Goal: Contribute content: Add original content to the website for others to see

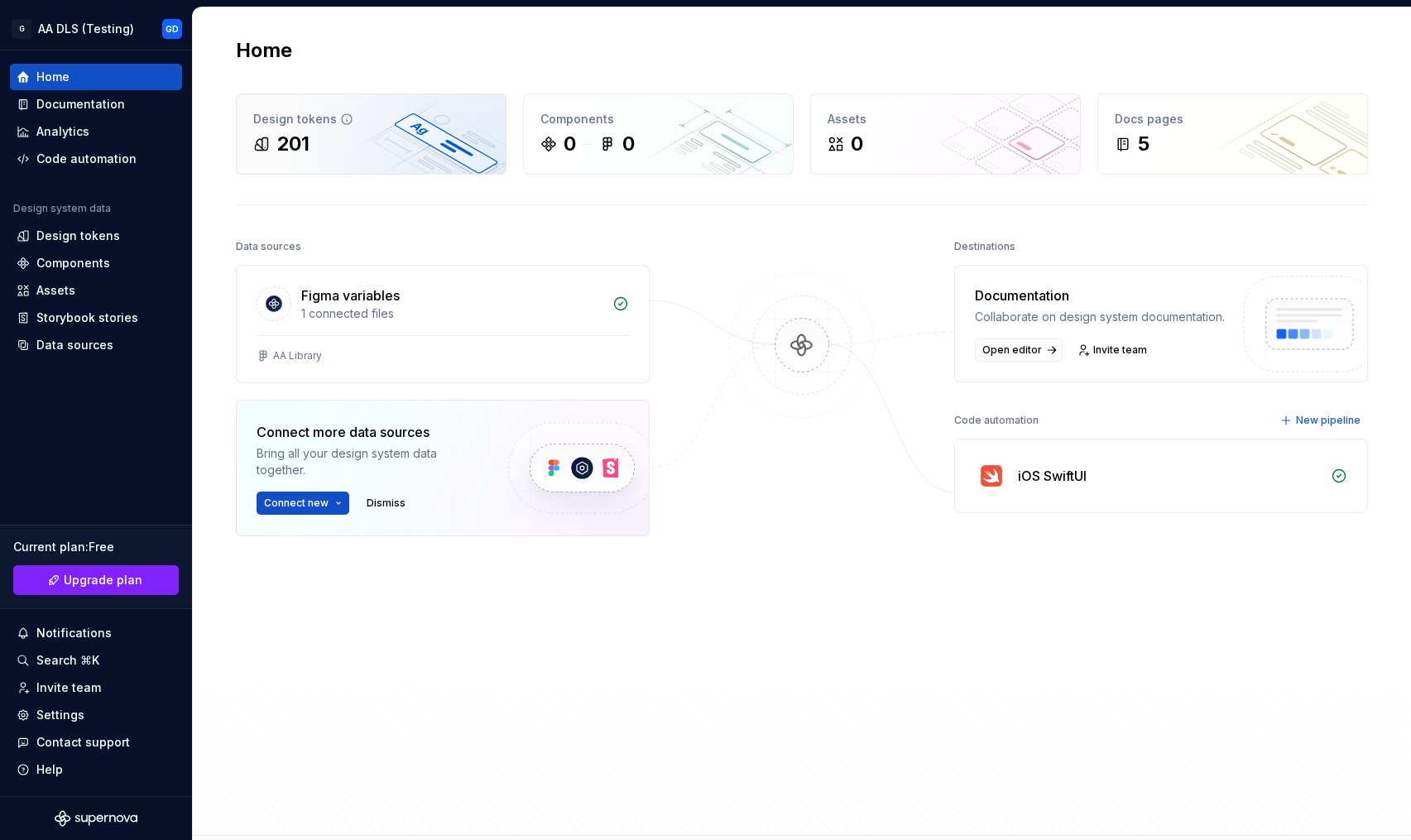
click at [381, 136] on div "201" at bounding box center [371, 143] width 236 height 26
click at [332, 139] on div "201" at bounding box center [371, 143] width 236 height 26
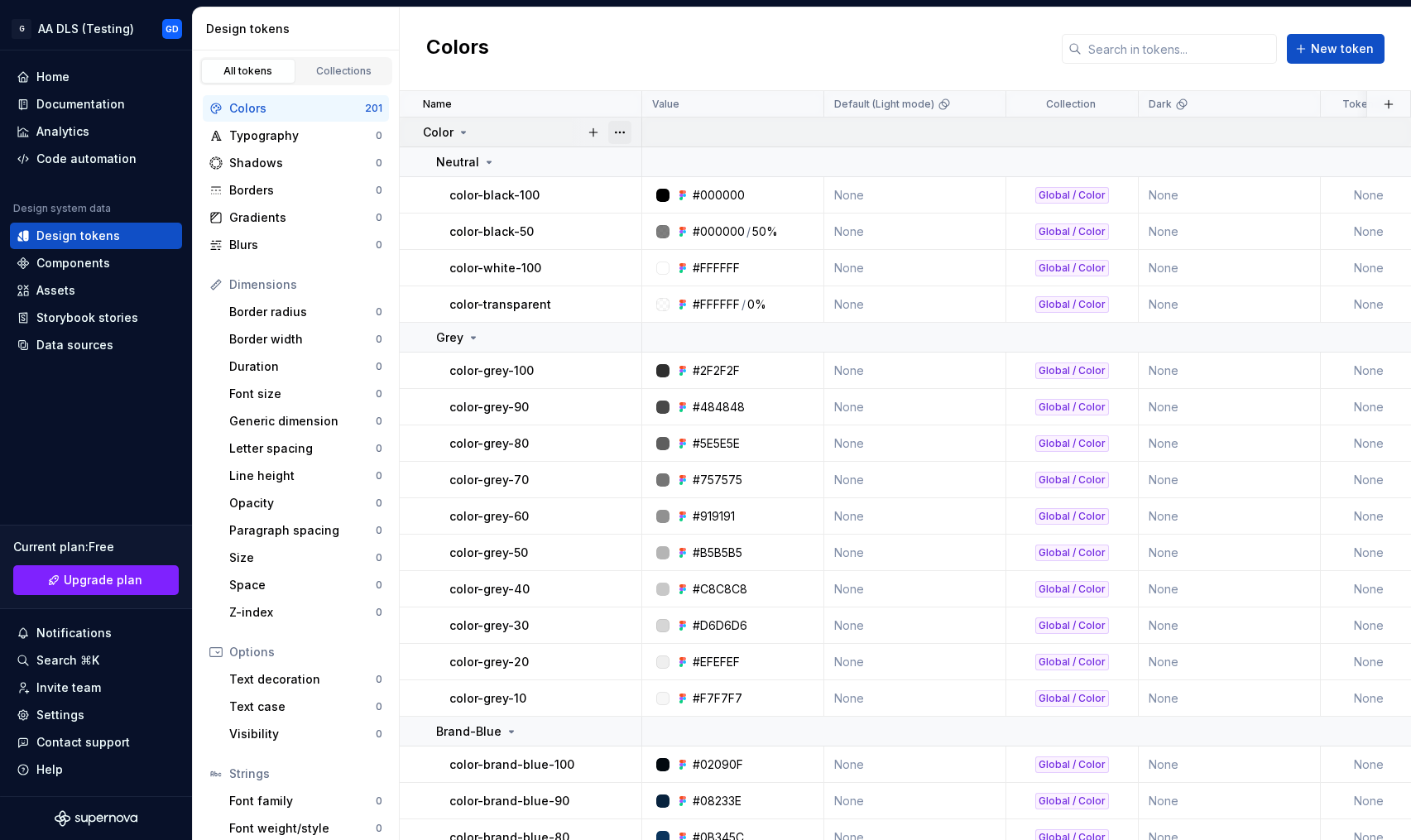
click at [620, 129] on button "button" at bounding box center [620, 132] width 23 height 23
click at [560, 48] on html "G AA DLS (Testing) GD Home Documentation Analytics Code automation Design syste…" at bounding box center [705, 420] width 1411 height 840
click at [617, 131] on button "button" at bounding box center [620, 132] width 23 height 23
click at [865, 340] on html "G AA DLS (Testing) GD Home Documentation Analytics Code automation Design syste…" at bounding box center [705, 420] width 1411 height 840
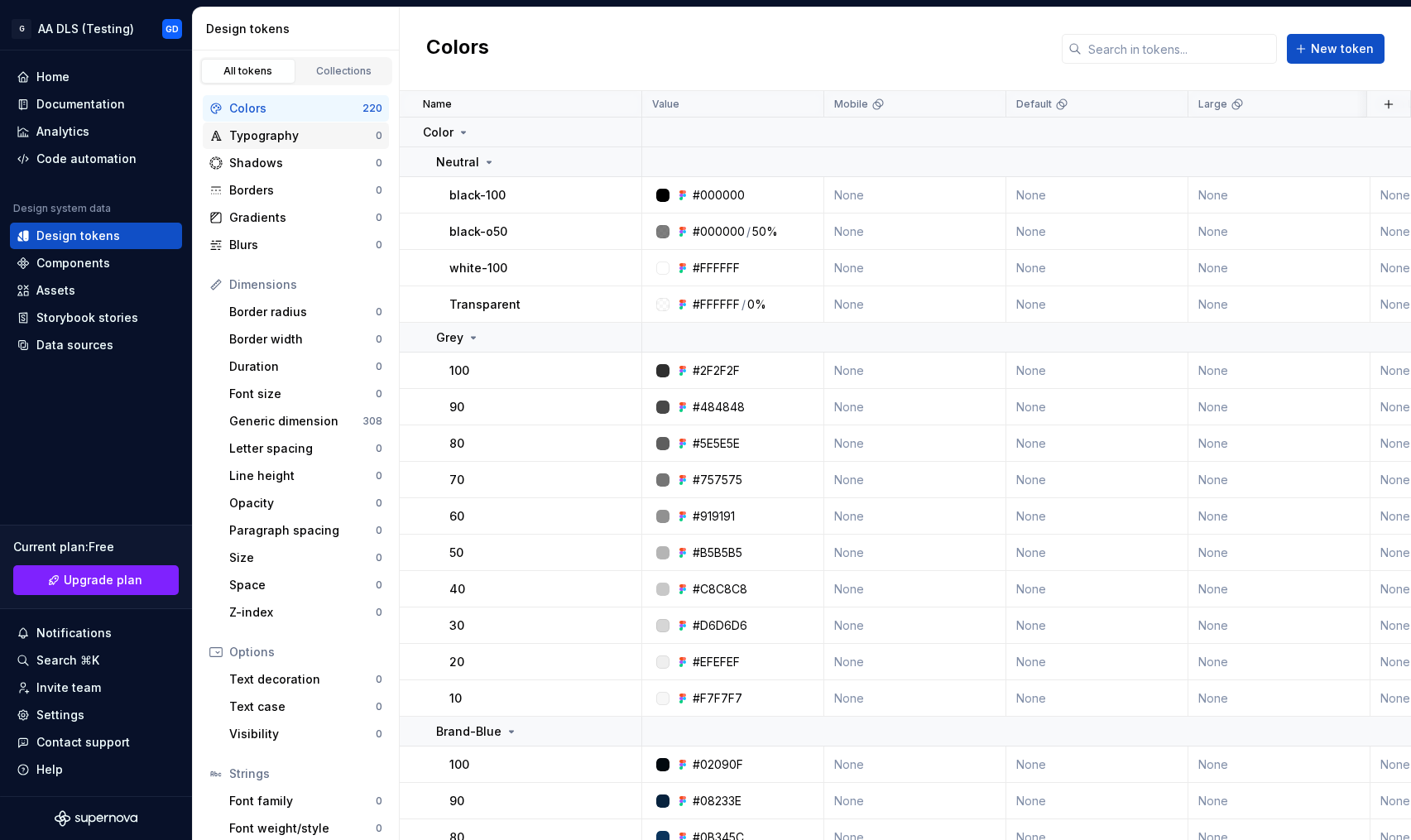
click at [275, 136] on div "Typography" at bounding box center [303, 135] width 147 height 16
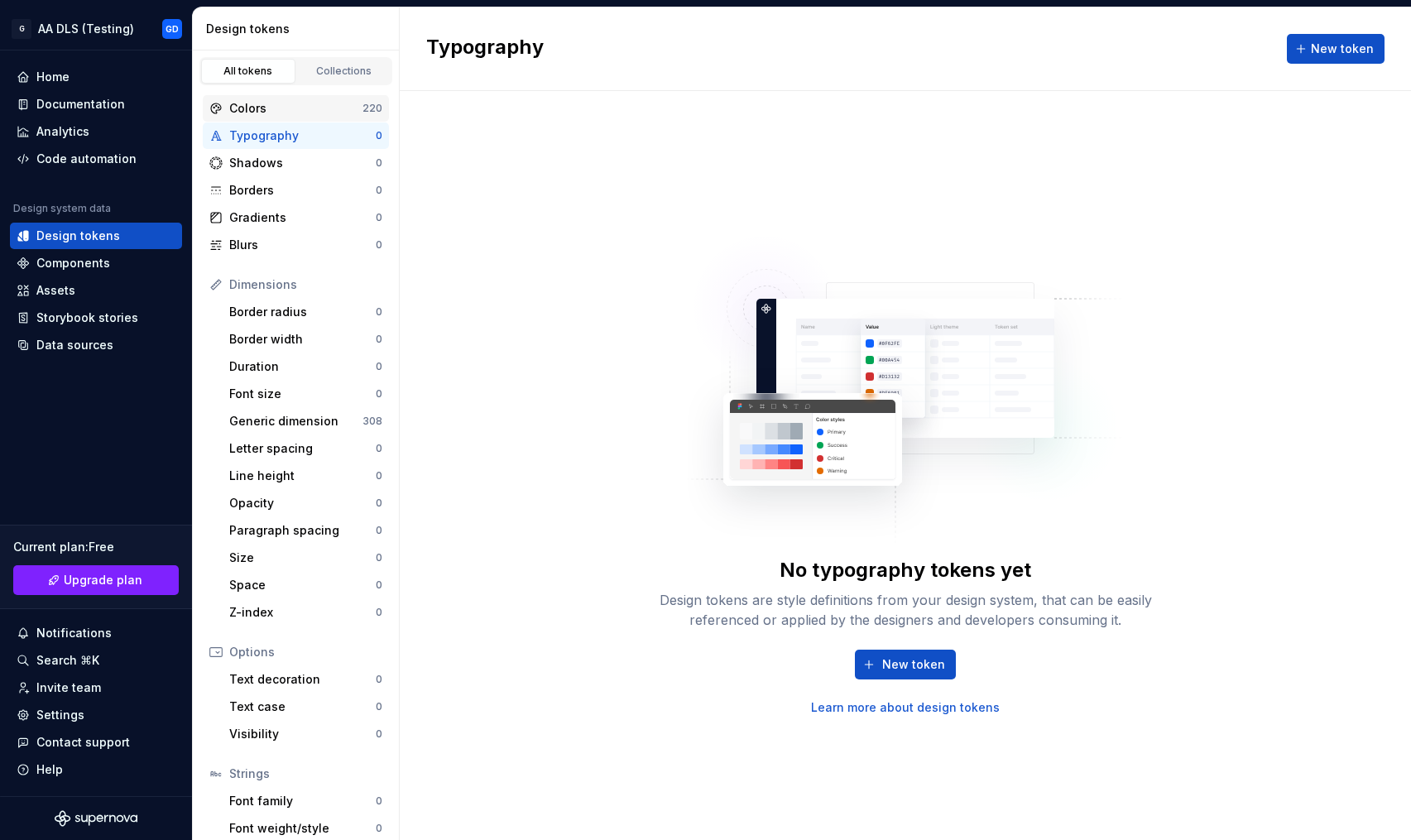
click at [259, 113] on div "Colors" at bounding box center [296, 108] width 133 height 16
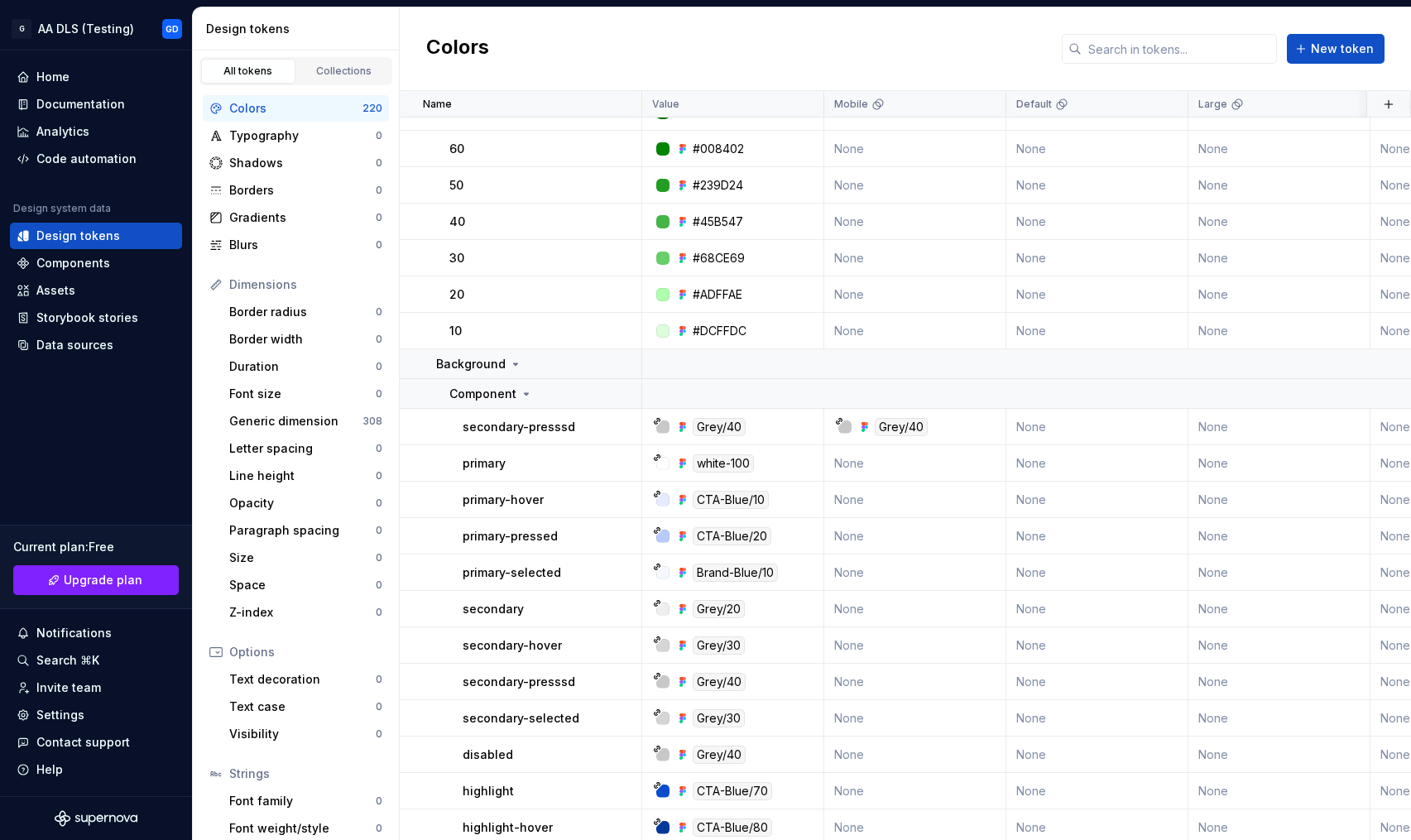
scroll to position [3130, 0]
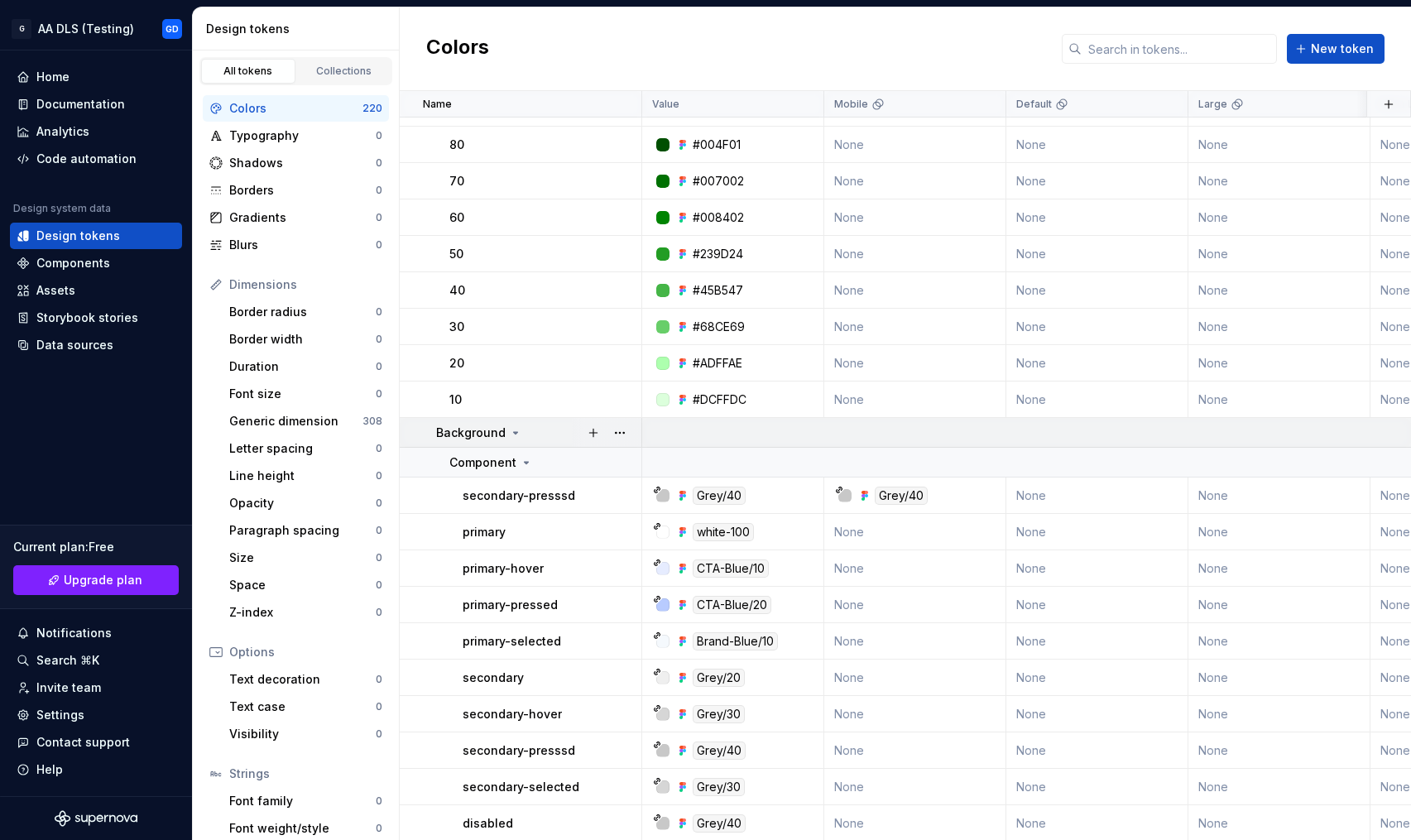
click at [514, 437] on icon at bounding box center [516, 433] width 14 height 14
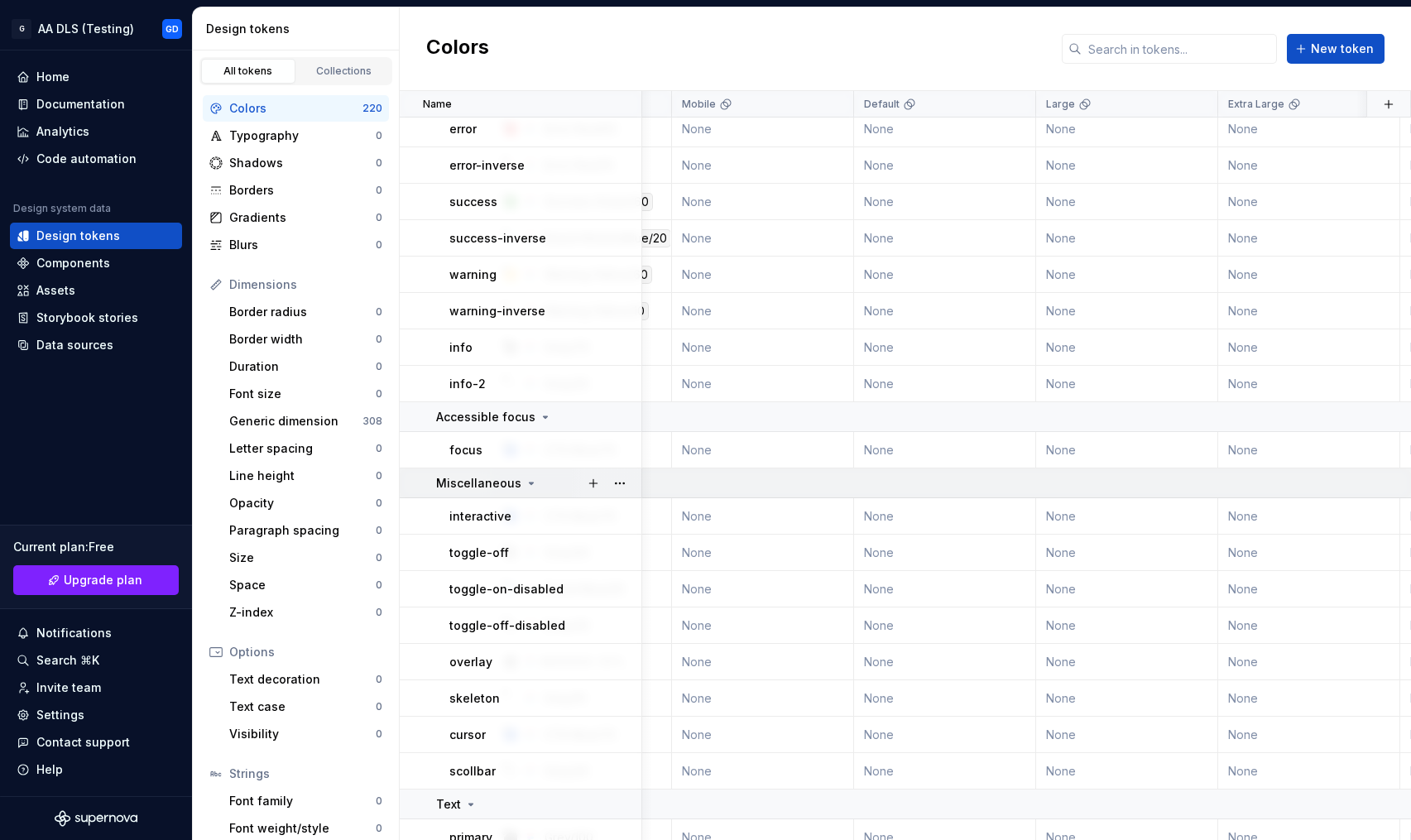
scroll to position [3497, 0]
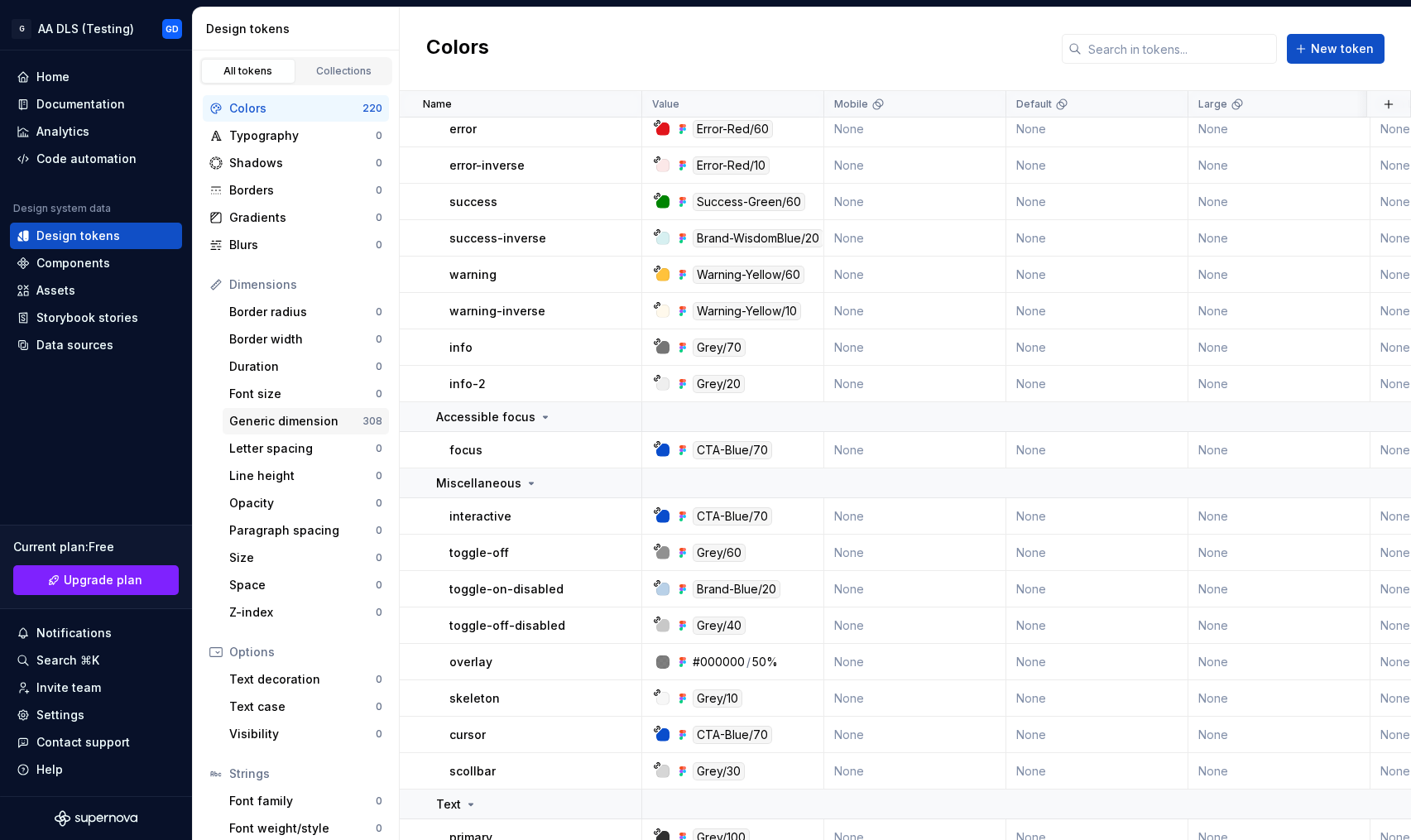
click at [303, 417] on div "Generic dimension" at bounding box center [296, 421] width 133 height 16
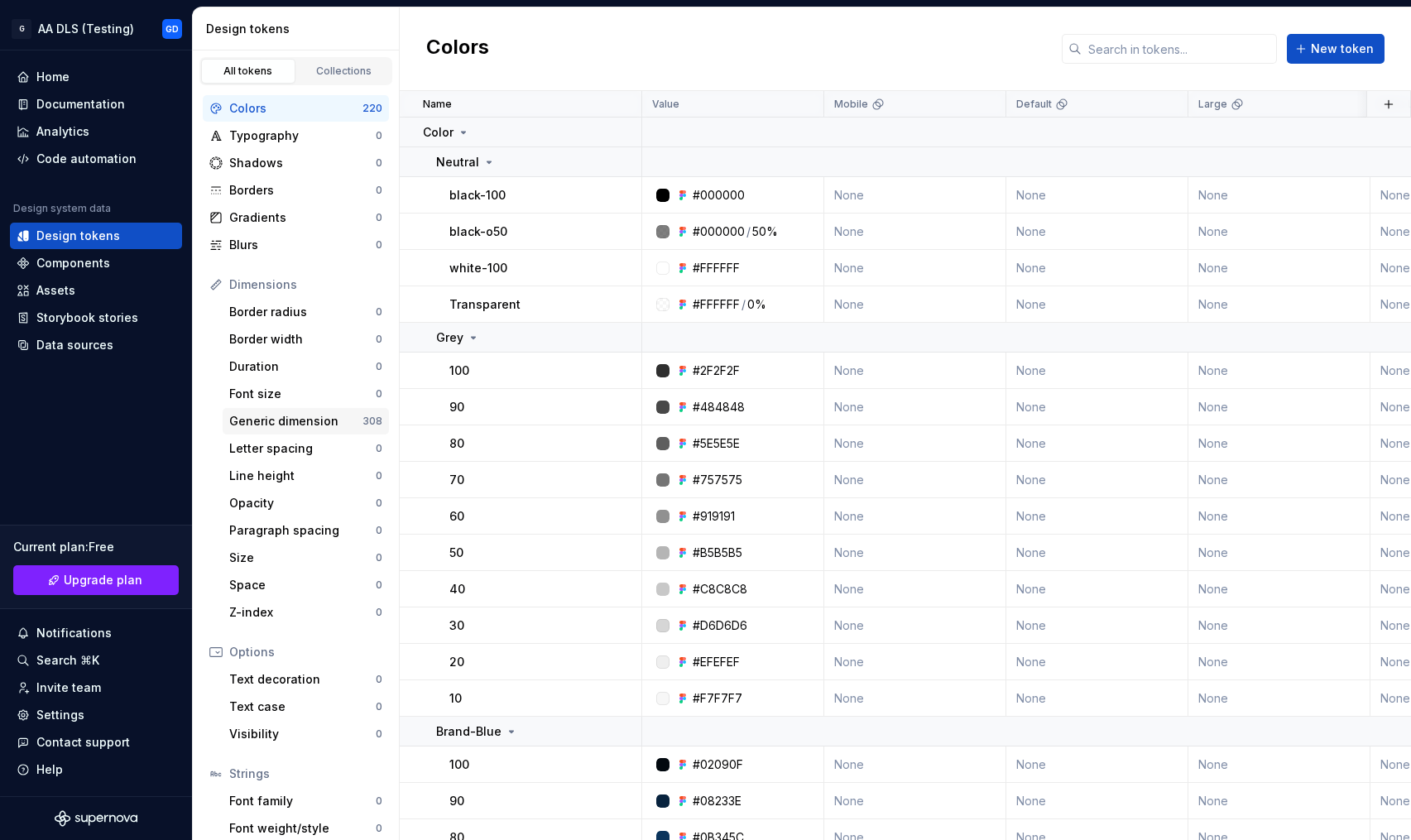
click at [264, 413] on div "Generic dimension" at bounding box center [296, 421] width 133 height 16
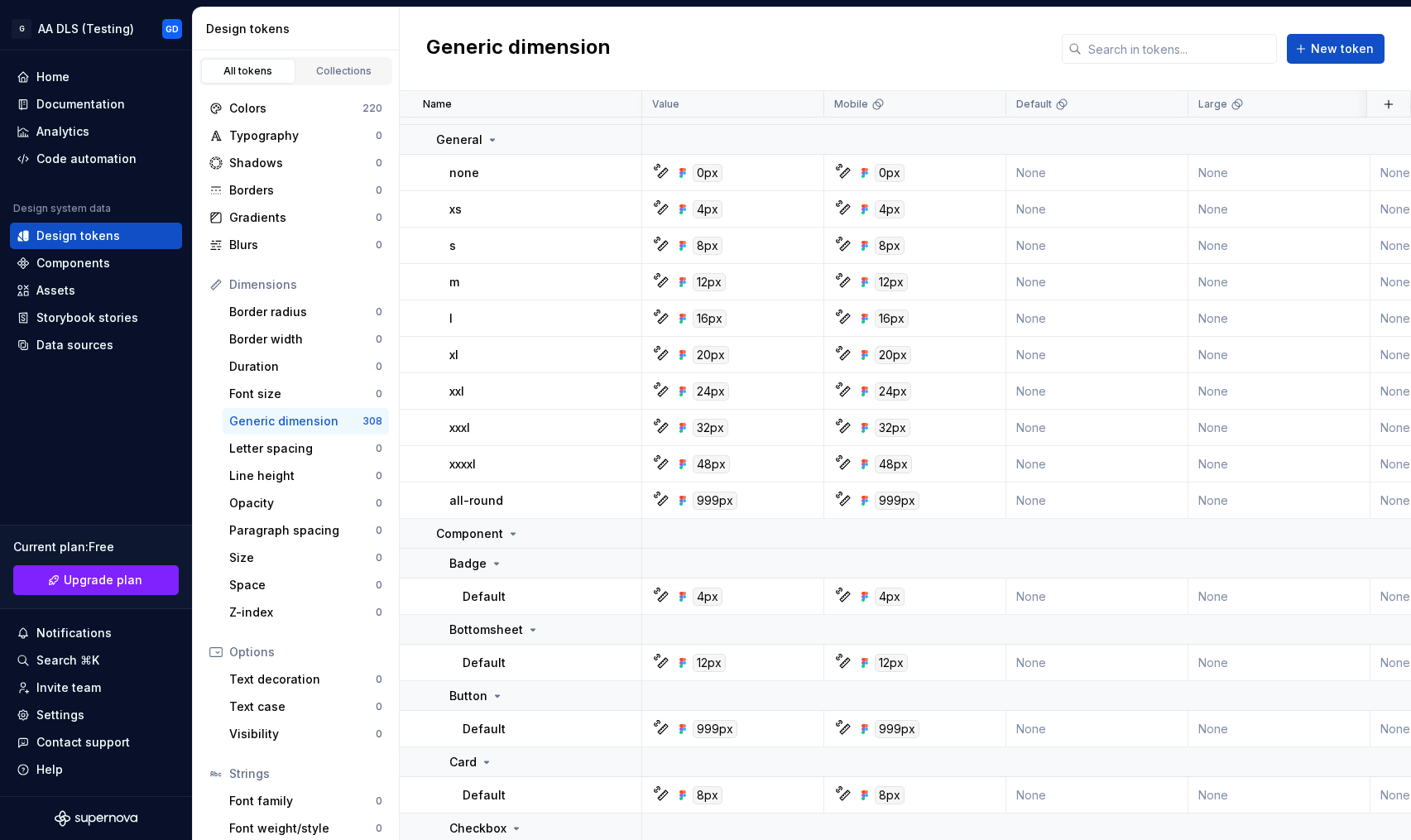
scroll to position [1482, 0]
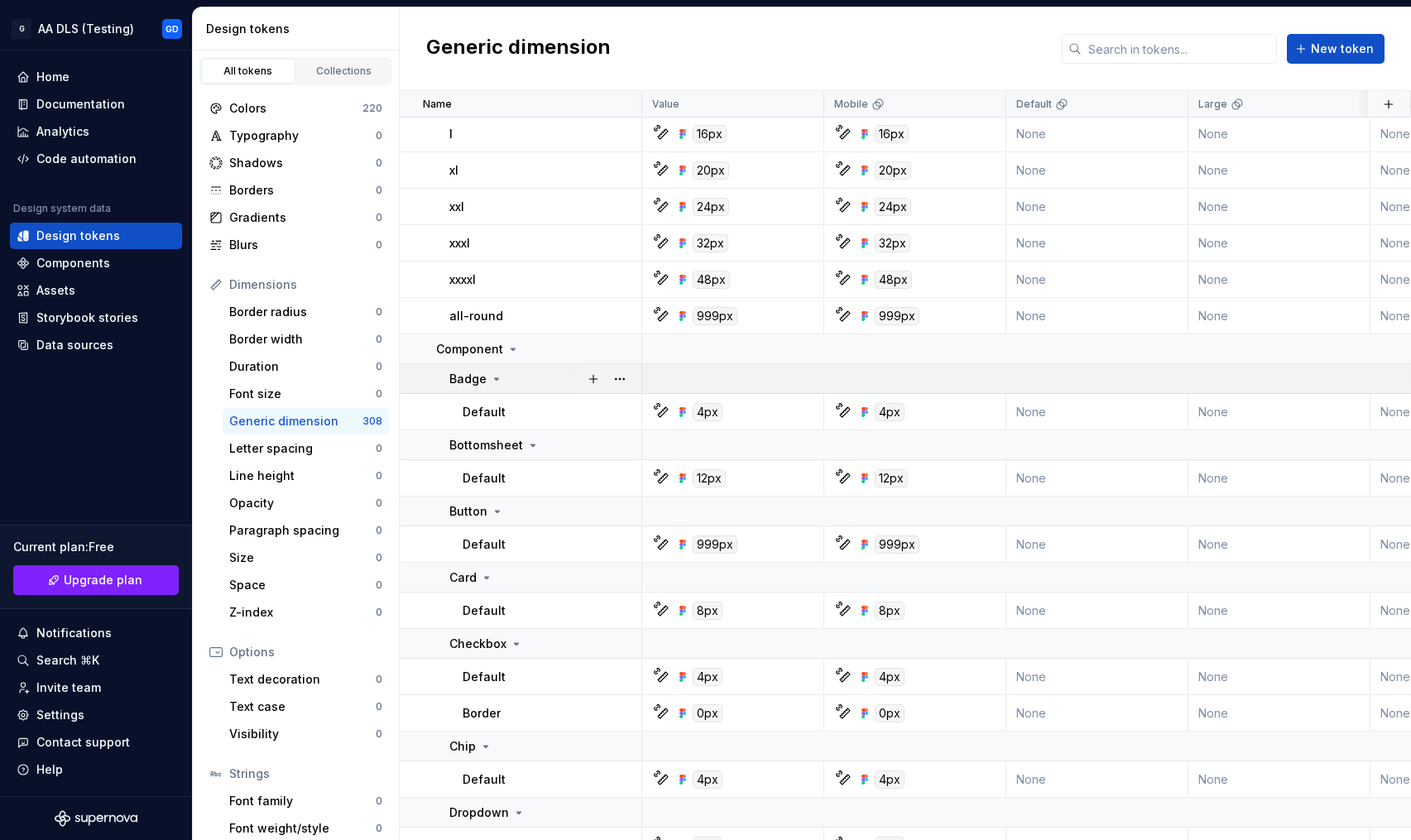
click at [495, 378] on icon at bounding box center [497, 379] width 4 height 2
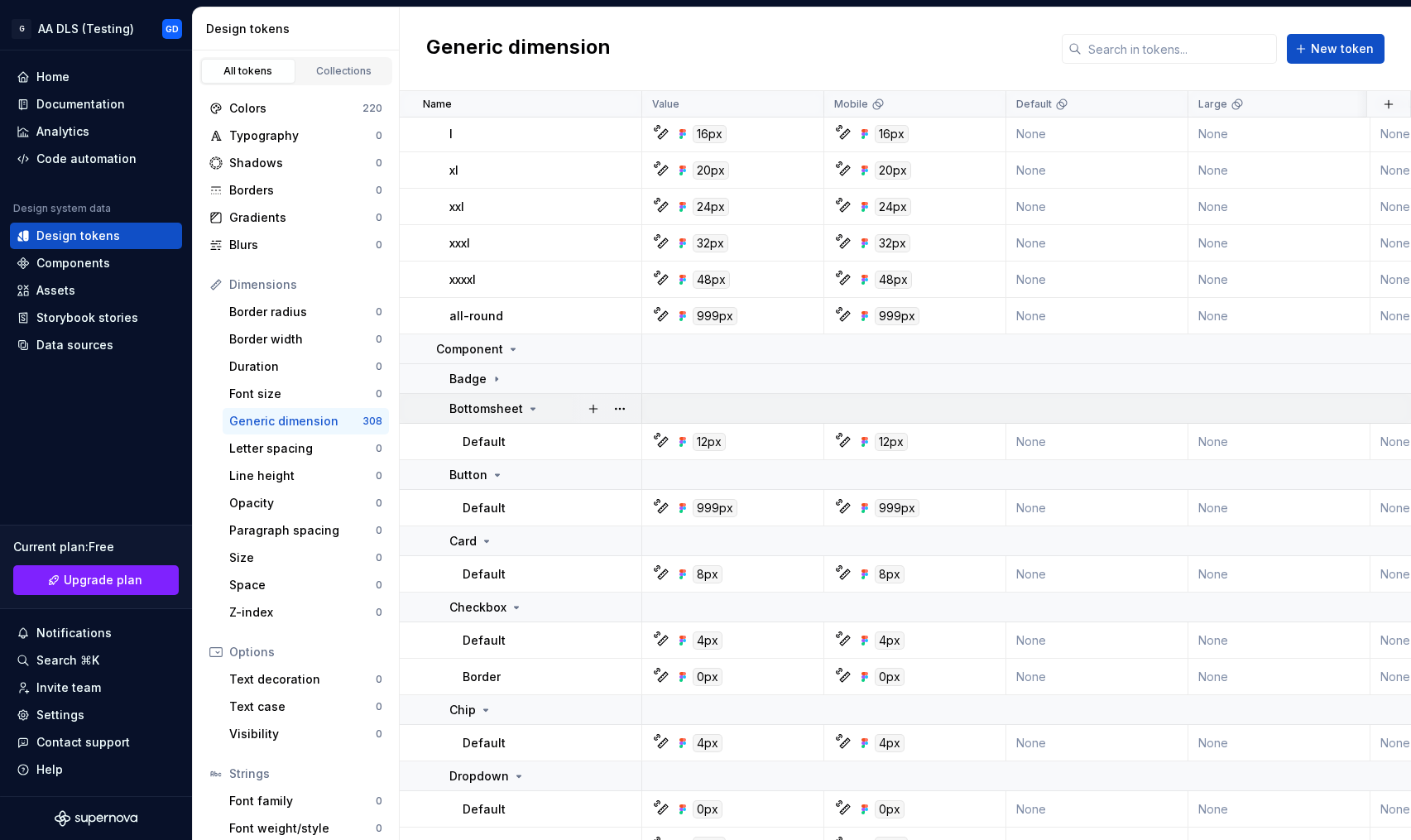
click at [516, 405] on p "Bottomsheet" at bounding box center [487, 408] width 73 height 16
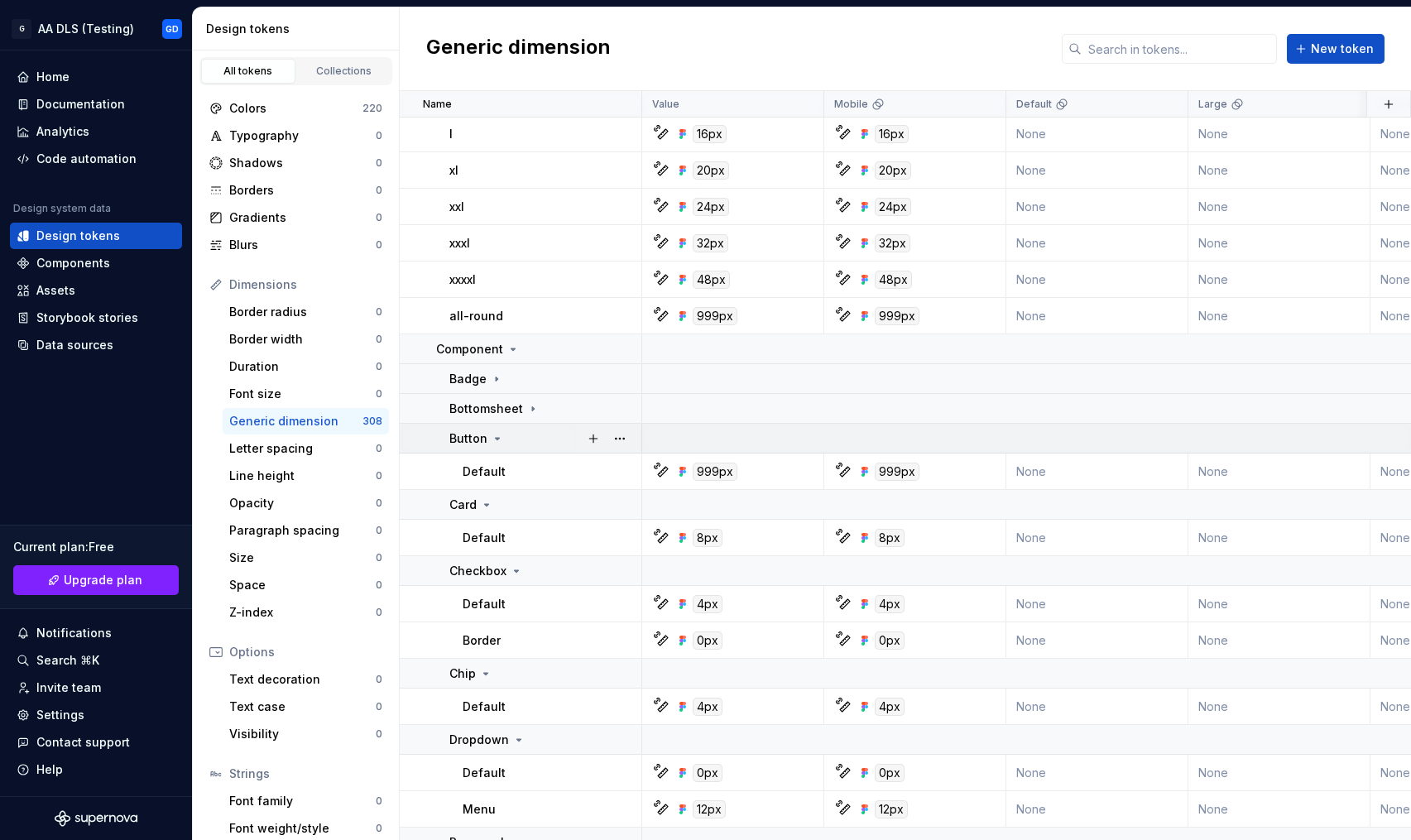
click at [493, 439] on icon at bounding box center [498, 439] width 14 height 14
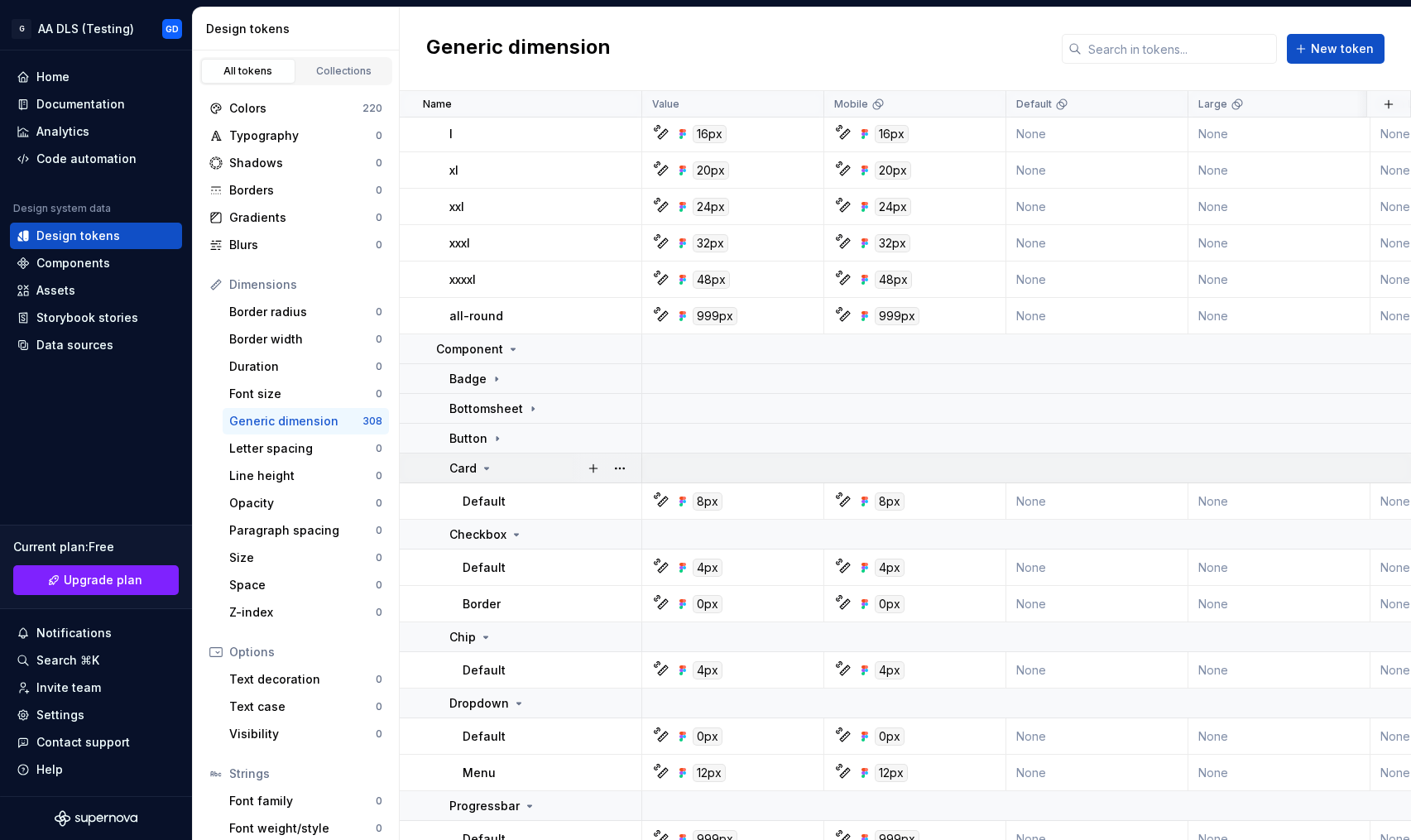
click at [489, 464] on icon at bounding box center [487, 469] width 14 height 14
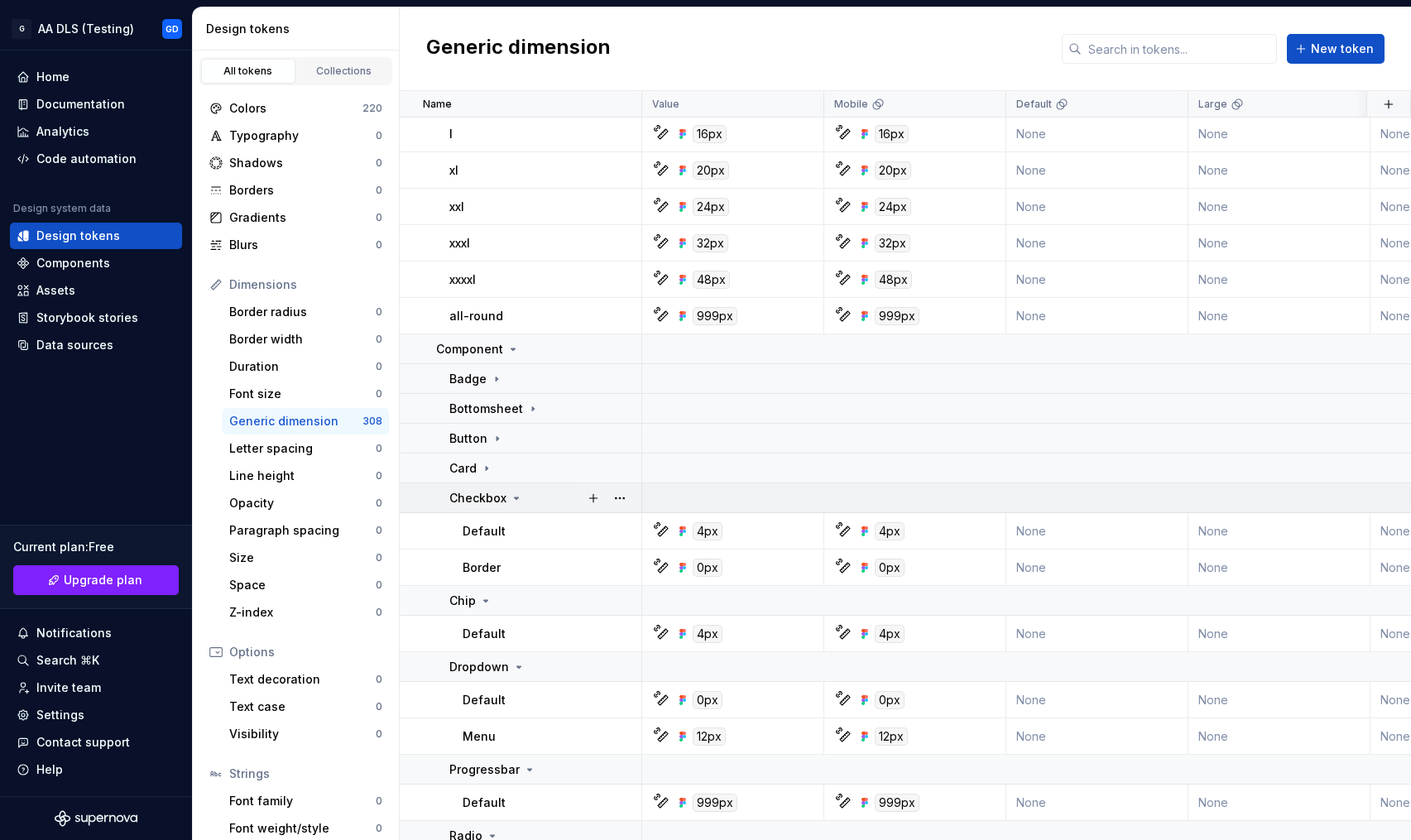
click at [510, 496] on icon at bounding box center [516, 499] width 14 height 14
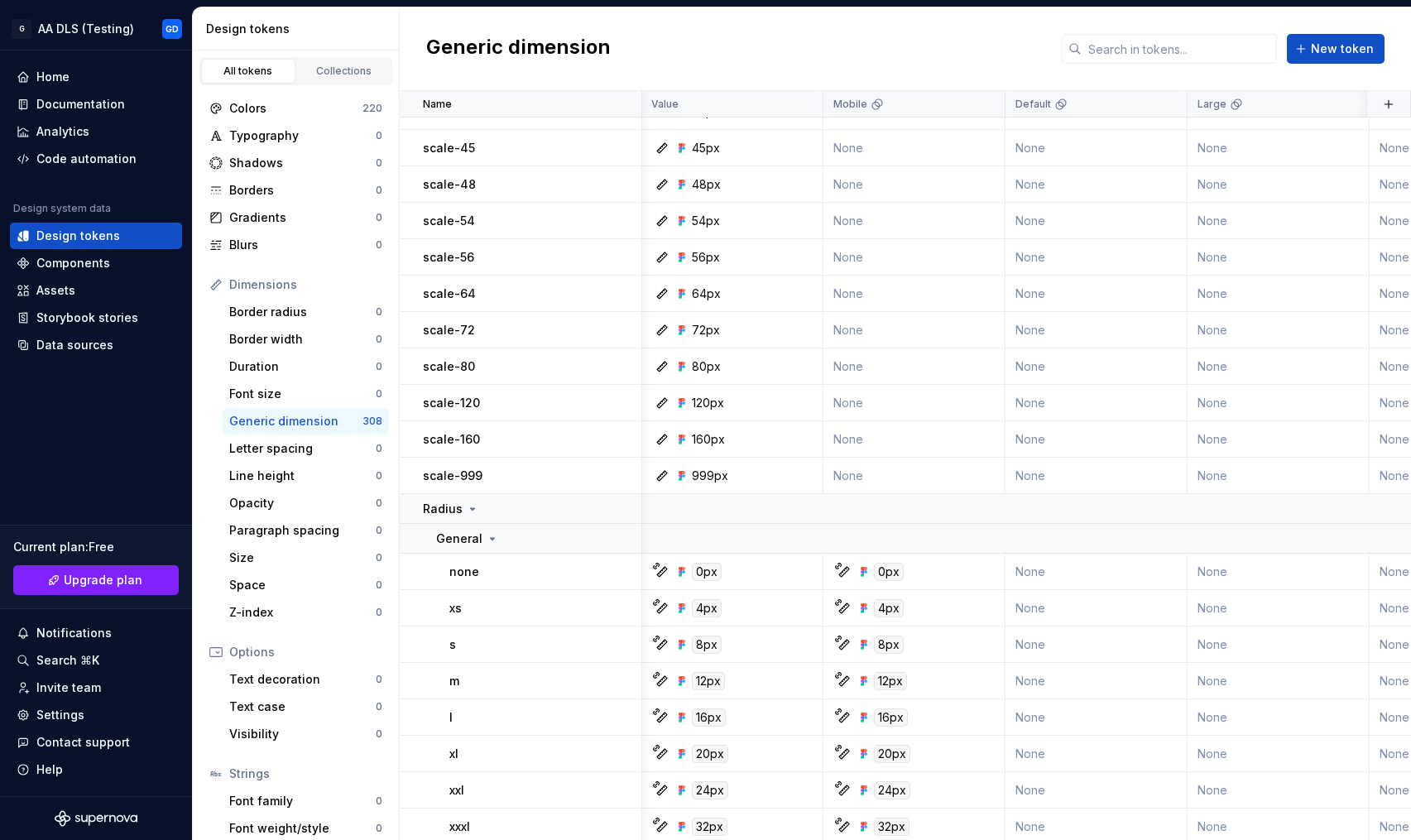
scroll to position [901, 1]
click at [466, 507] on icon at bounding box center [473, 507] width 14 height 14
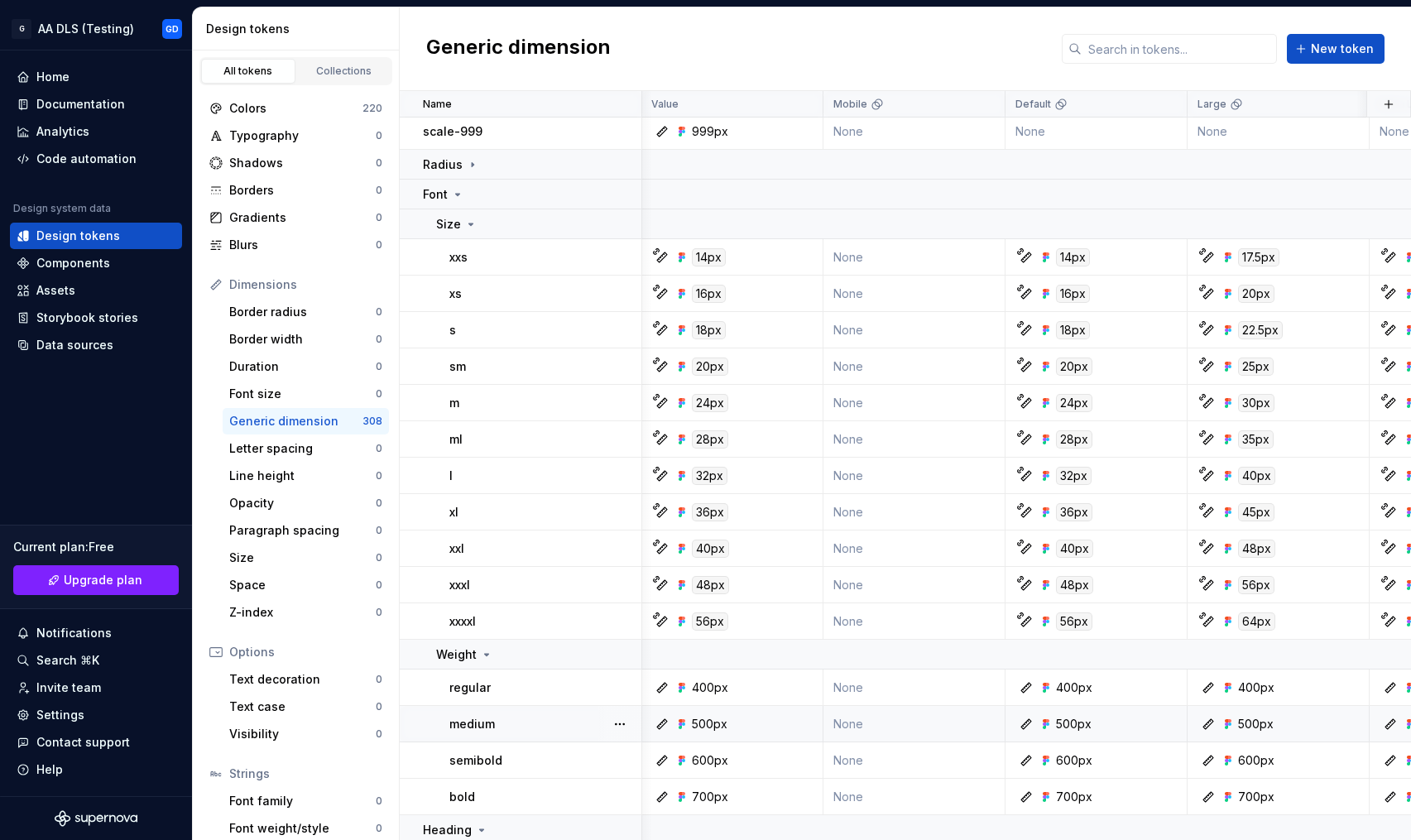
scroll to position [1243, 1]
click at [466, 221] on icon at bounding box center [471, 224] width 14 height 14
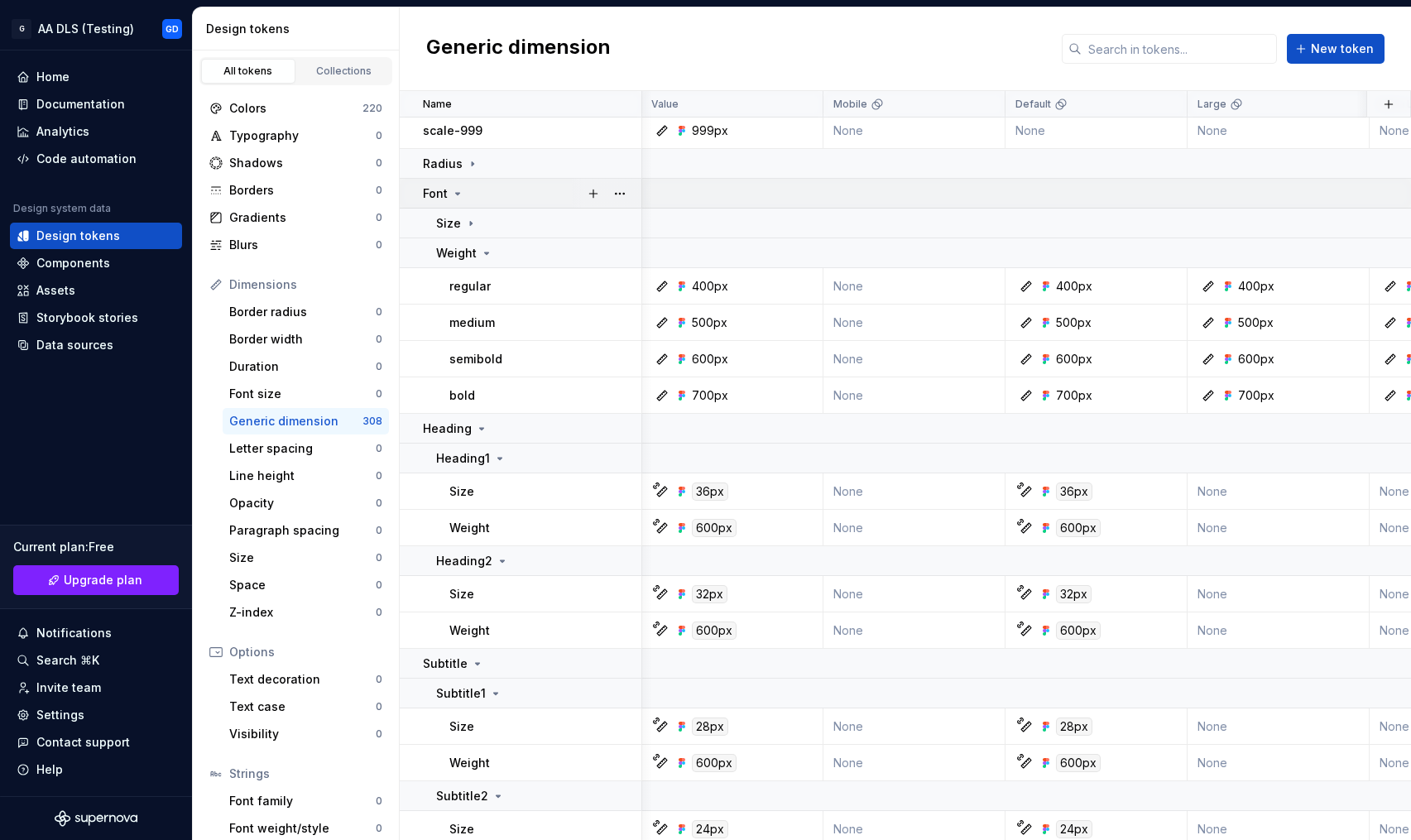
click at [451, 190] on icon at bounding box center [458, 194] width 14 height 14
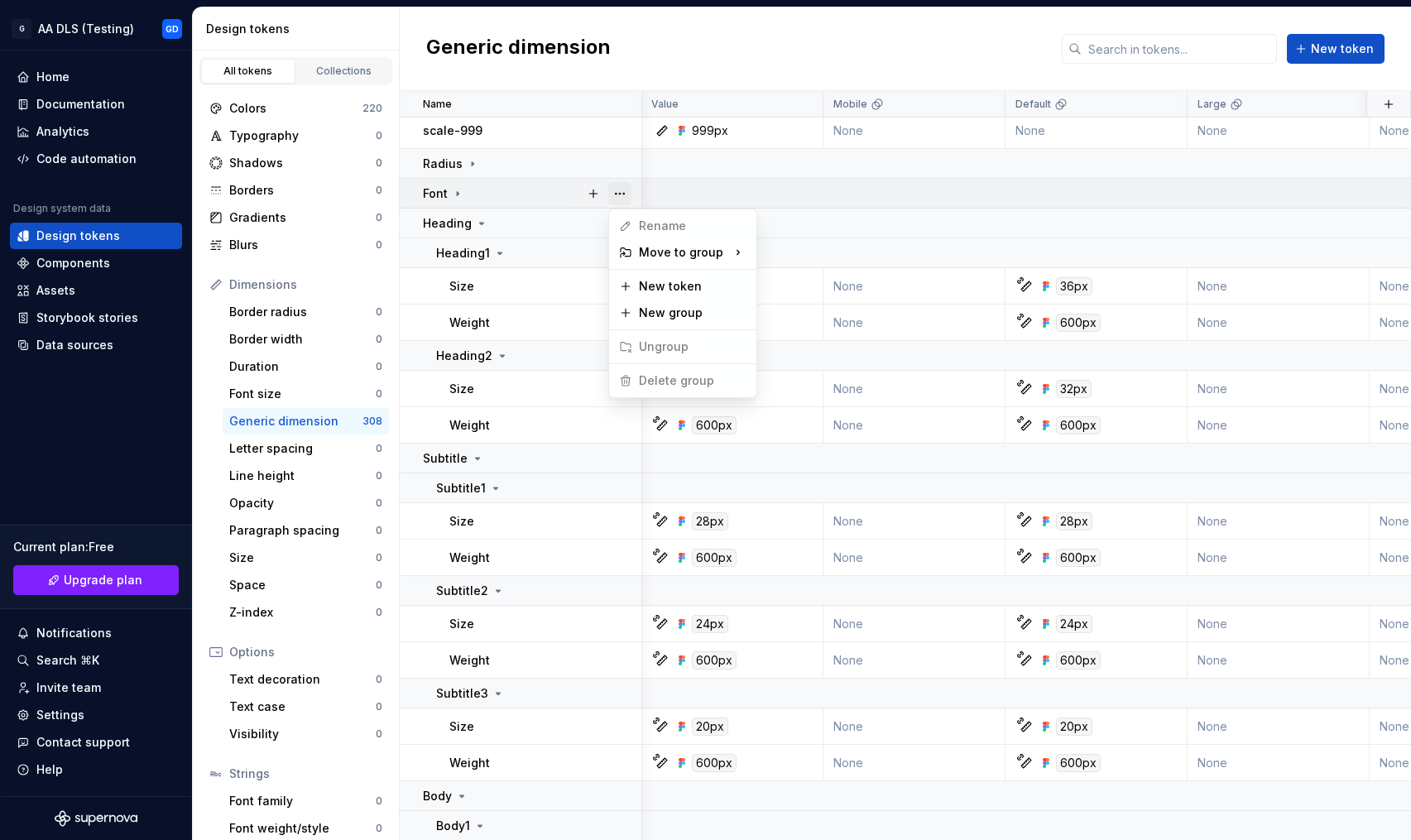
click at [618, 191] on button "button" at bounding box center [620, 193] width 23 height 23
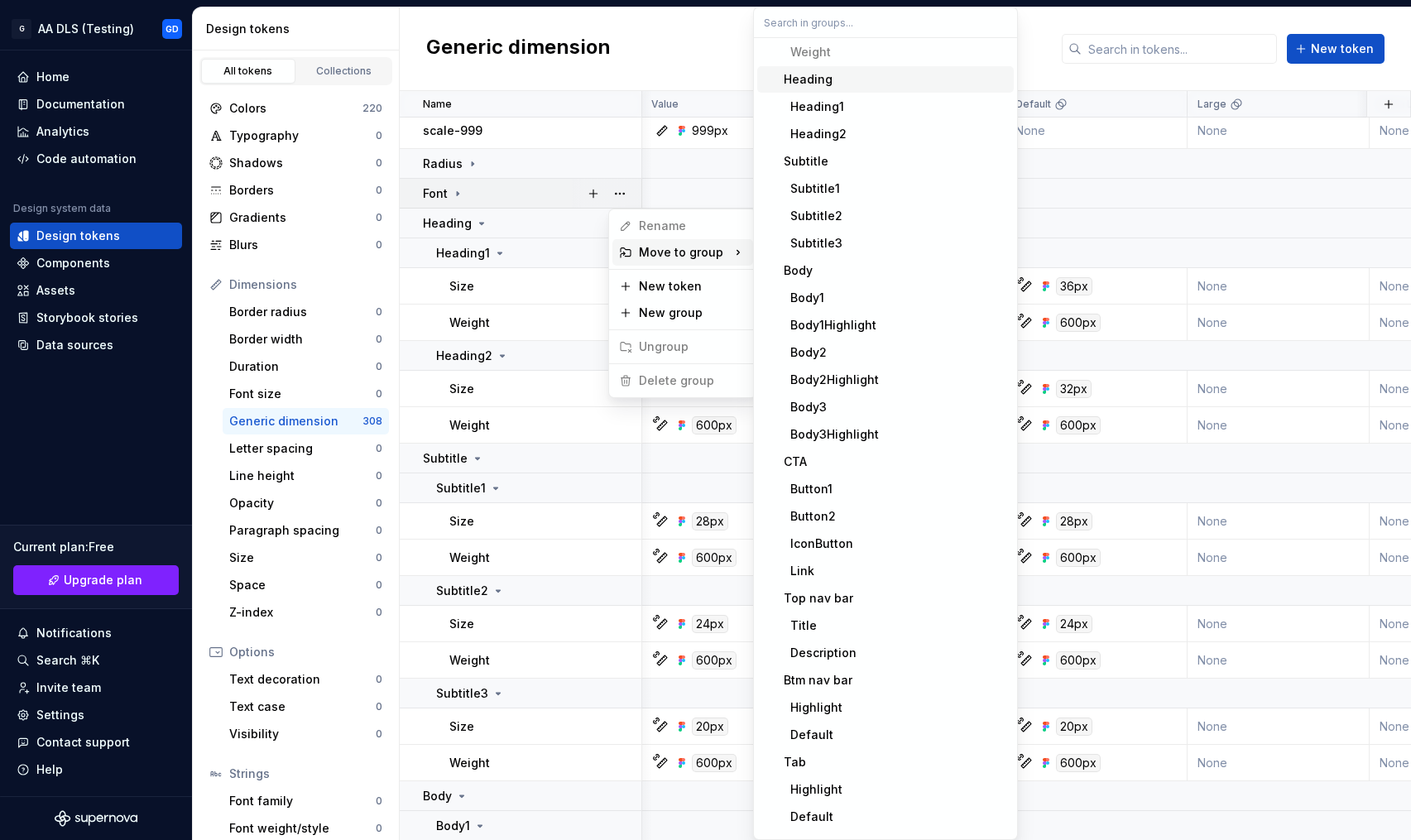
scroll to position [0, 0]
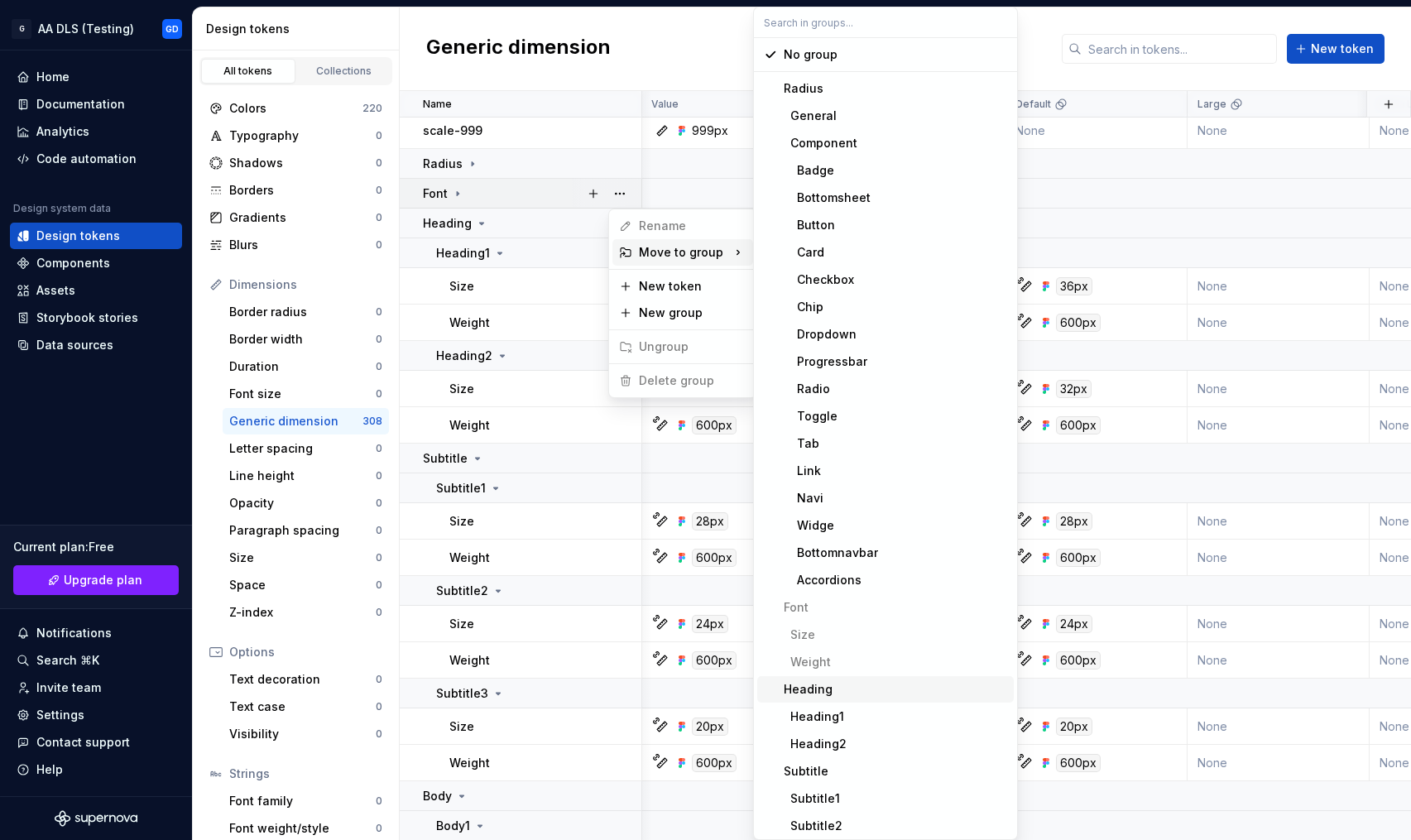
click at [492, 229] on html "G AA DLS (Testing) GD Home Documentation Analytics Code automation Design syste…" at bounding box center [705, 420] width 1411 height 840
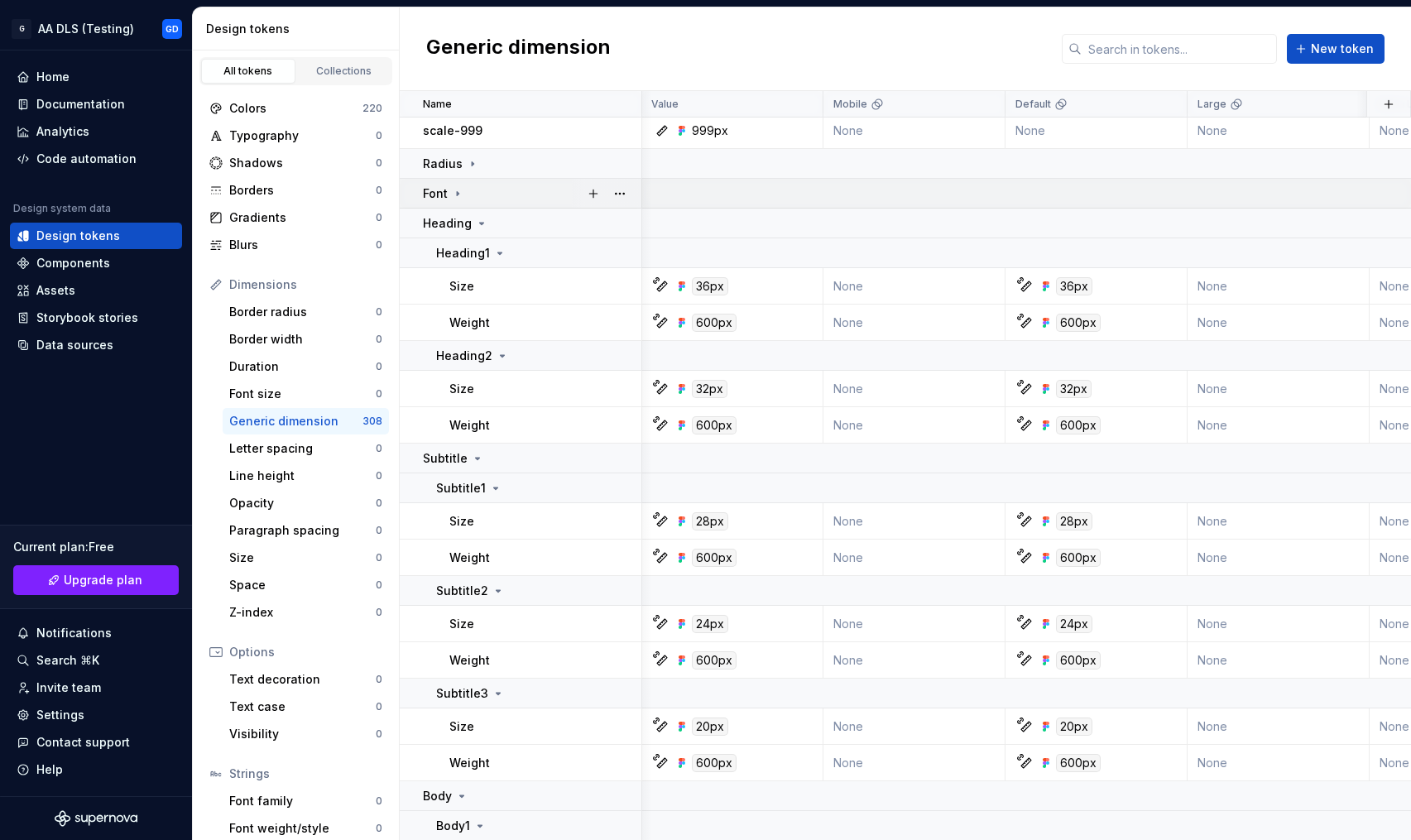
click at [457, 194] on icon at bounding box center [458, 193] width 2 height 4
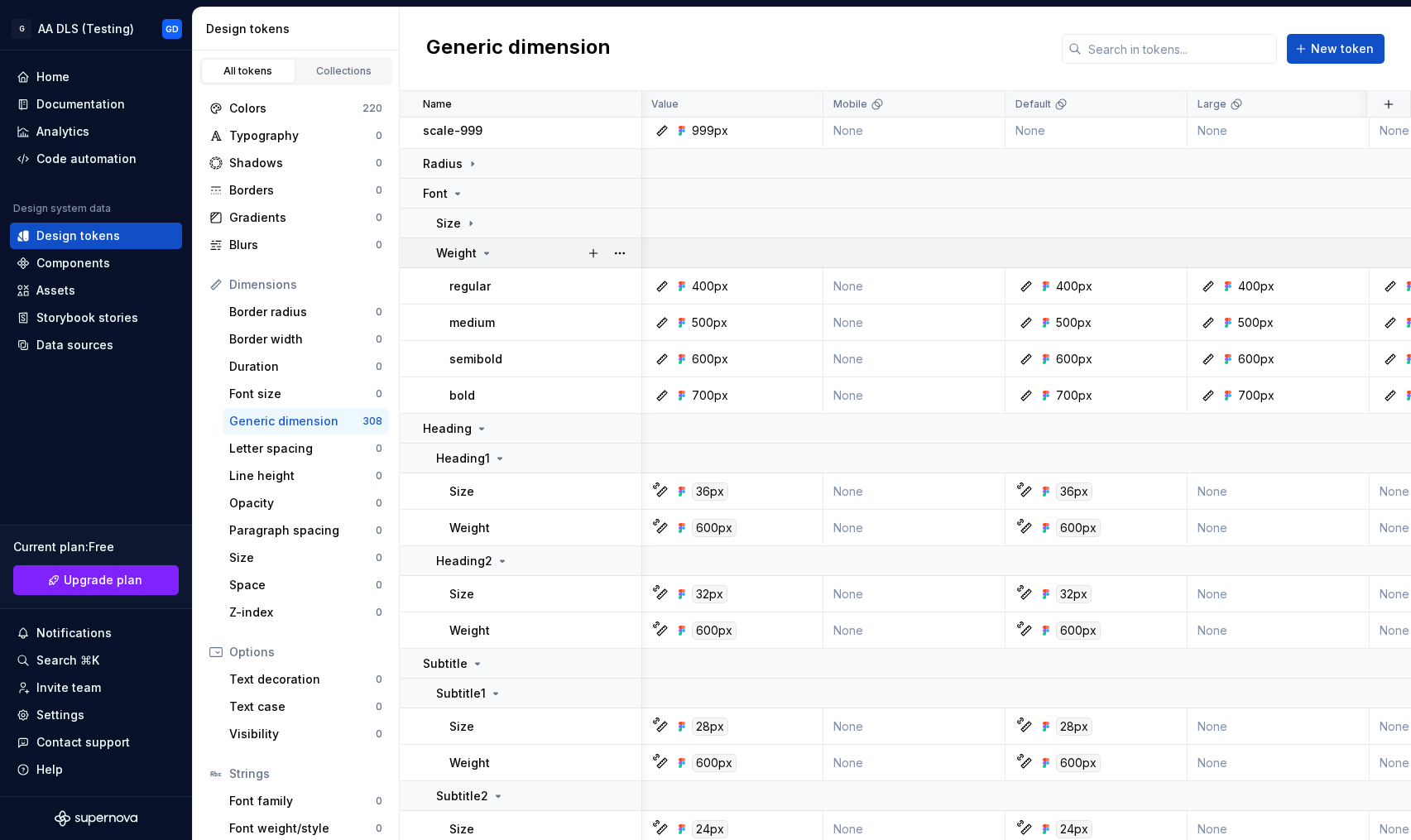
click at [482, 248] on icon at bounding box center [487, 254] width 14 height 14
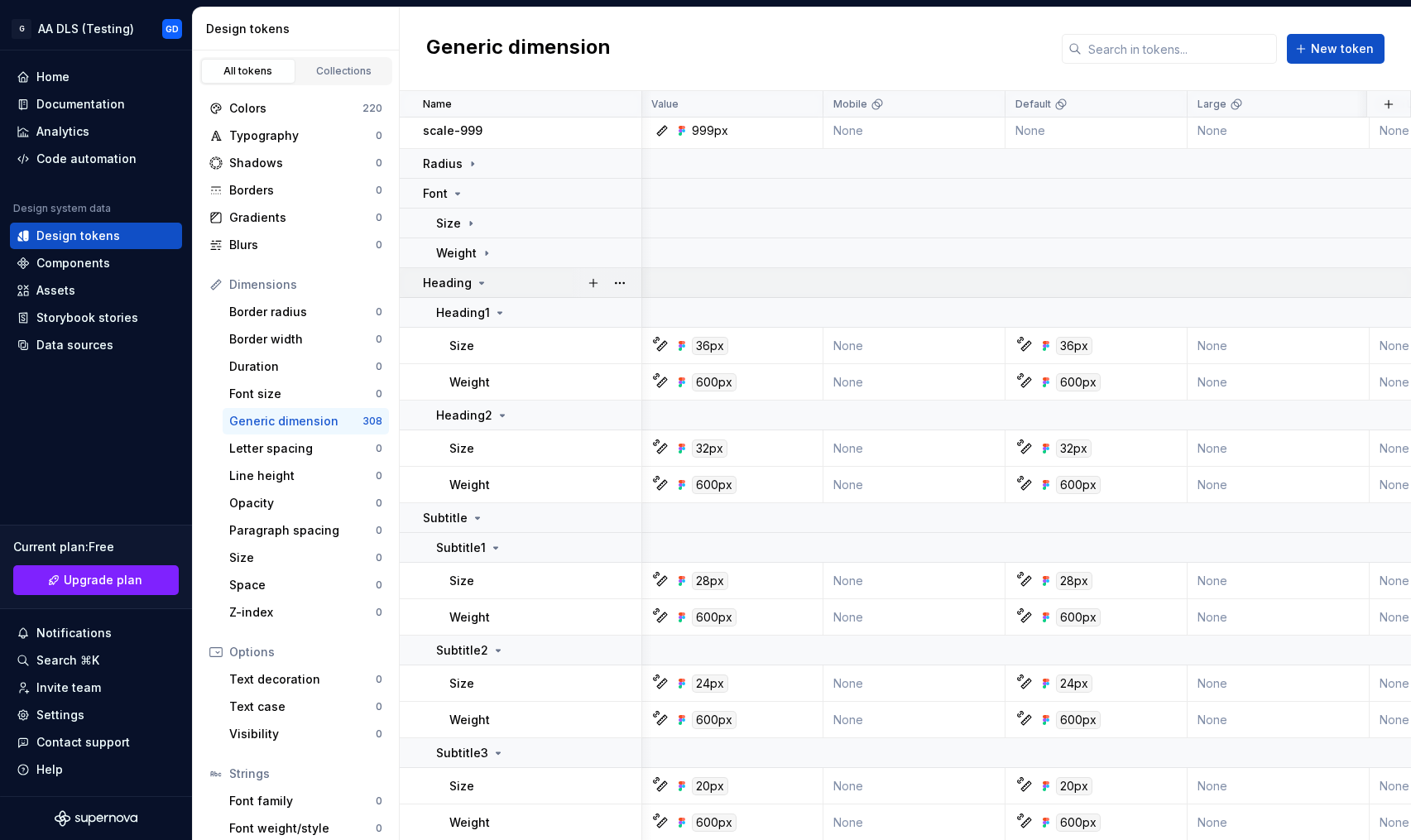
click at [478, 280] on icon at bounding box center [482, 283] width 14 height 14
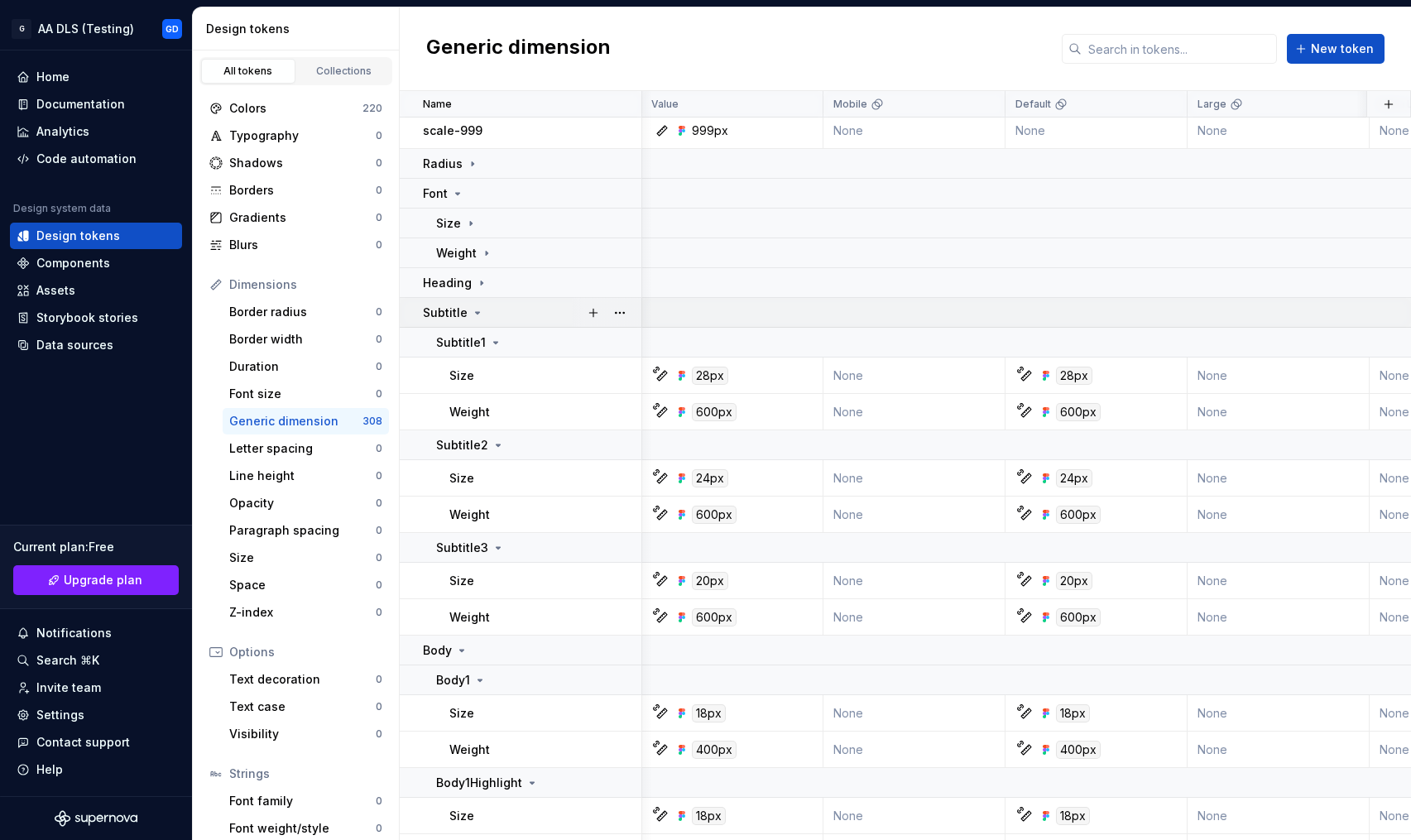
click at [471, 315] on icon at bounding box center [478, 313] width 14 height 14
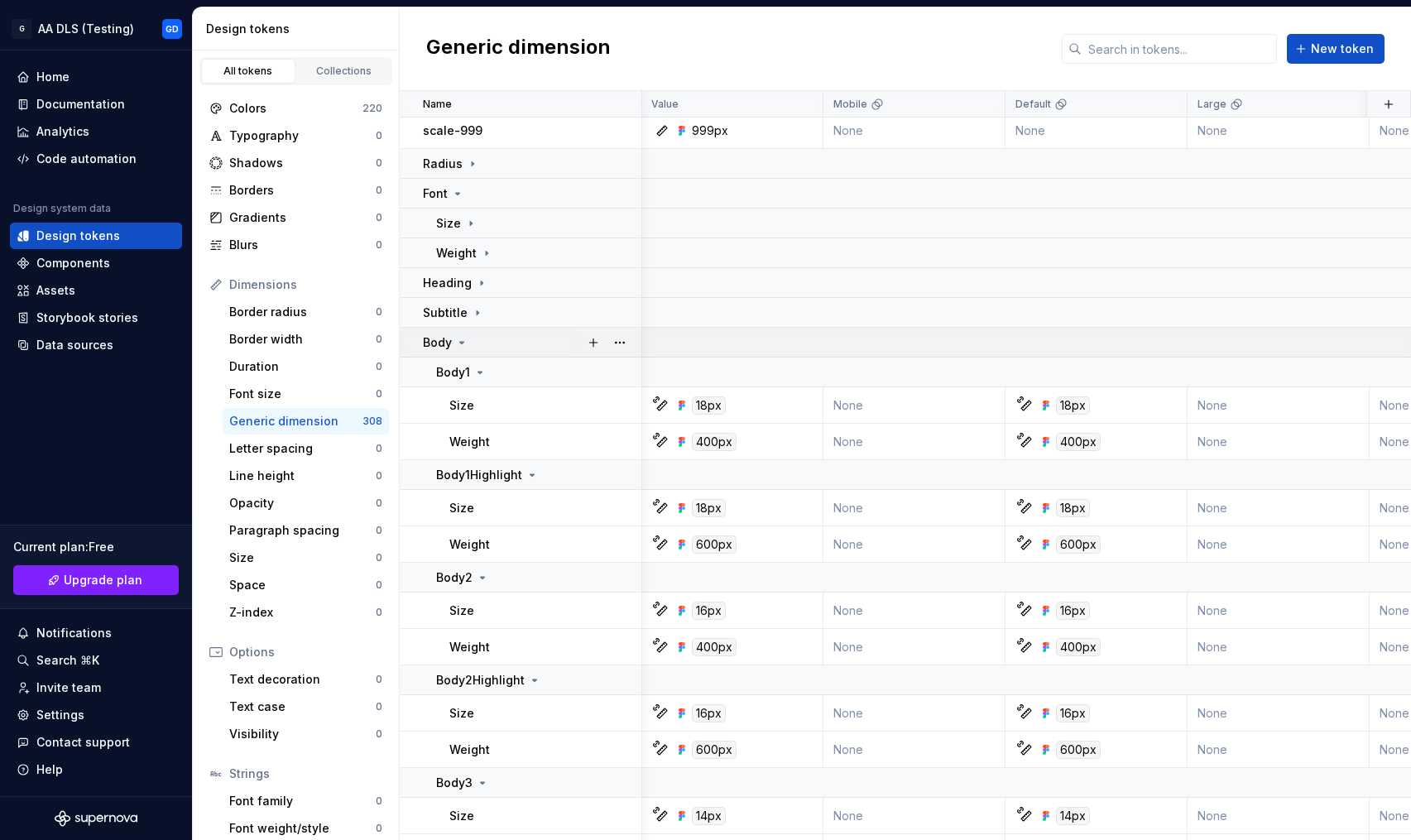
click at [460, 342] on icon at bounding box center [462, 342] width 4 height 2
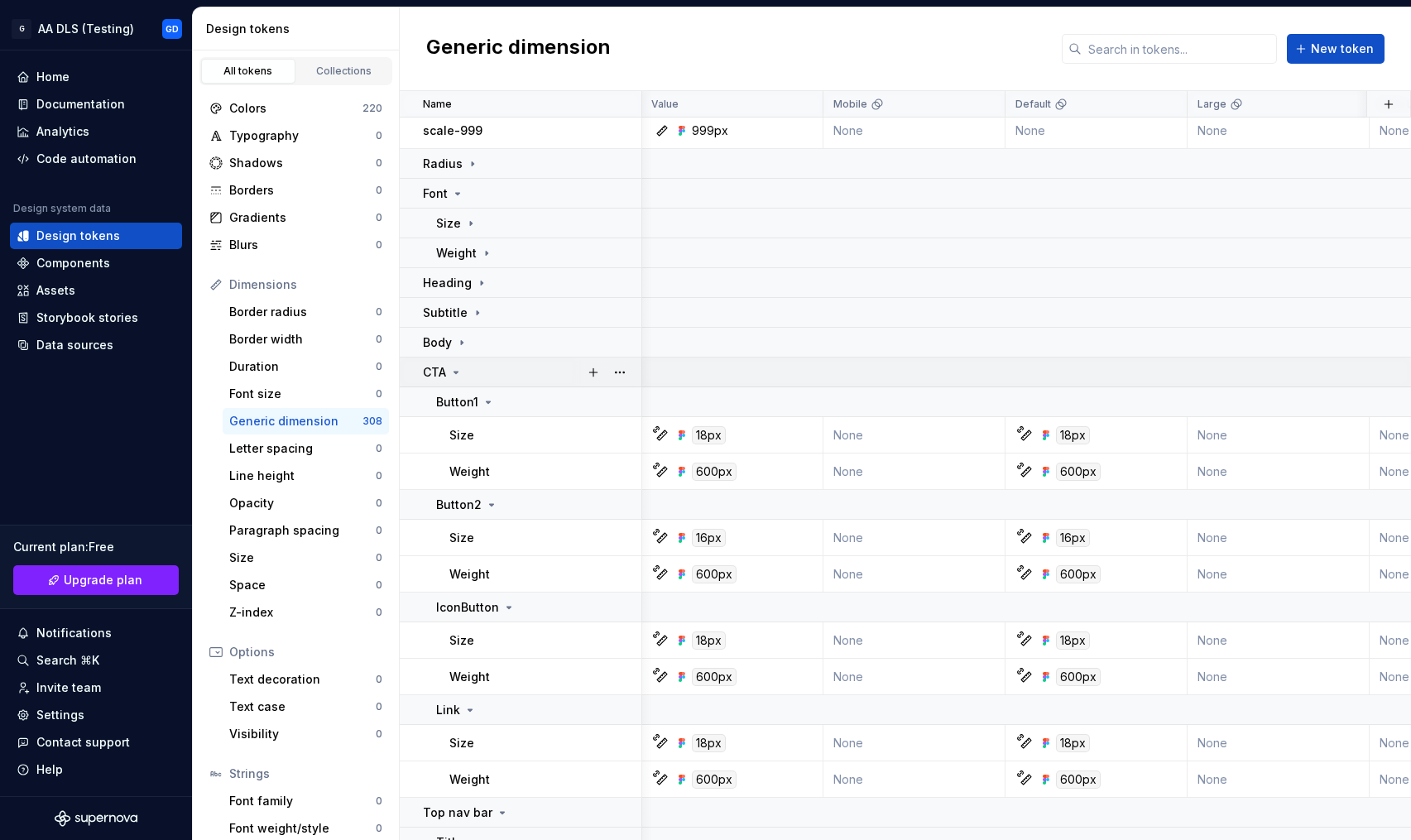
click at [452, 373] on icon at bounding box center [457, 373] width 14 height 14
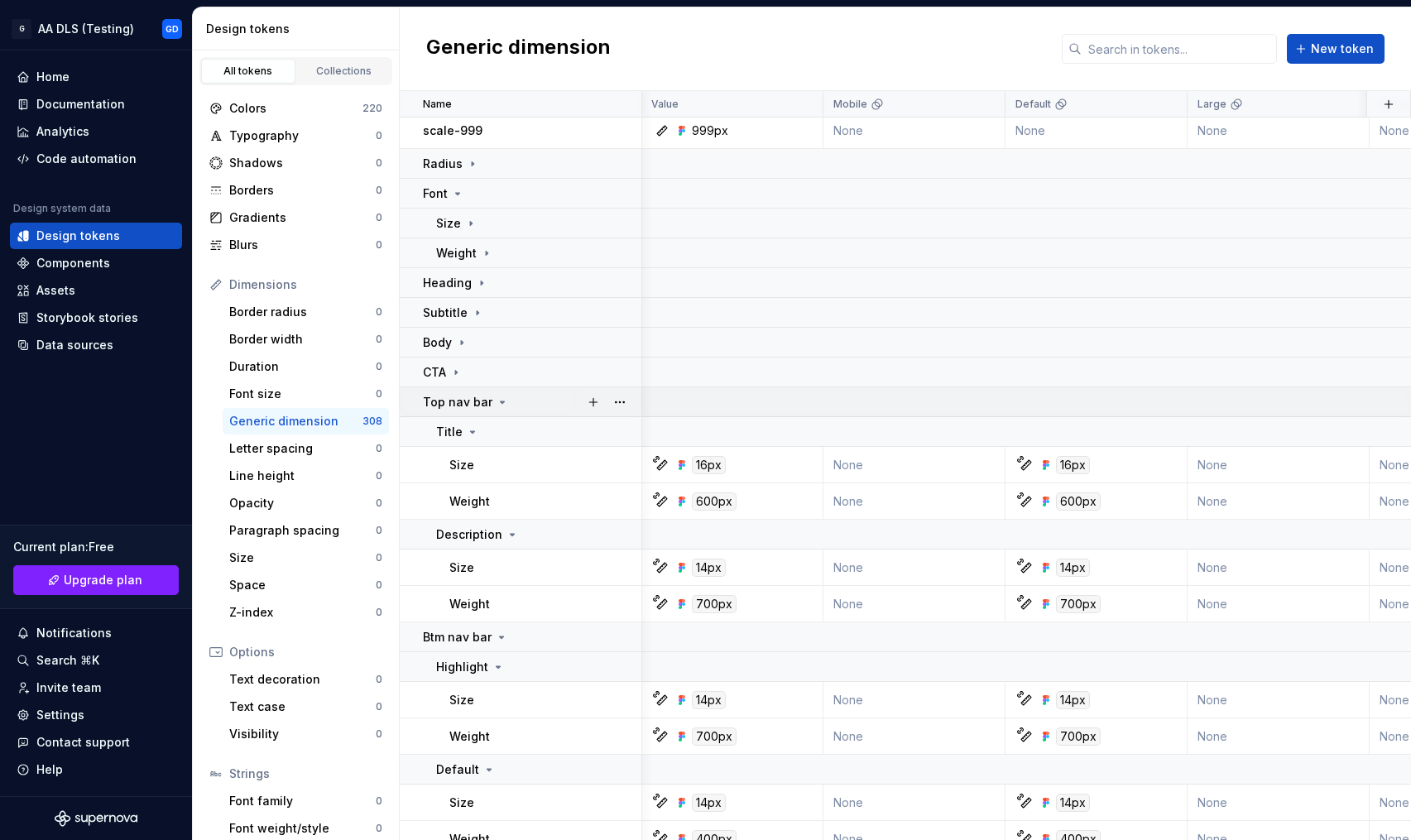
click at [483, 401] on p "Top nav bar" at bounding box center [458, 402] width 69 height 16
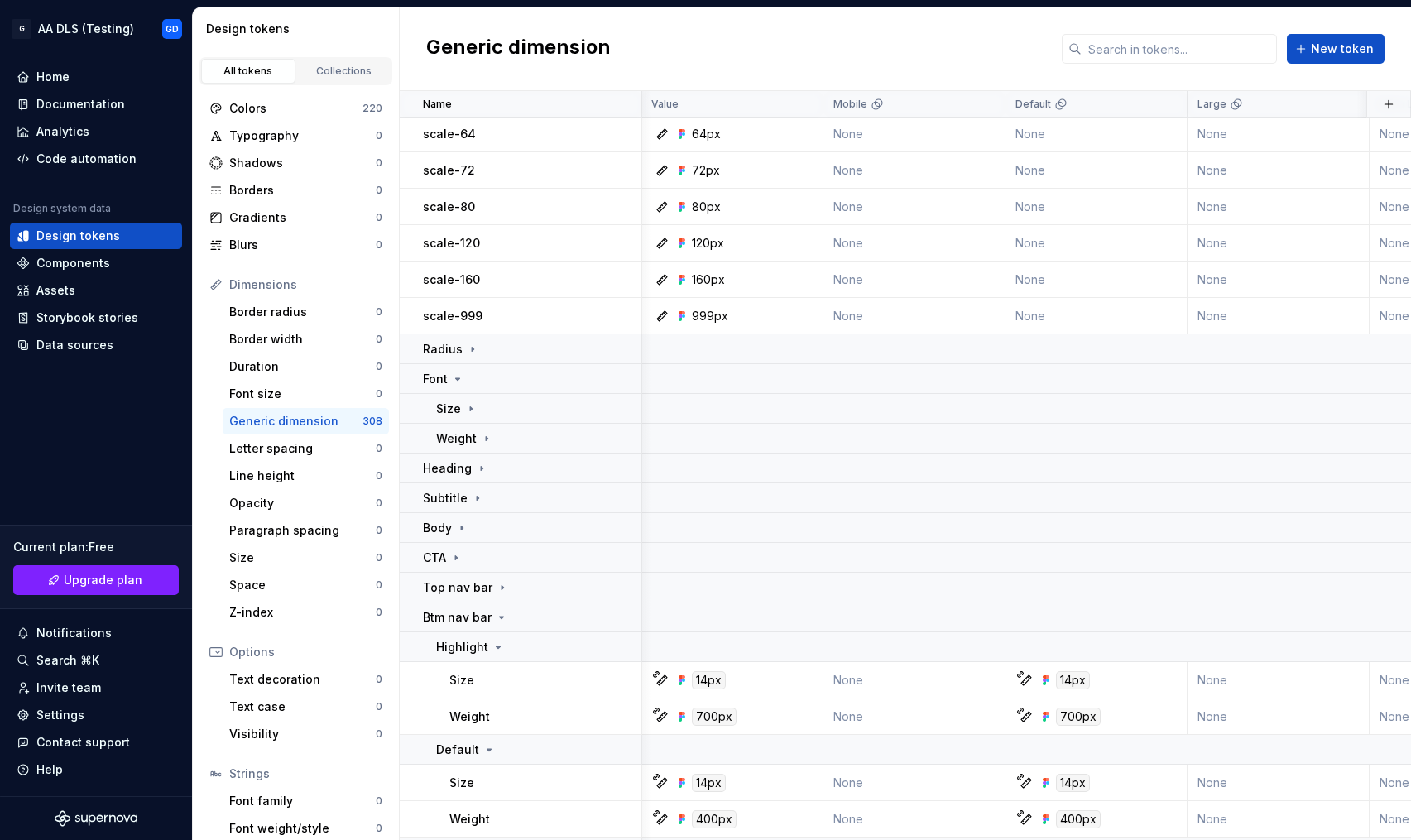
scroll to position [1053, 1]
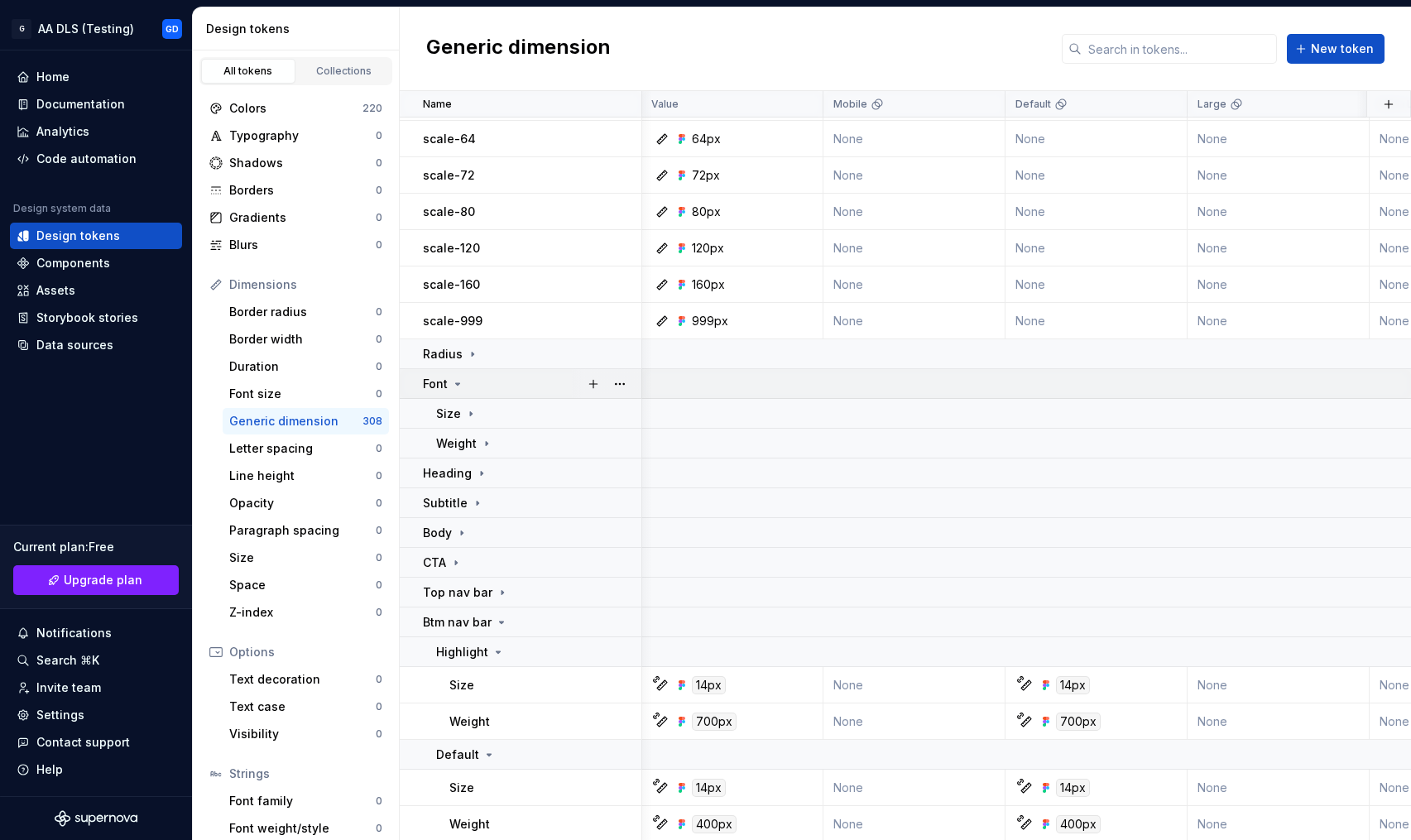
click at [458, 387] on icon at bounding box center [458, 384] width 14 height 14
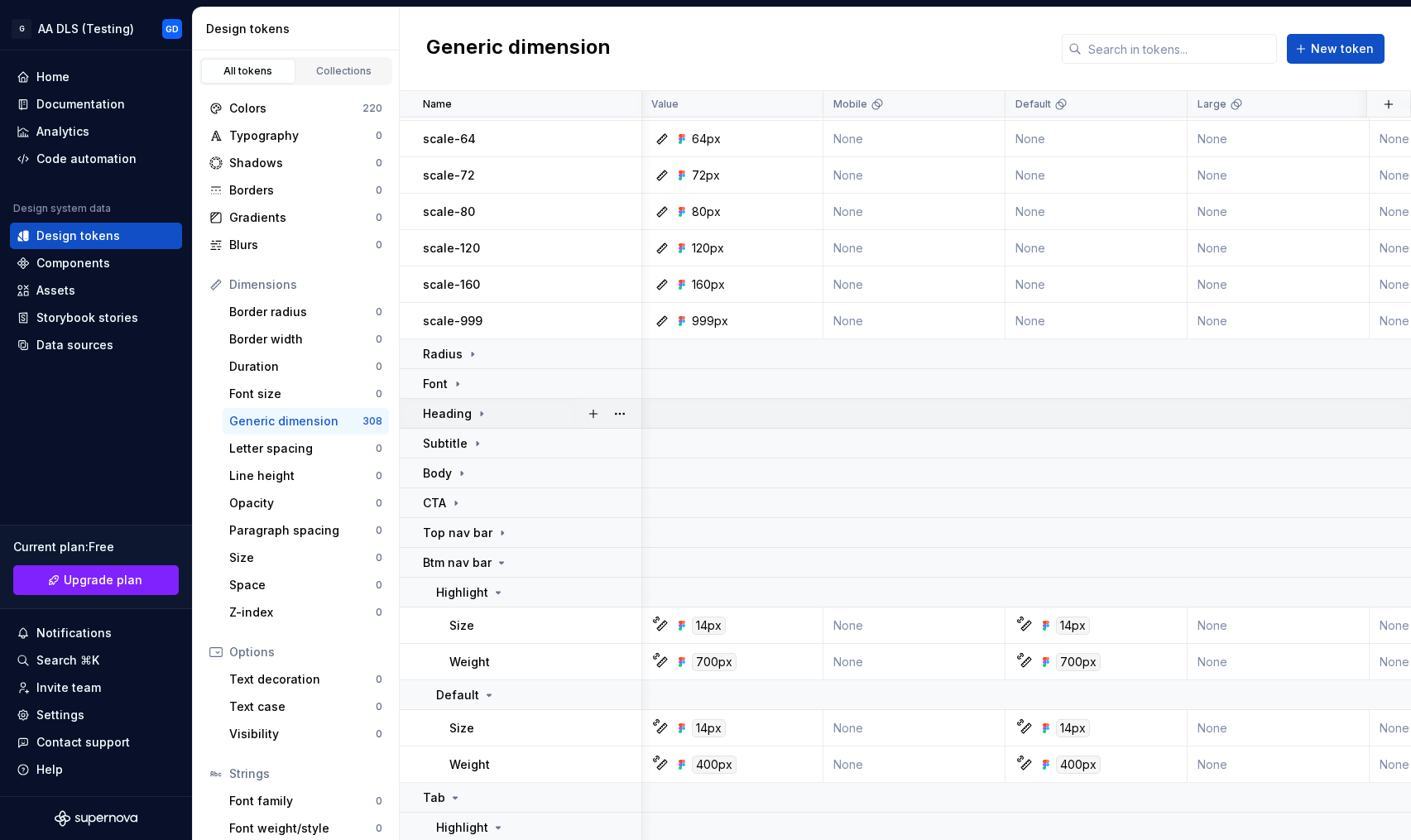
click at [459, 415] on p "Heading" at bounding box center [447, 413] width 49 height 16
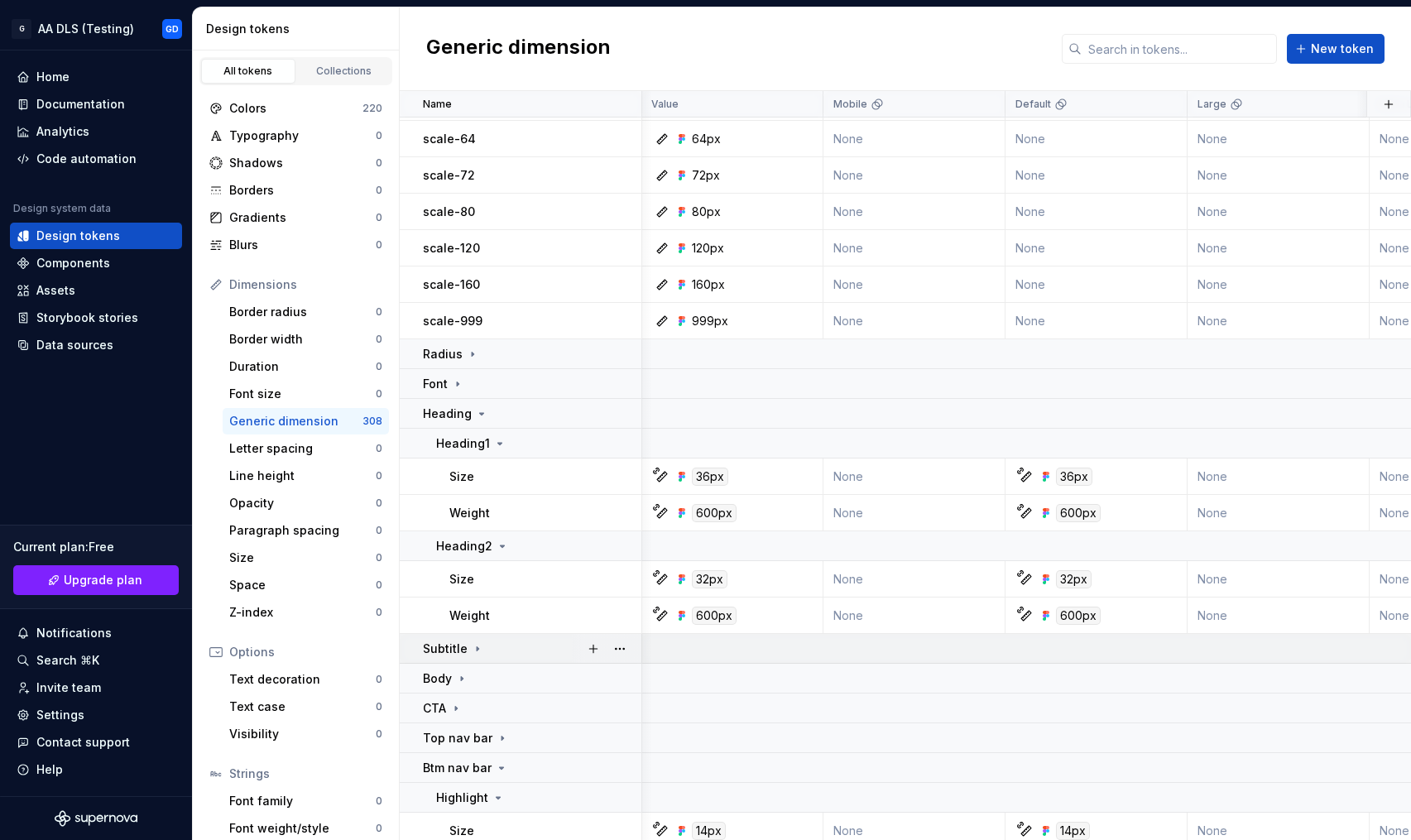
click at [449, 642] on p "Subtitle" at bounding box center [446, 649] width 44 height 16
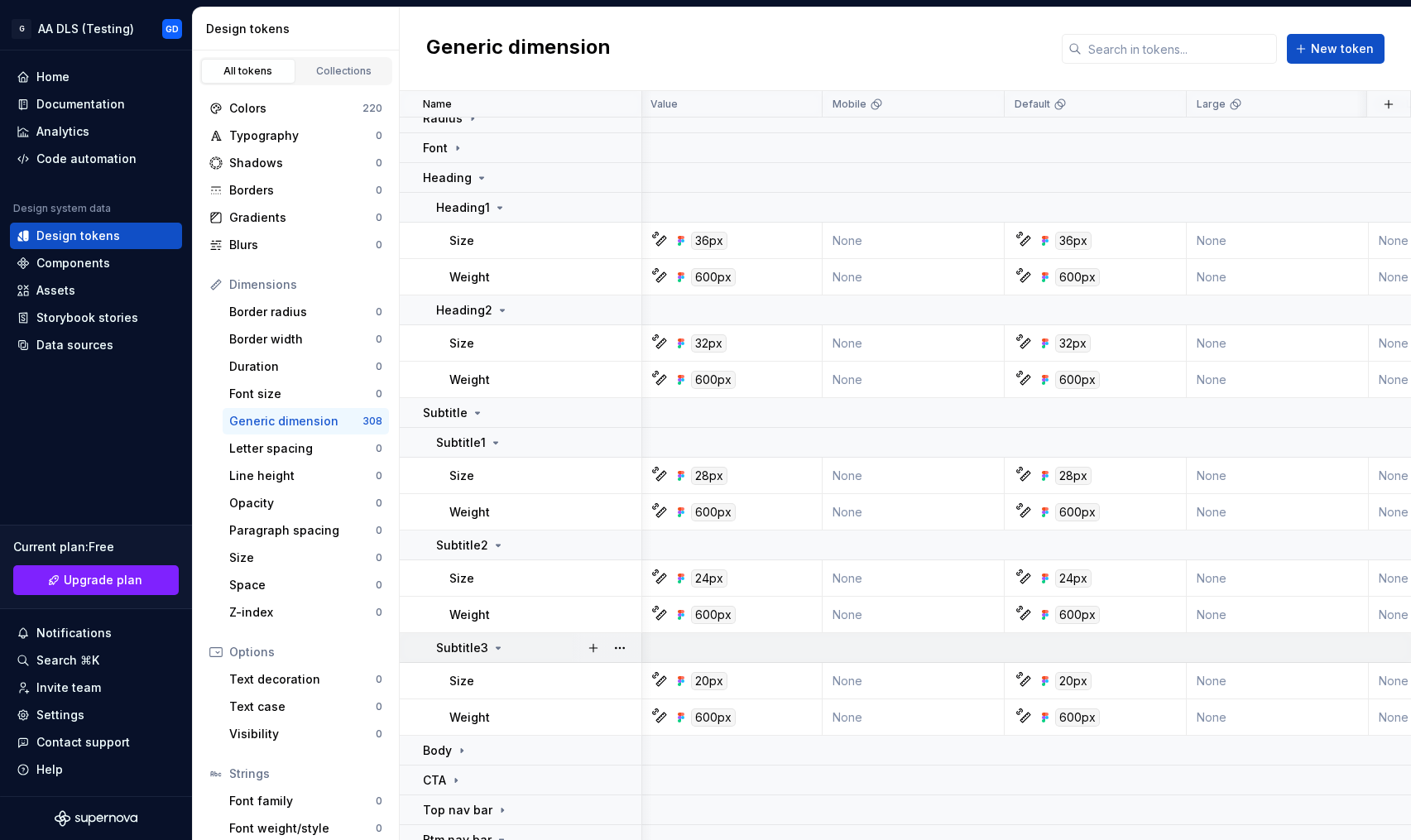
scroll to position [1198, 2]
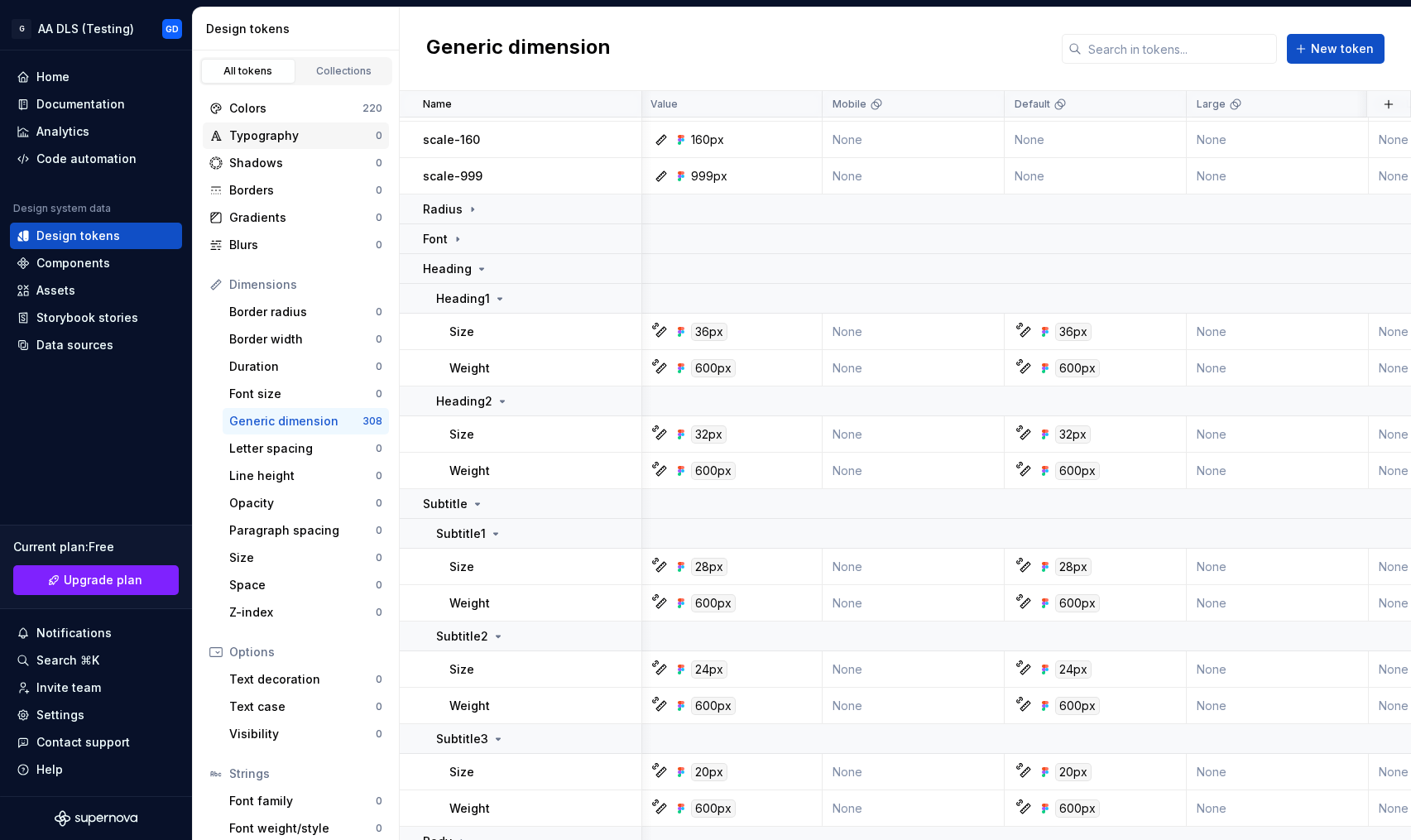
click at [265, 137] on div "Typography" at bounding box center [303, 135] width 147 height 16
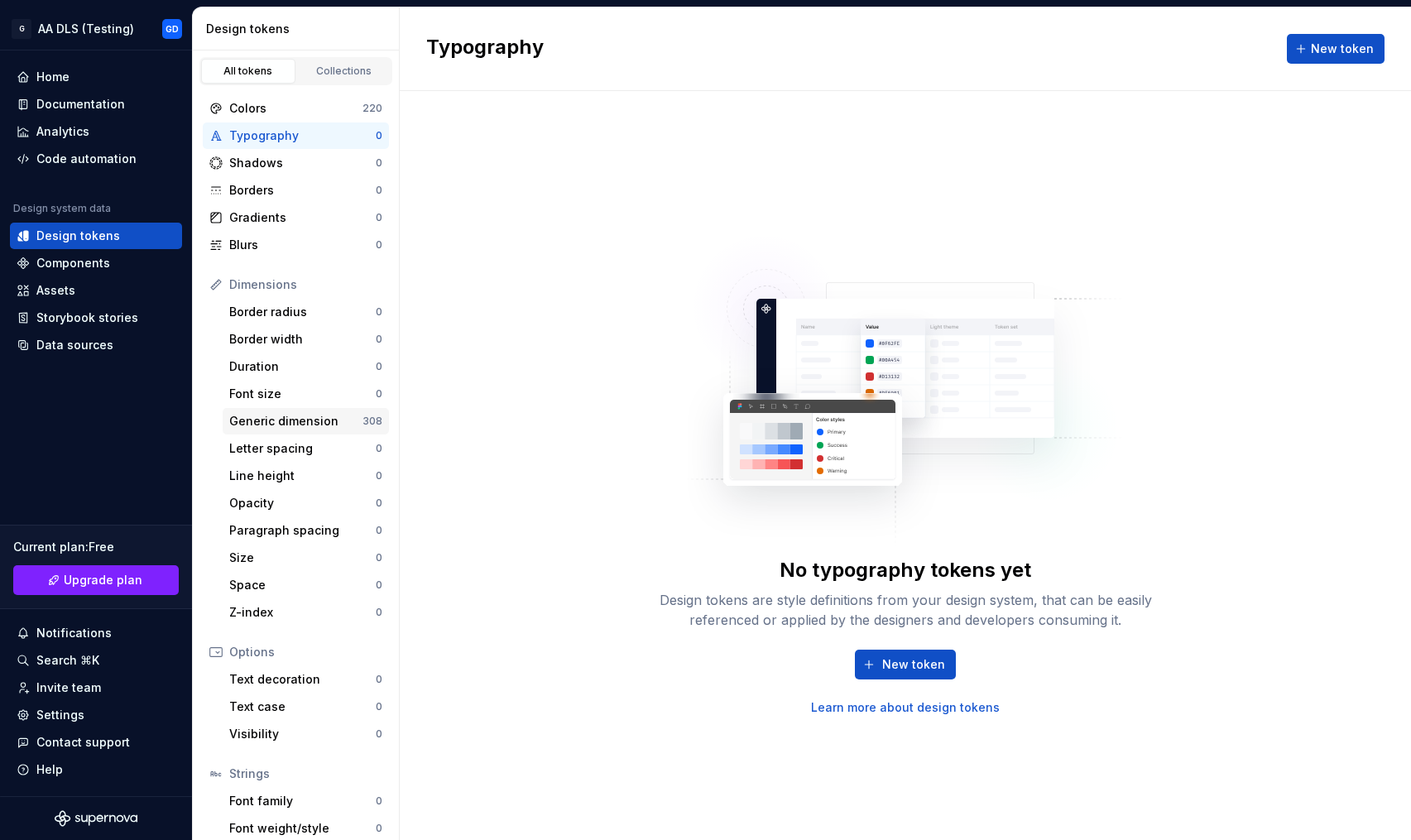
click at [298, 423] on div "Generic dimension" at bounding box center [296, 421] width 133 height 16
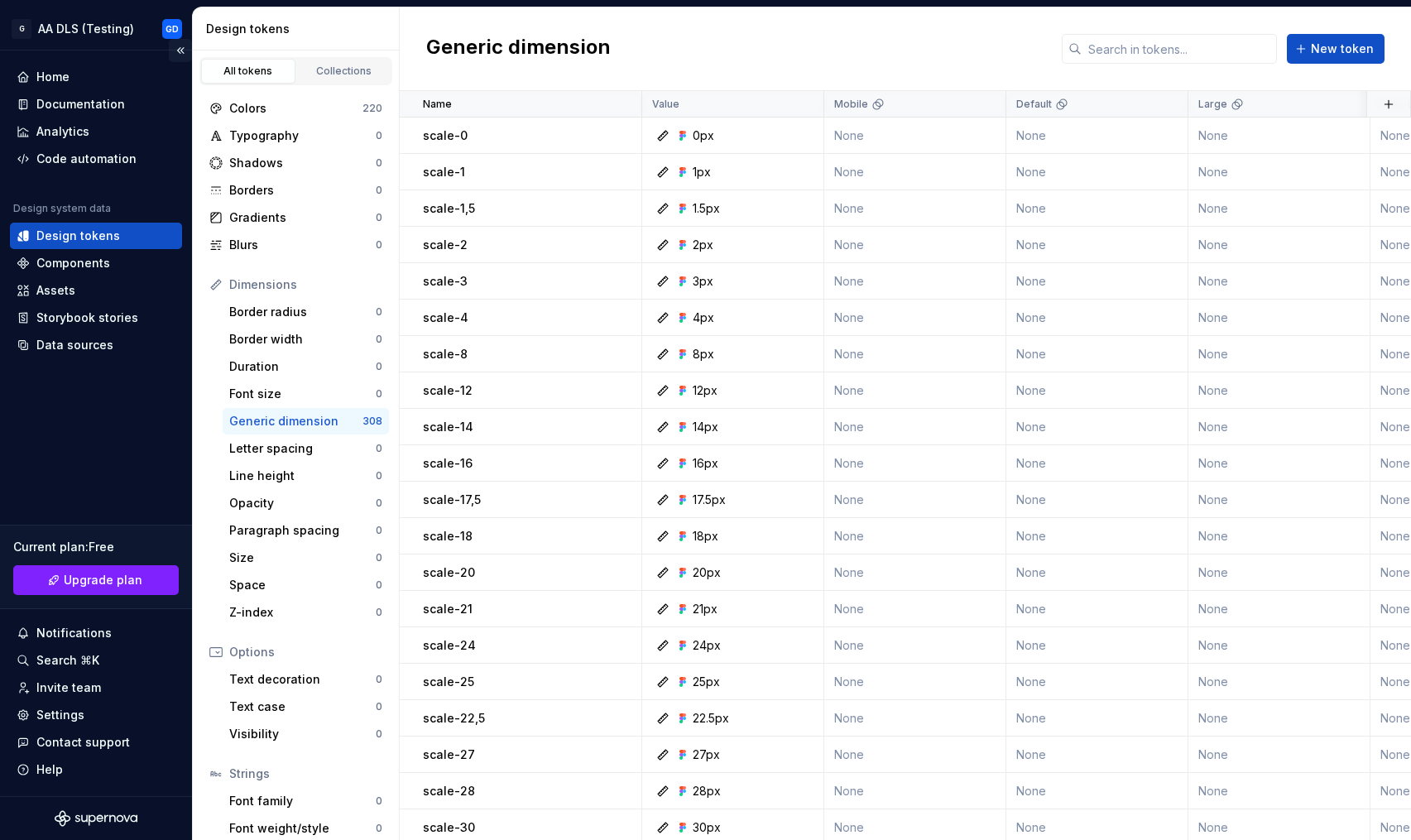
click at [182, 51] on button "Collapse sidebar" at bounding box center [180, 50] width 23 height 23
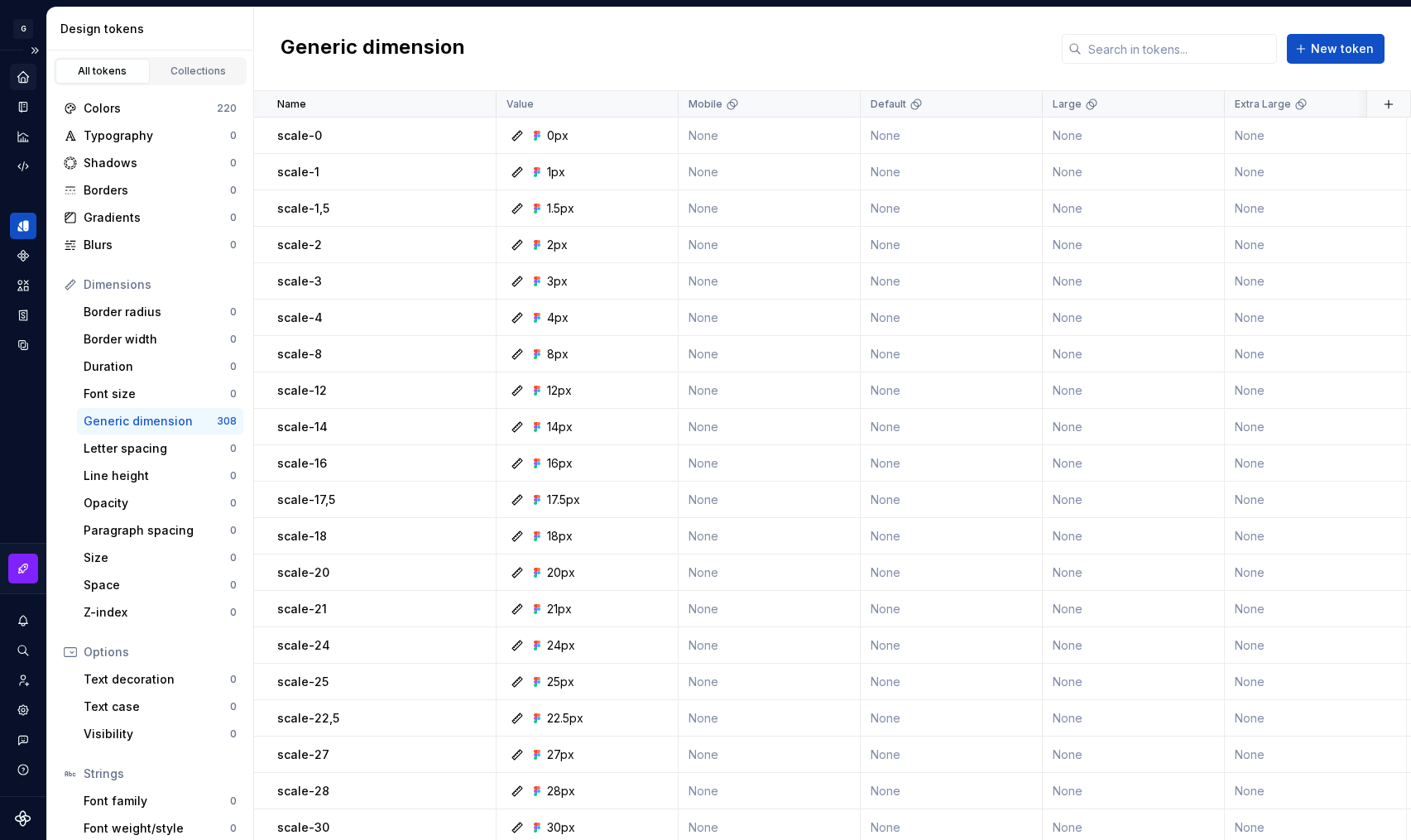
click at [25, 78] on icon "Home" at bounding box center [22, 76] width 11 height 11
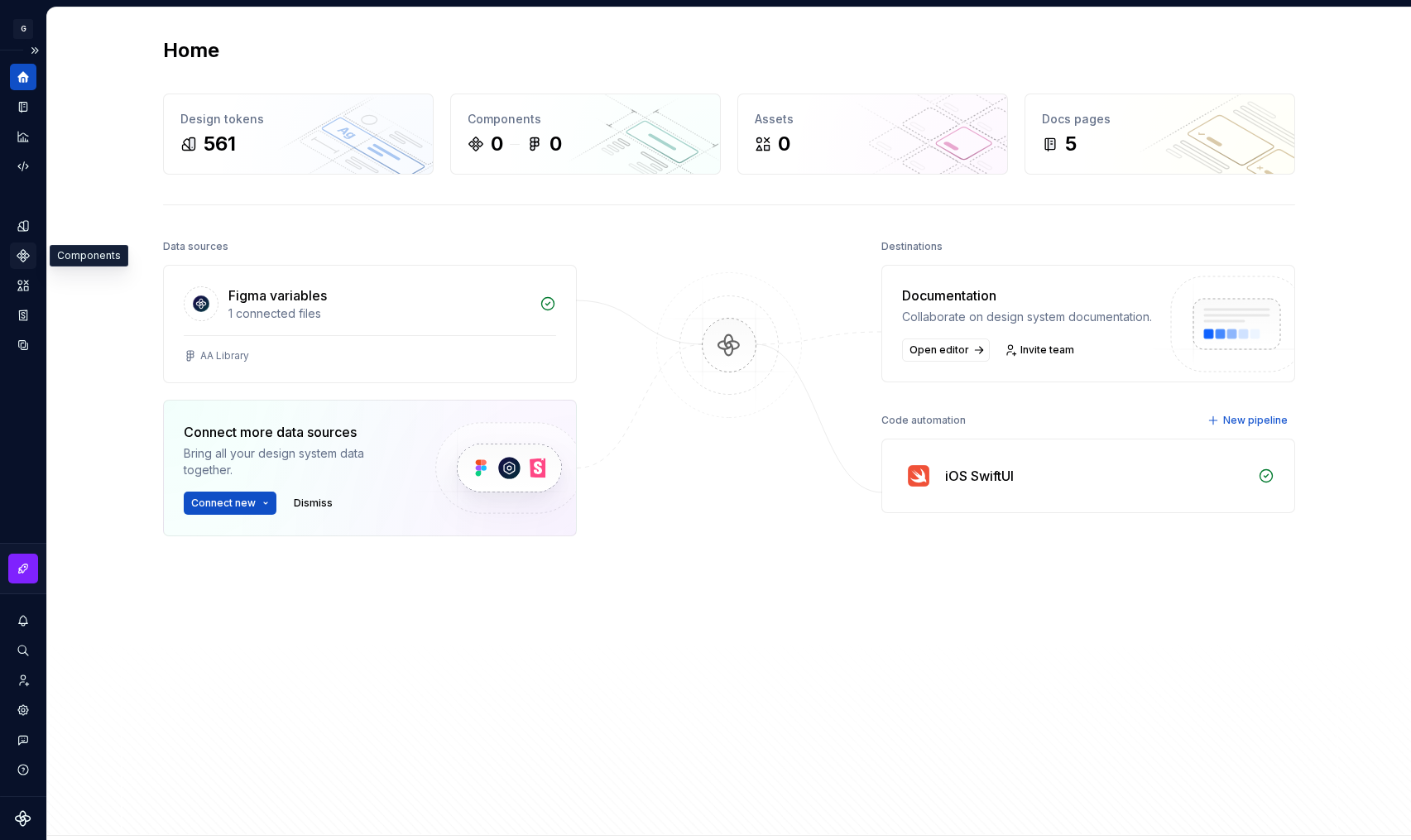
click at [20, 260] on icon "Components" at bounding box center [22, 255] width 15 height 15
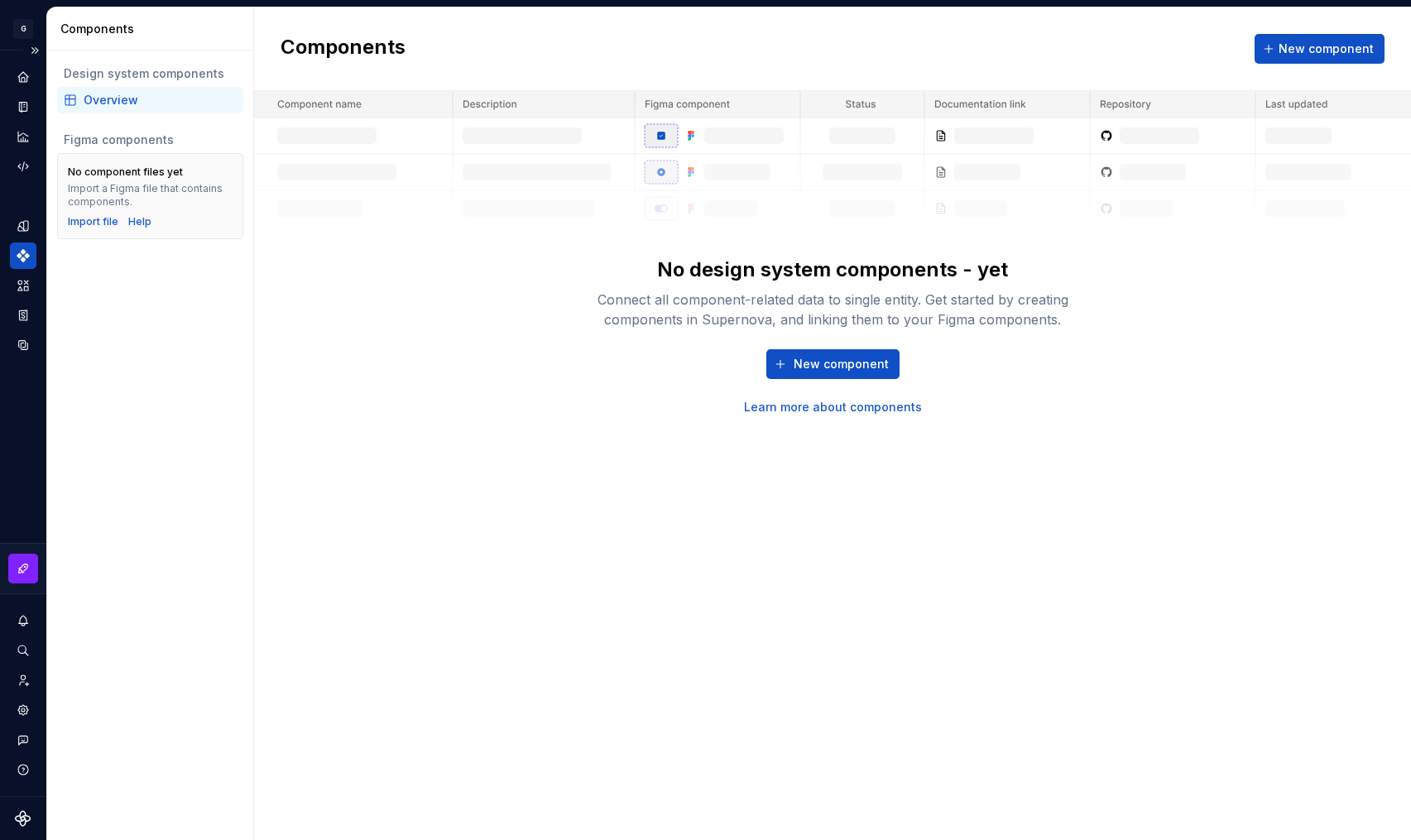
click at [122, 313] on div "Design system components Overview Figma components No component files yet Impor…" at bounding box center [149, 445] width 206 height 790
click at [23, 286] on icon "Assets" at bounding box center [22, 285] width 15 height 15
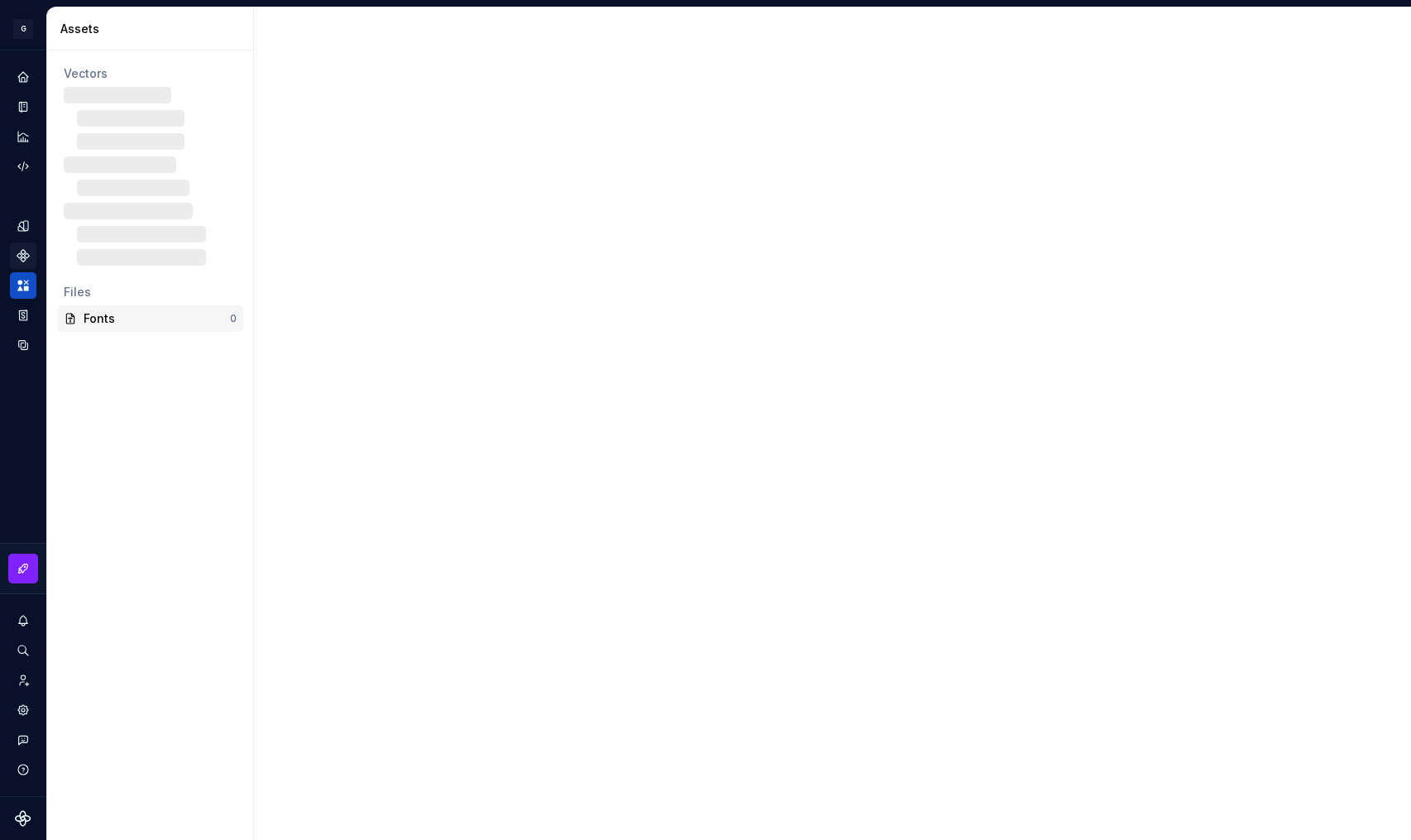
click at [112, 327] on div "Fonts 0" at bounding box center [150, 318] width 186 height 26
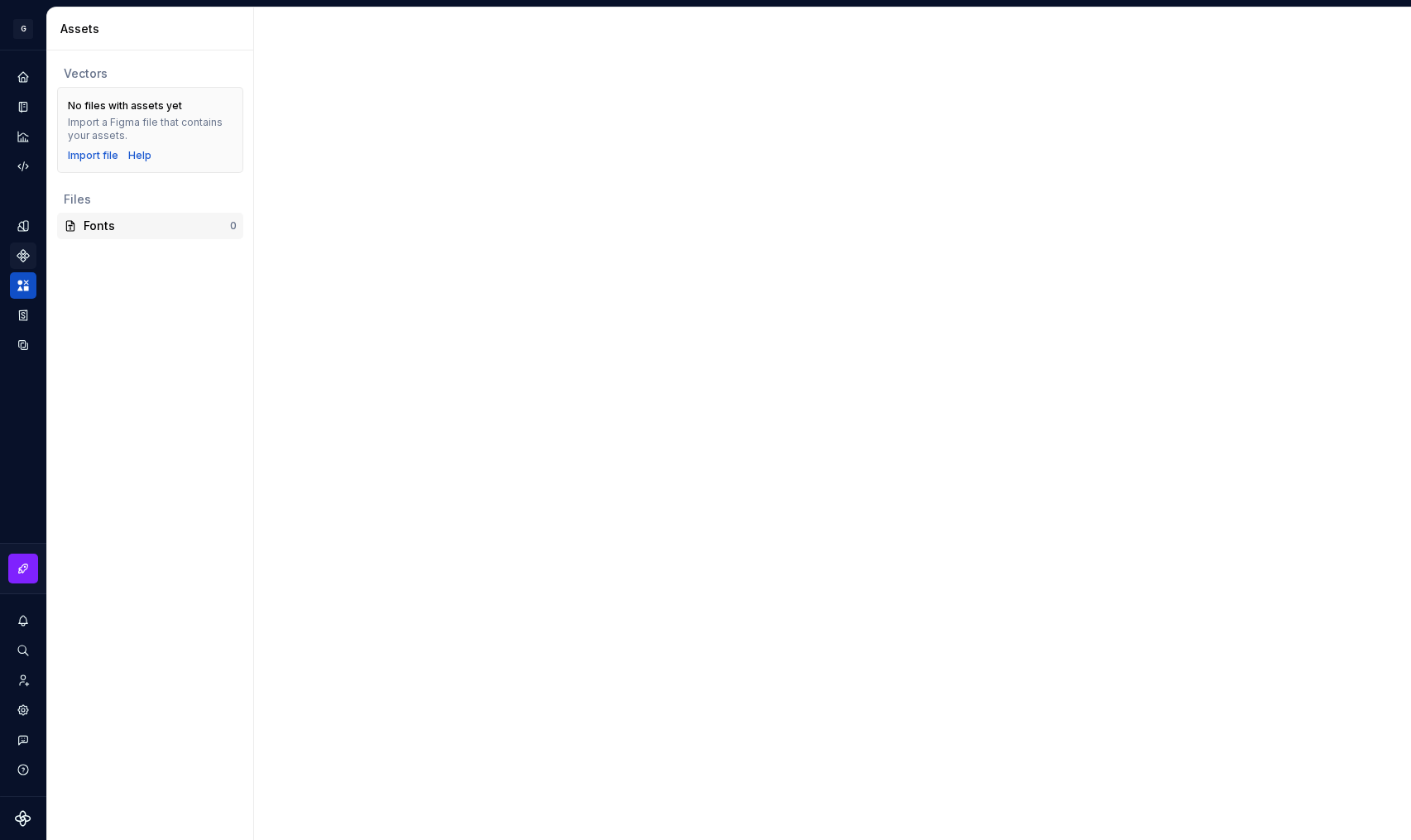
click at [111, 232] on div "Fonts" at bounding box center [157, 225] width 147 height 16
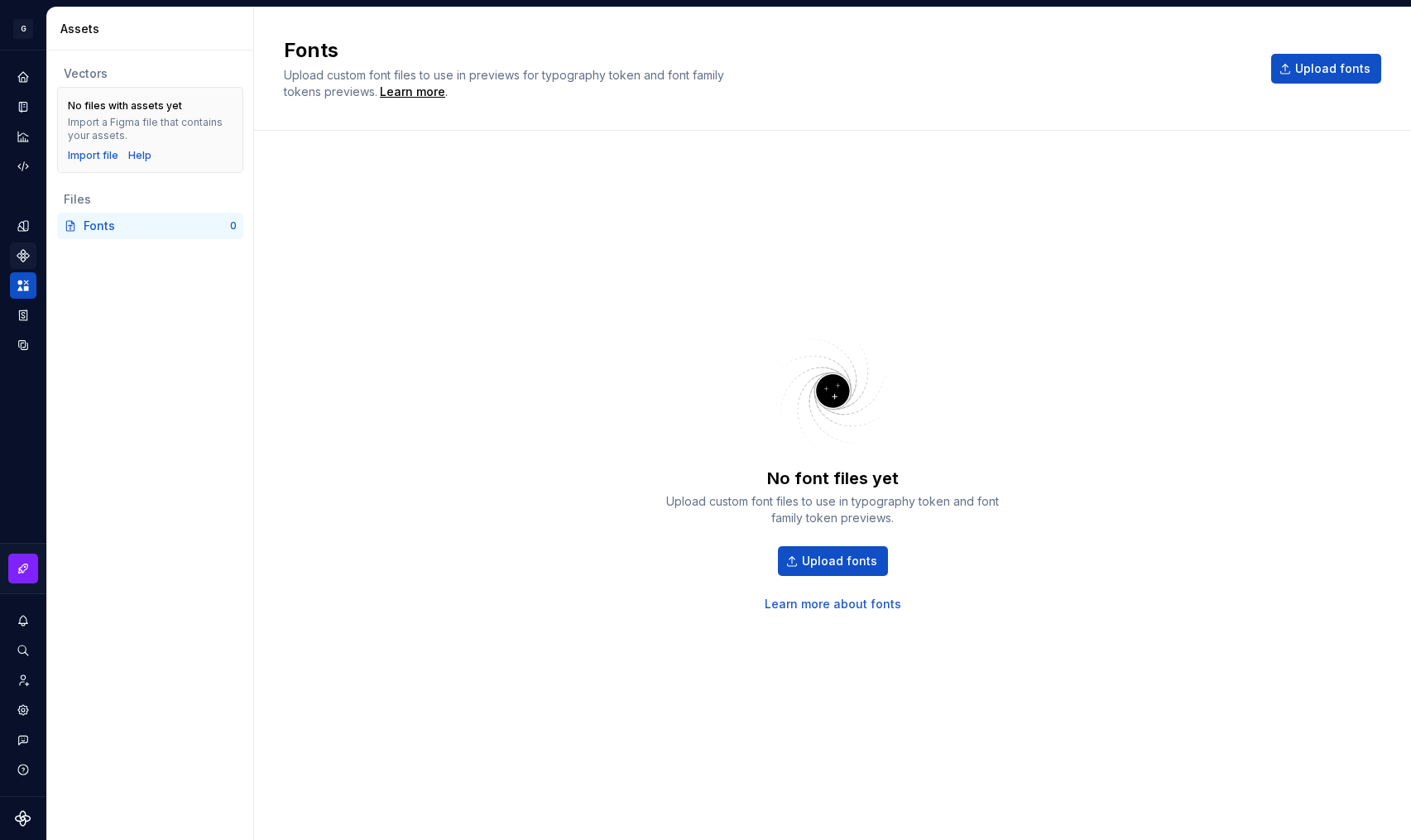
click at [88, 227] on div "Fonts" at bounding box center [157, 225] width 147 height 16
click at [181, 218] on div "Fonts" at bounding box center [157, 225] width 147 height 16
click at [857, 566] on span "Upload fonts" at bounding box center [840, 561] width 75 height 16
click at [841, 559] on span "Upload fonts" at bounding box center [840, 561] width 75 height 16
click at [844, 563] on span "Upload fonts" at bounding box center [840, 561] width 75 height 16
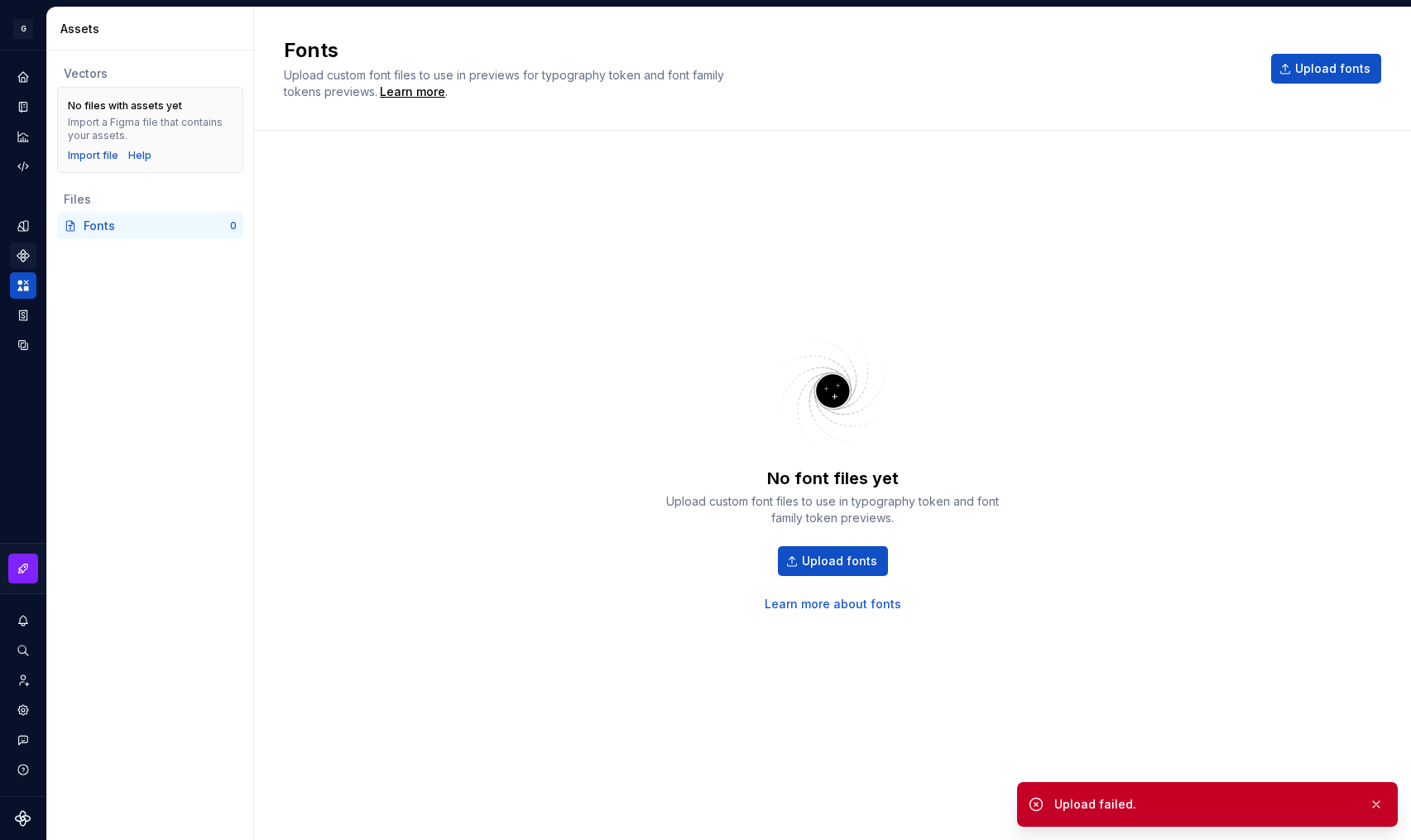
click at [1177, 808] on div "Upload failed." at bounding box center [1204, 804] width 301 height 16
click at [850, 599] on link "Learn more about fonts" at bounding box center [833, 604] width 137 height 16
click at [837, 561] on span "Upload fonts" at bounding box center [840, 561] width 75 height 16
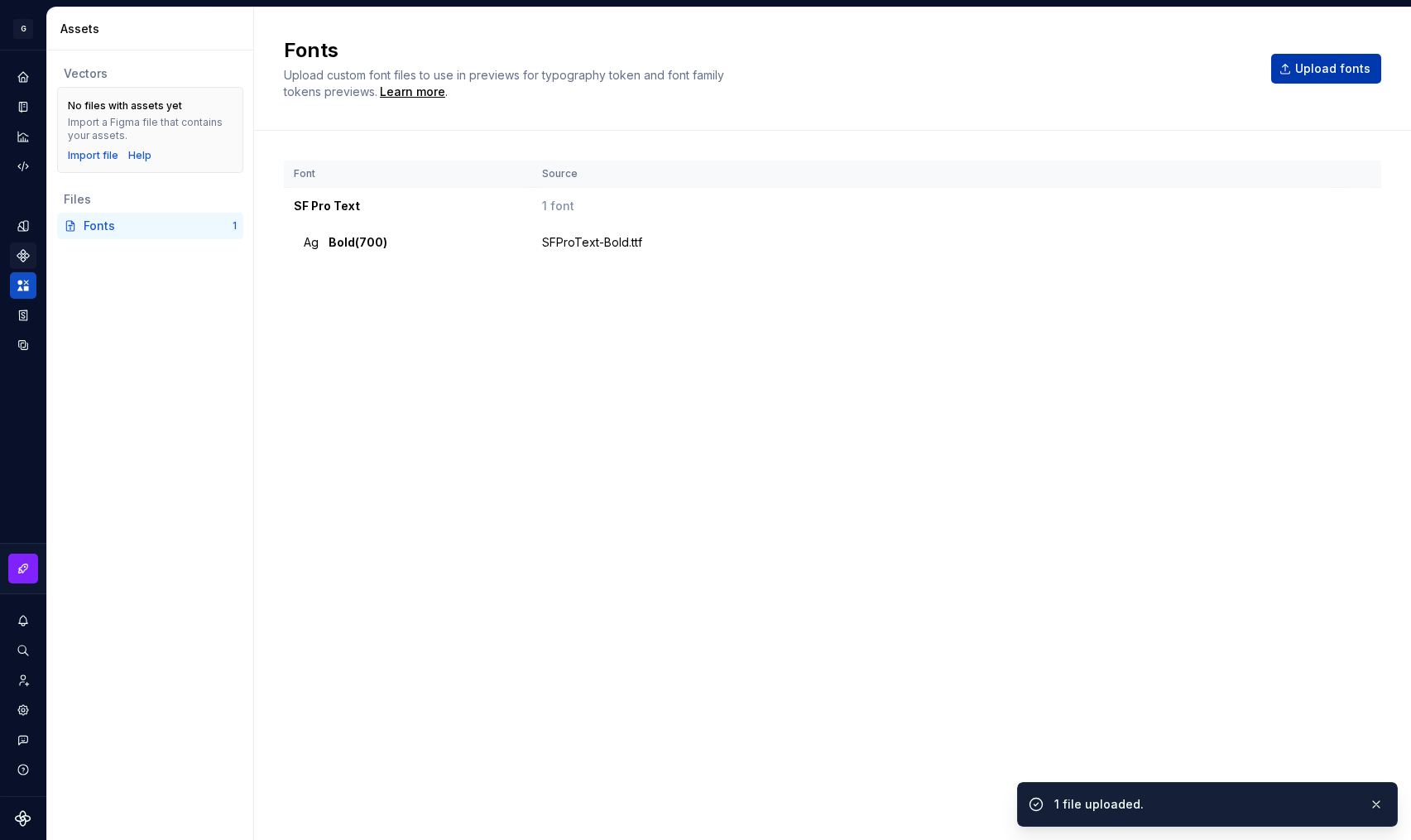
click at [1297, 70] on button "Upload fonts" at bounding box center [1326, 68] width 110 height 30
click at [1319, 65] on span "Upload fonts" at bounding box center [1333, 68] width 75 height 16
click at [1325, 68] on span "Upload fonts" at bounding box center [1333, 68] width 75 height 16
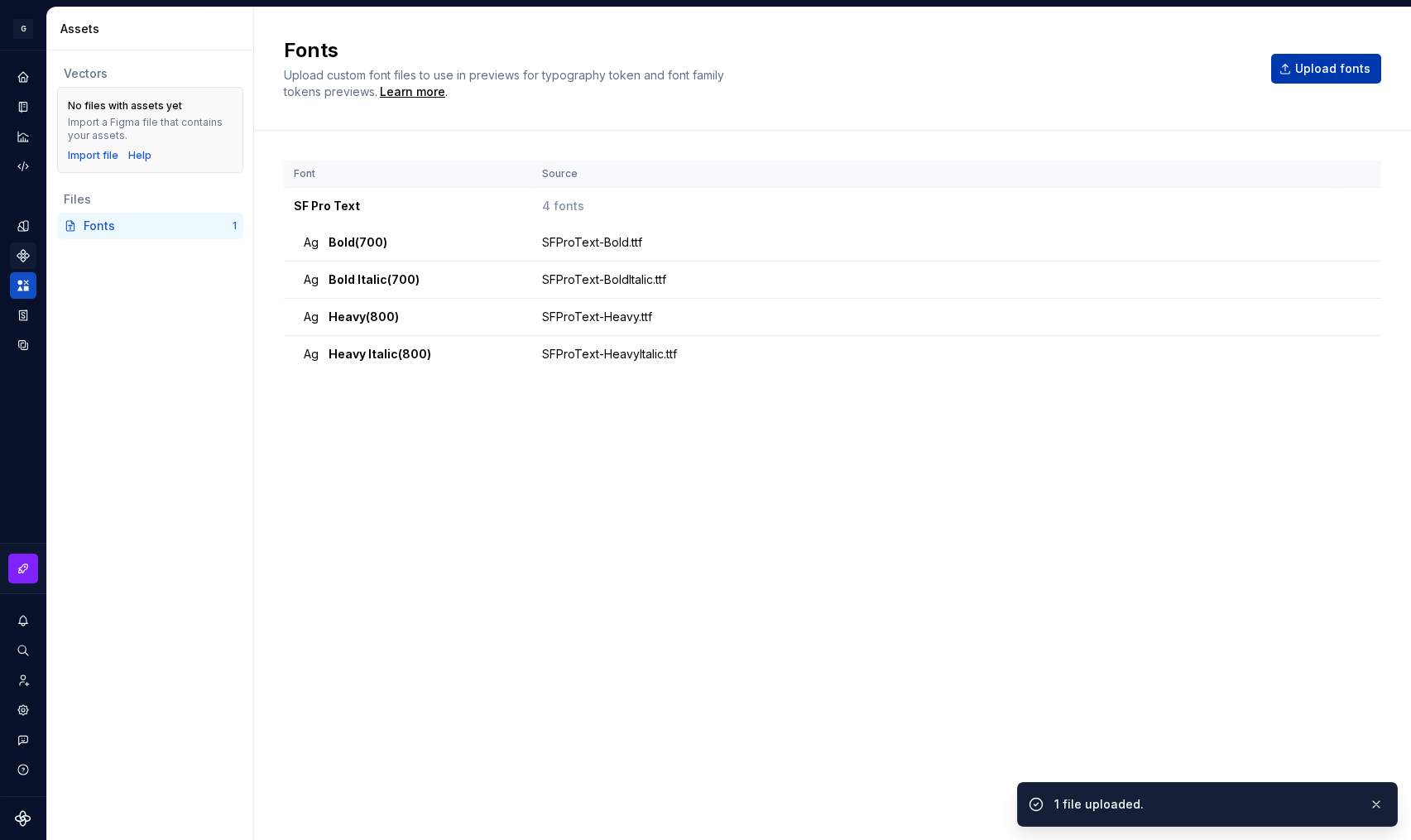
click at [1311, 70] on span "Upload fonts" at bounding box center [1333, 68] width 75 height 16
click at [1310, 74] on span "Upload fonts" at bounding box center [1333, 68] width 75 height 16
click at [1298, 73] on button "Upload fonts" at bounding box center [1326, 68] width 110 height 30
click at [1316, 77] on button "Upload fonts" at bounding box center [1326, 68] width 110 height 30
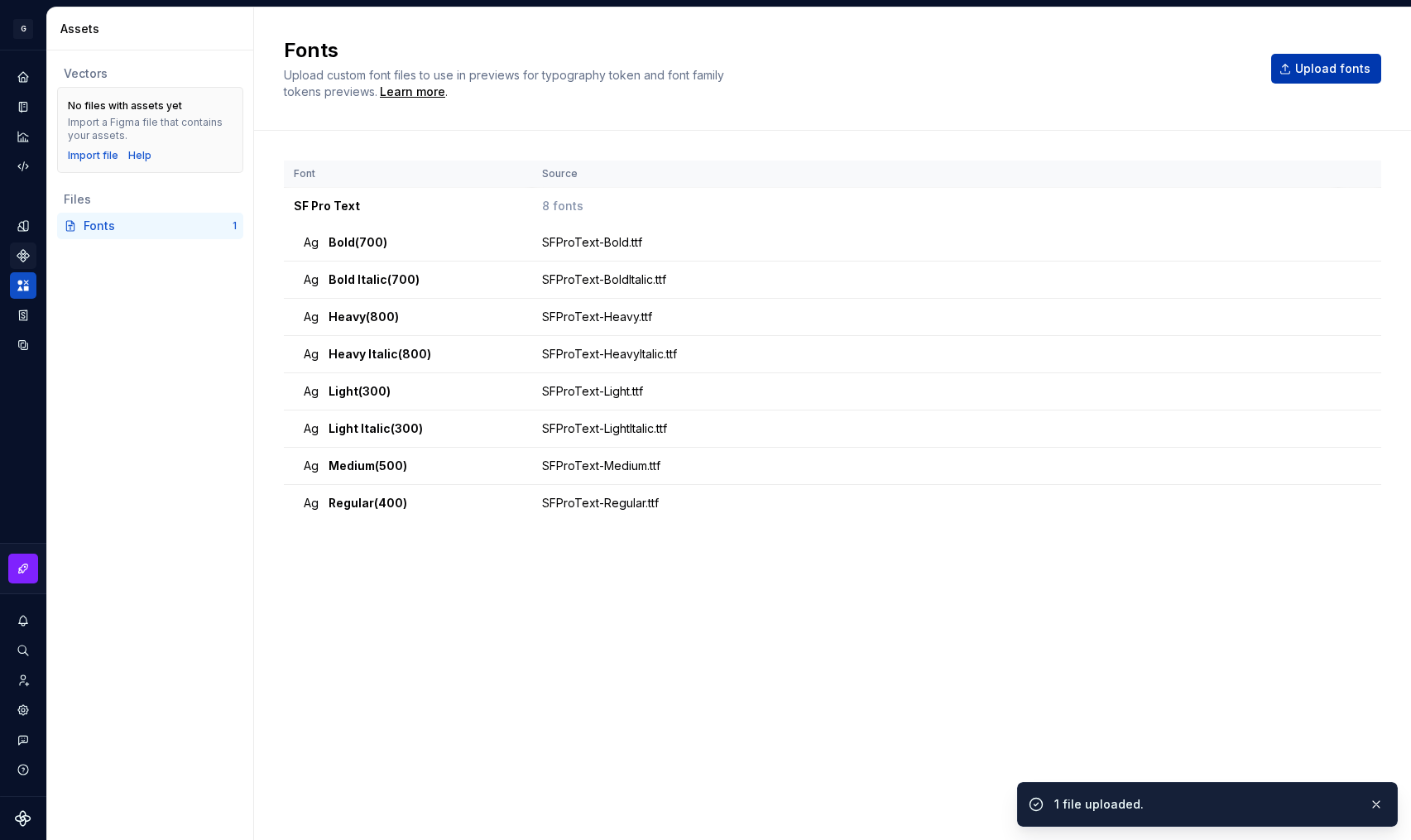
click at [1312, 72] on span "Upload fonts" at bounding box center [1333, 68] width 75 height 16
click at [1322, 68] on span "Upload fonts" at bounding box center [1333, 68] width 75 height 16
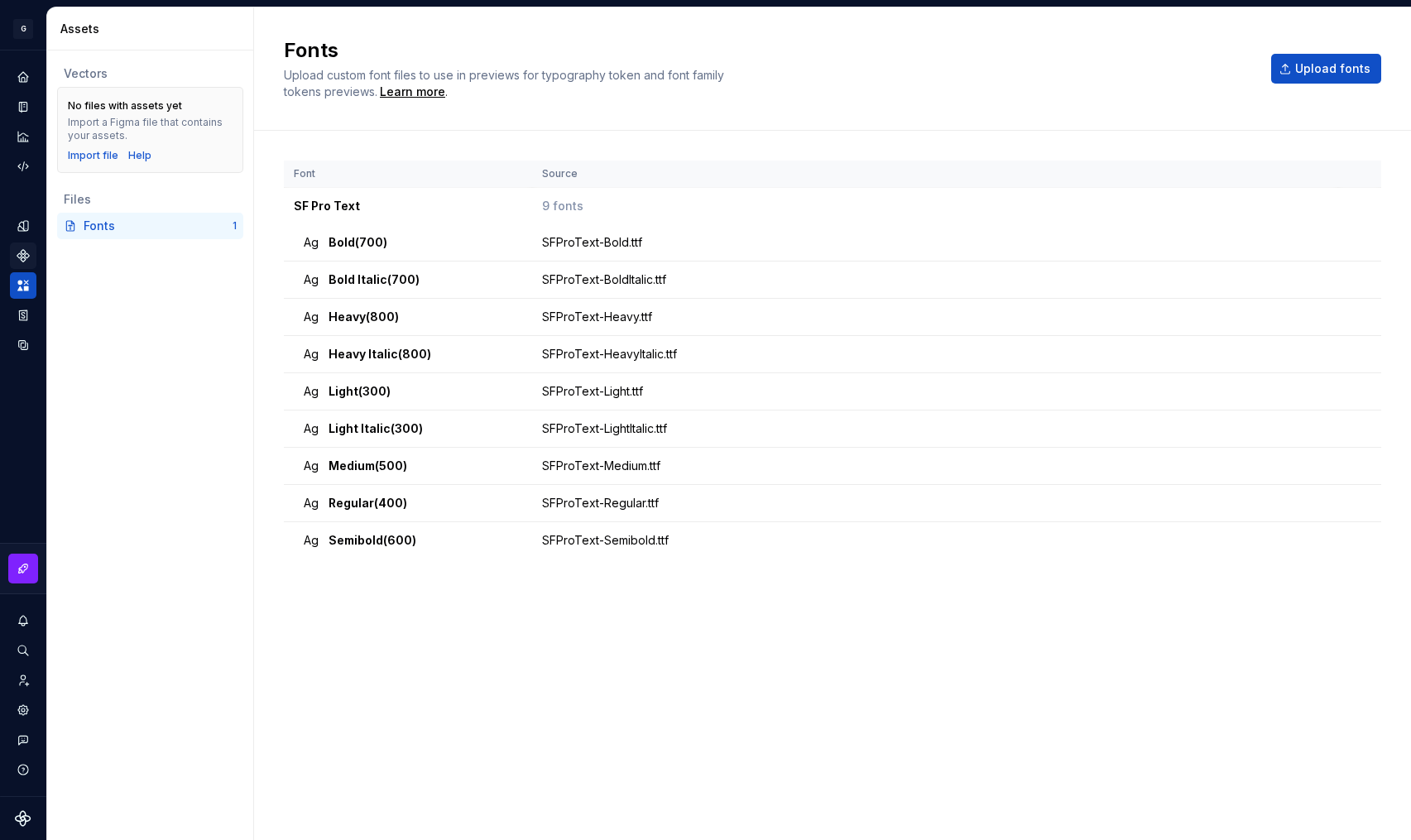
click at [698, 656] on div "Font Source SF Pro Text 9 fonts Ag Bold (700) SFProText-Bold.ttf Ag Bold Italic…" at bounding box center [833, 469] width 1098 height 616
click at [294, 207] on td "SF Pro Text" at bounding box center [408, 207] width 248 height 38
click at [327, 208] on td "SF Pro Text" at bounding box center [408, 207] width 248 height 38
click at [266, 278] on div "Font Source SF Pro Text 9 fonts Ag Bold (700) SFProText-Bold.ttf Ag Bold Italic…" at bounding box center [833, 485] width 1157 height 709
click at [25, 248] on icon "Components" at bounding box center [22, 255] width 15 height 15
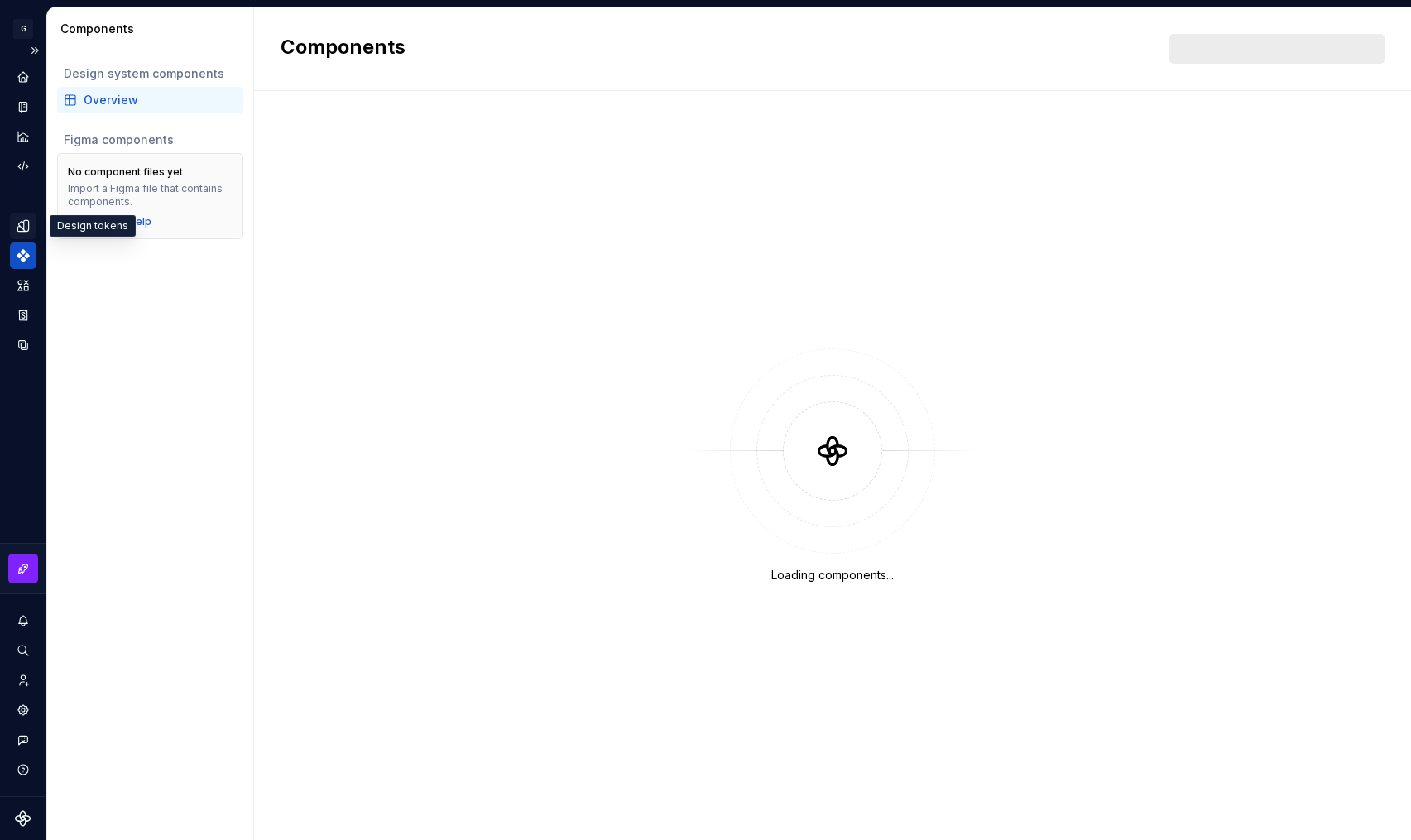
click at [25, 228] on icon "Design tokens" at bounding box center [26, 225] width 5 height 11
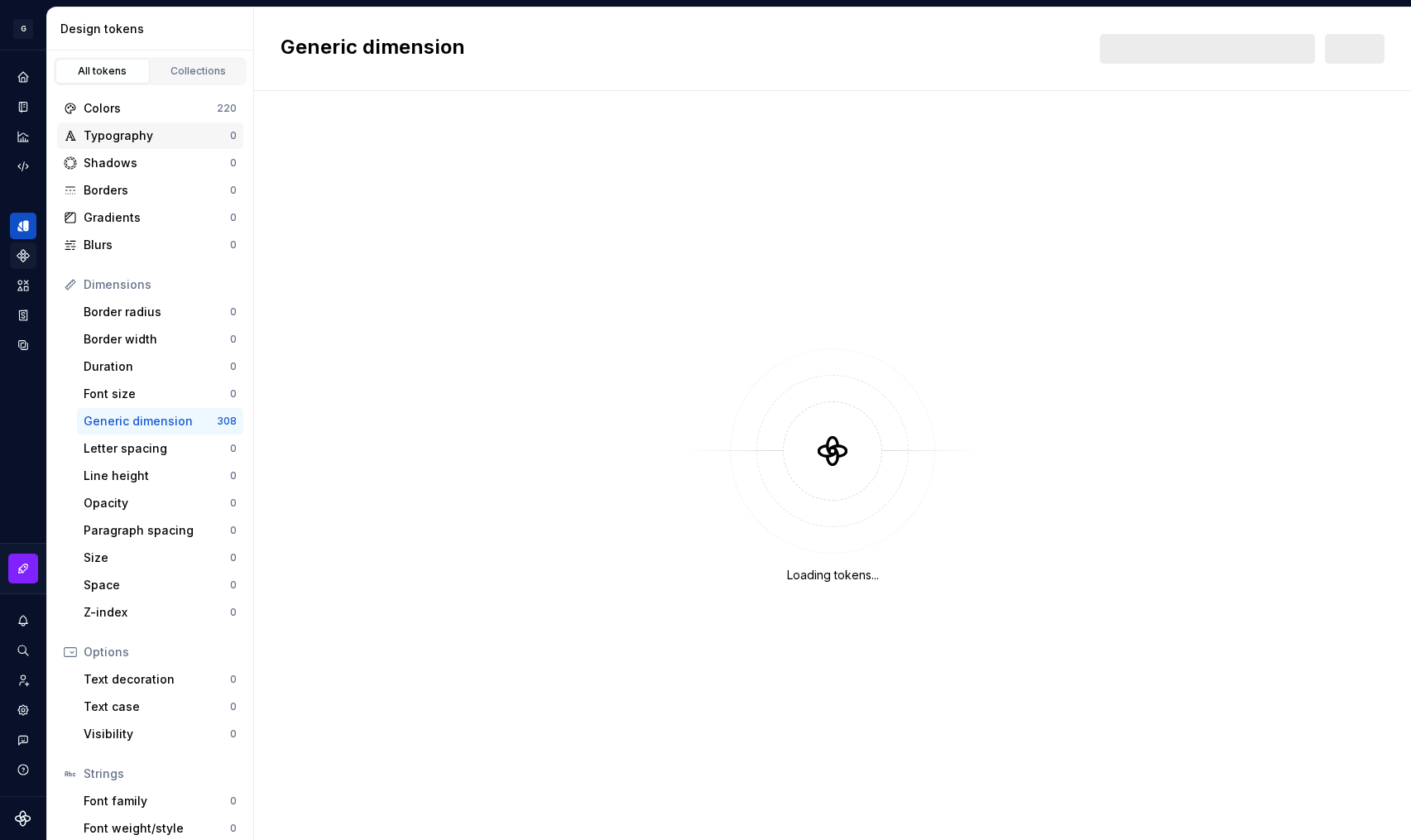
click at [131, 139] on div "Typography" at bounding box center [157, 135] width 147 height 16
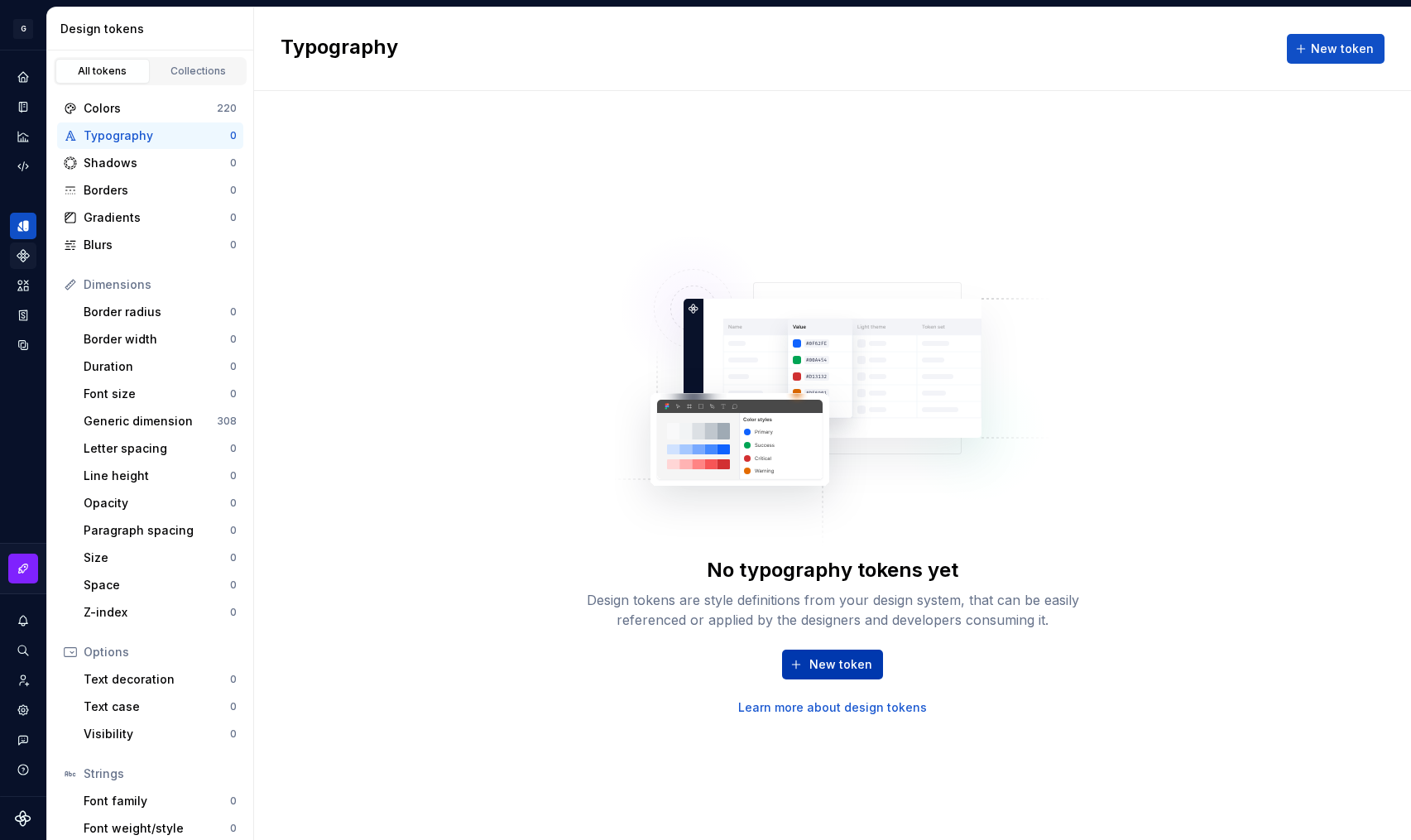
click at [808, 498] on div "No typography tokens yet Design tokens are style definitions from your design s…" at bounding box center [832, 466] width 530 height 500
click at [850, 659] on span "New token" at bounding box center [841, 664] width 63 height 16
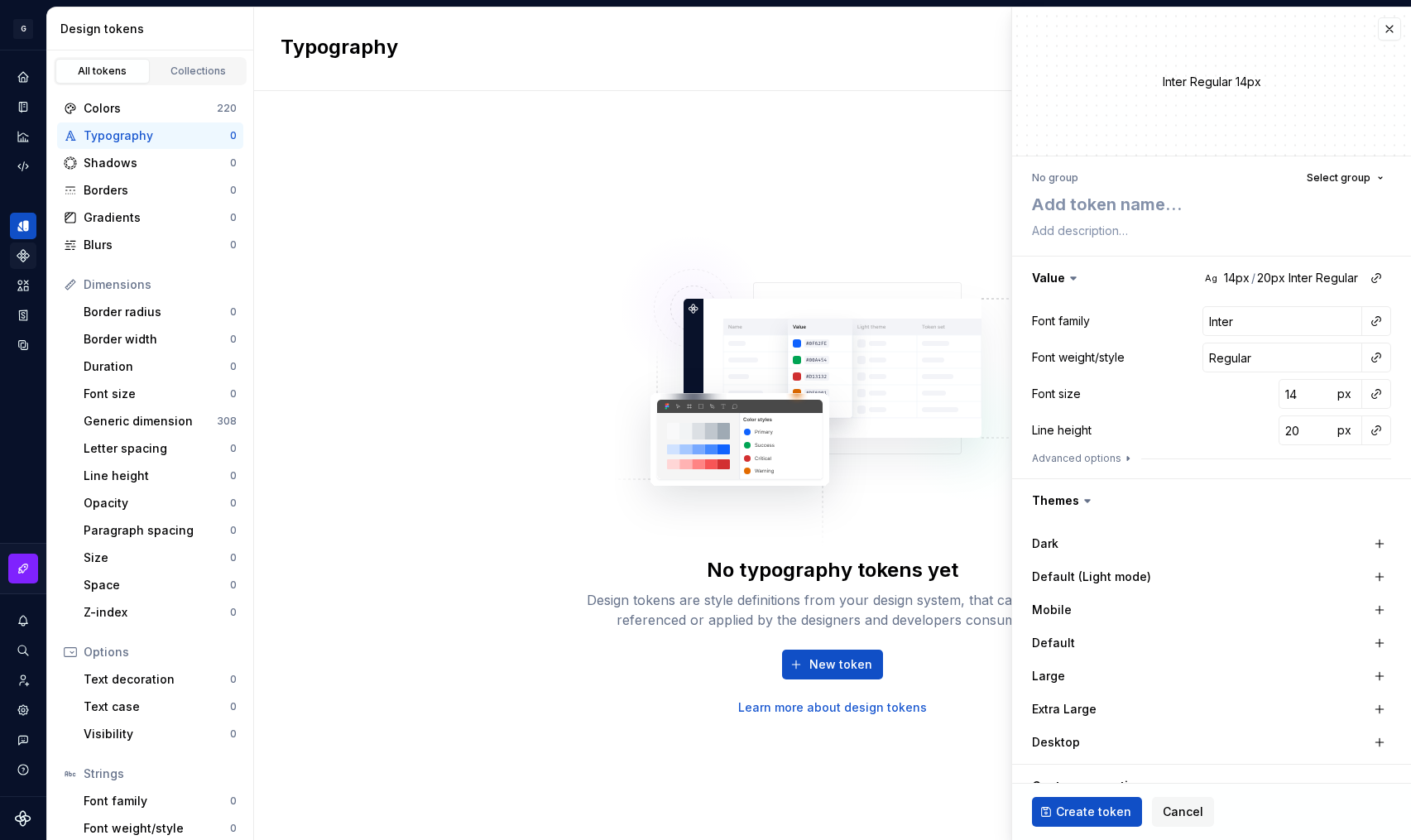
type textarea "*"
click at [1379, 32] on button "button" at bounding box center [1390, 28] width 23 height 23
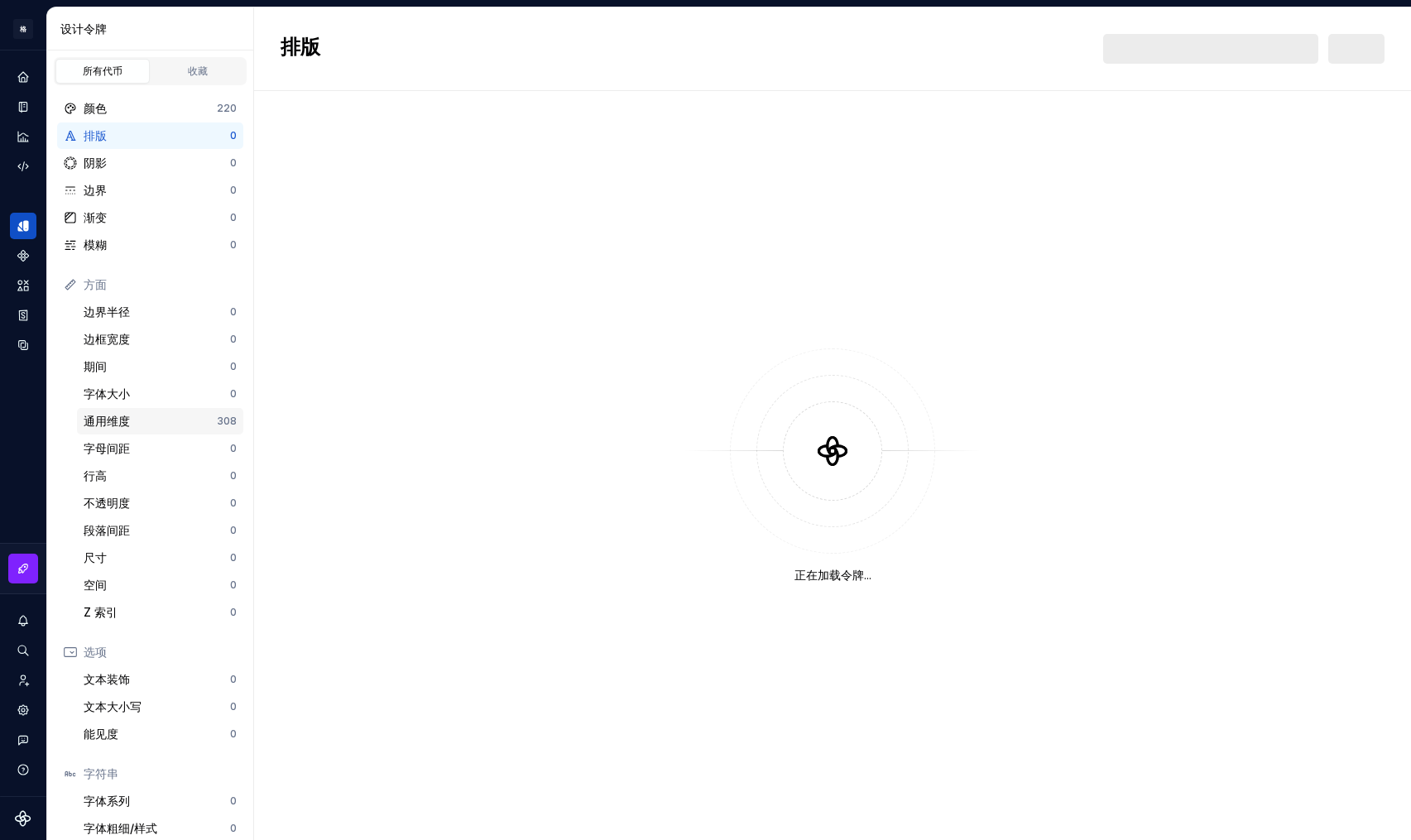
click at [204, 419] on div "通用维度" at bounding box center [150, 421] width 133 height 16
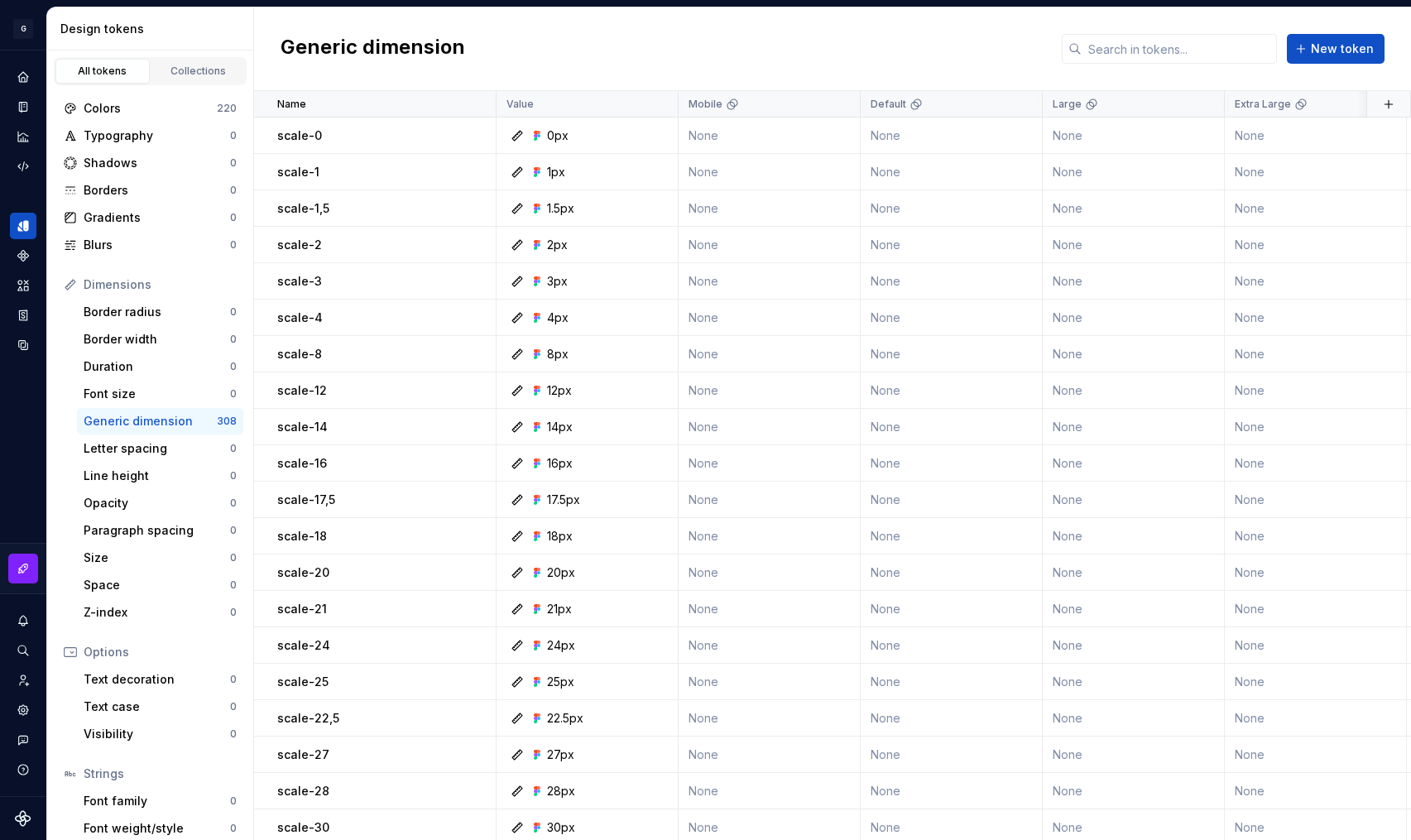
click at [482, 54] on div "Generic dimension New token" at bounding box center [833, 50] width 1157 height 84
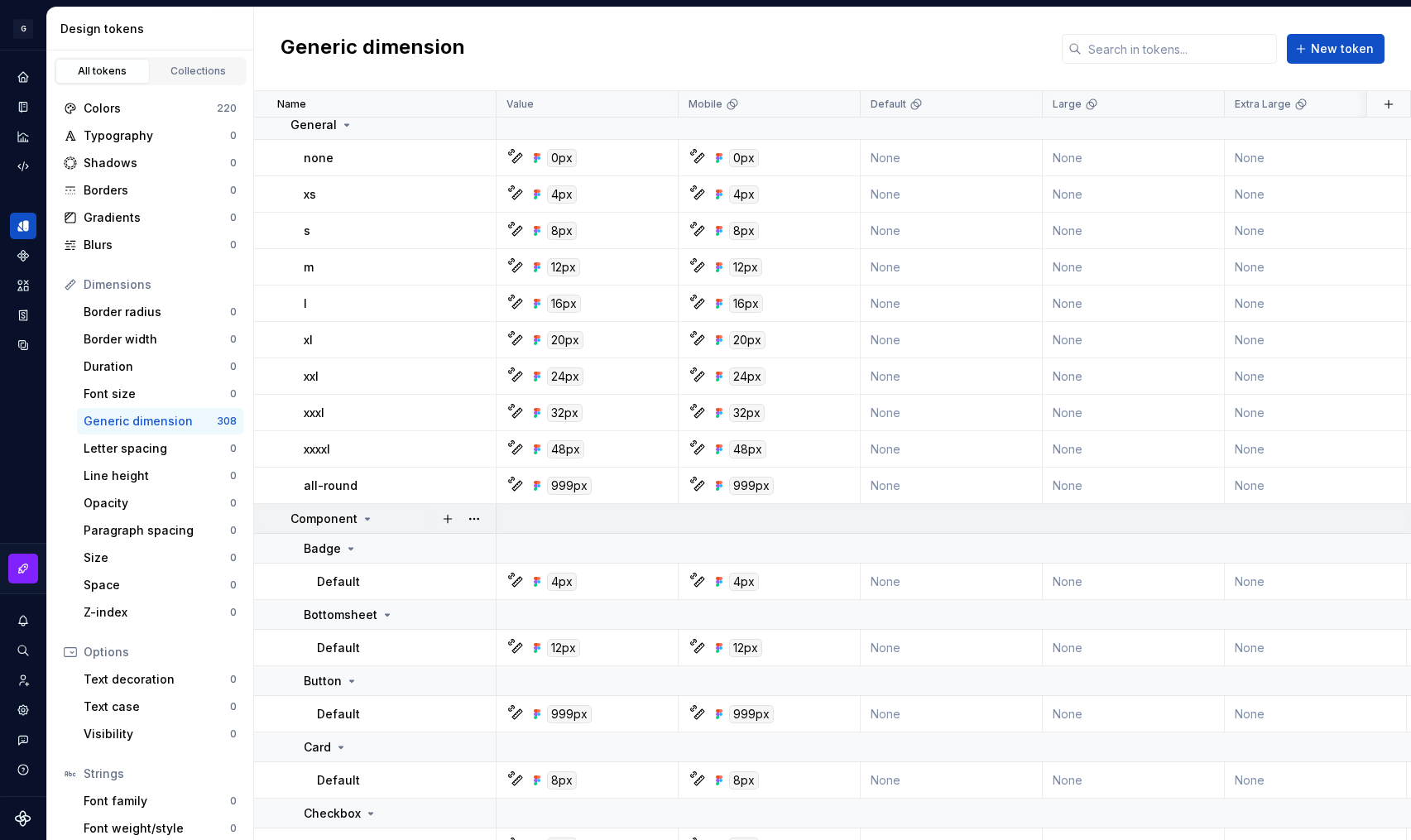
scroll to position [1258, 0]
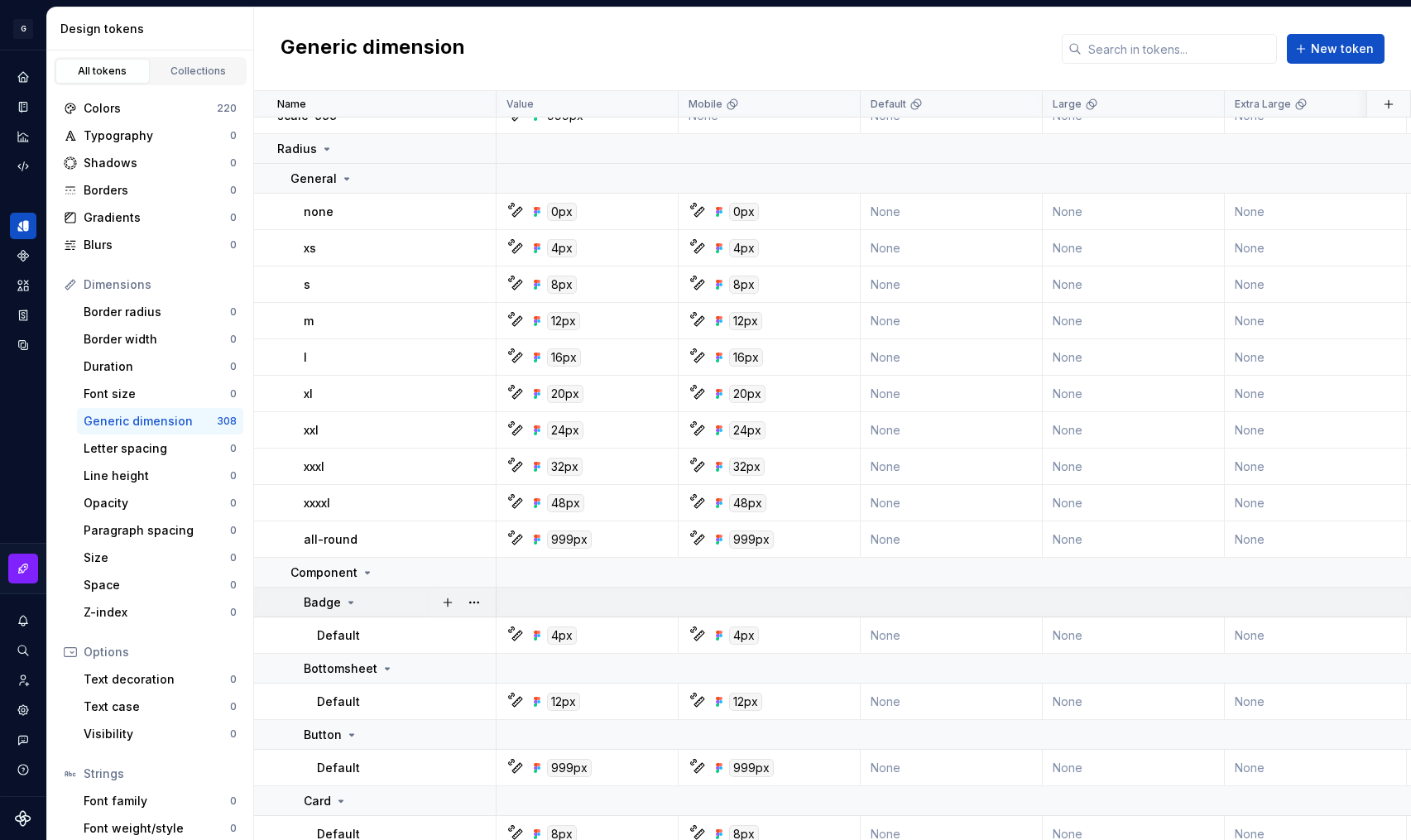
click at [344, 604] on icon at bounding box center [351, 603] width 14 height 14
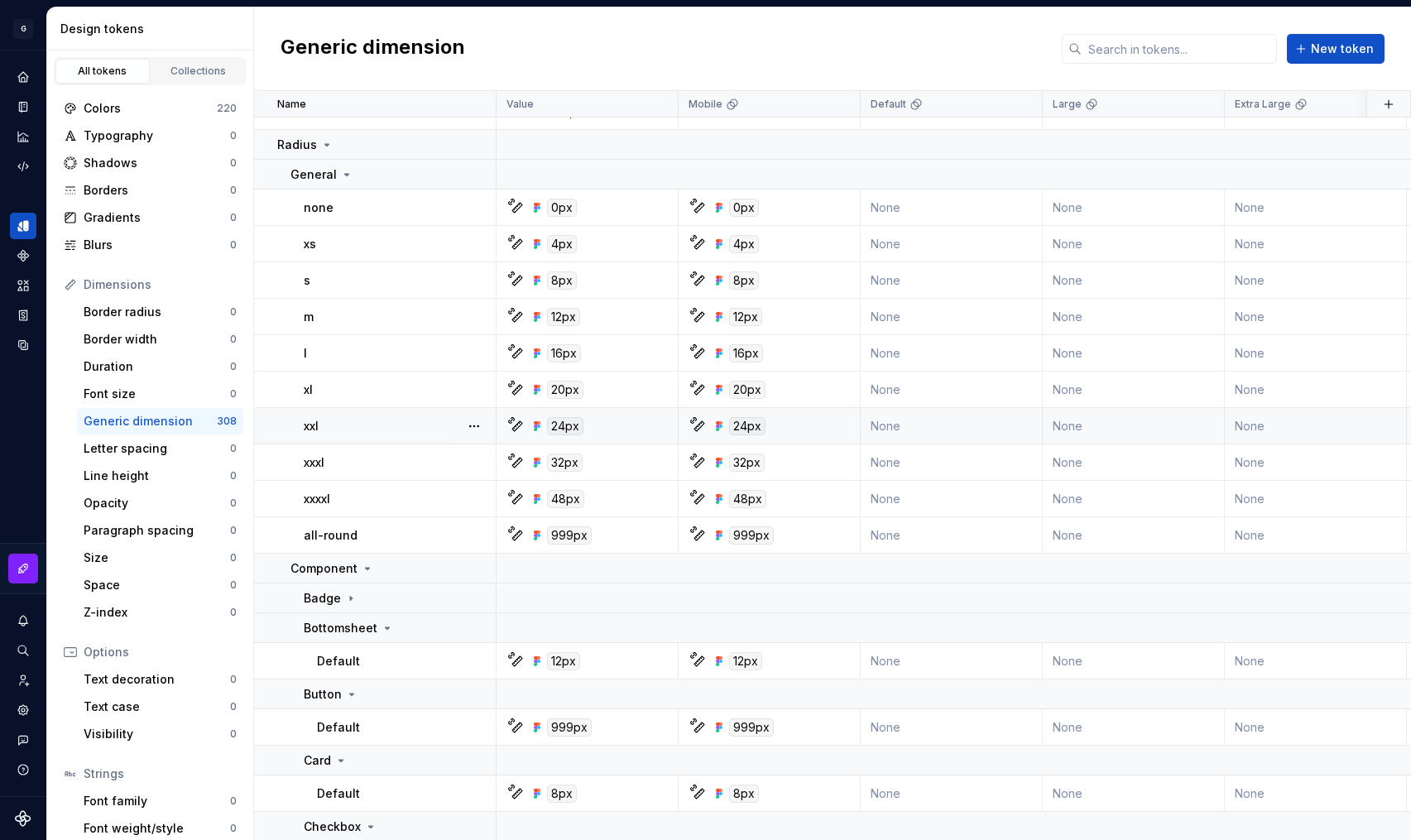
scroll to position [1189, 0]
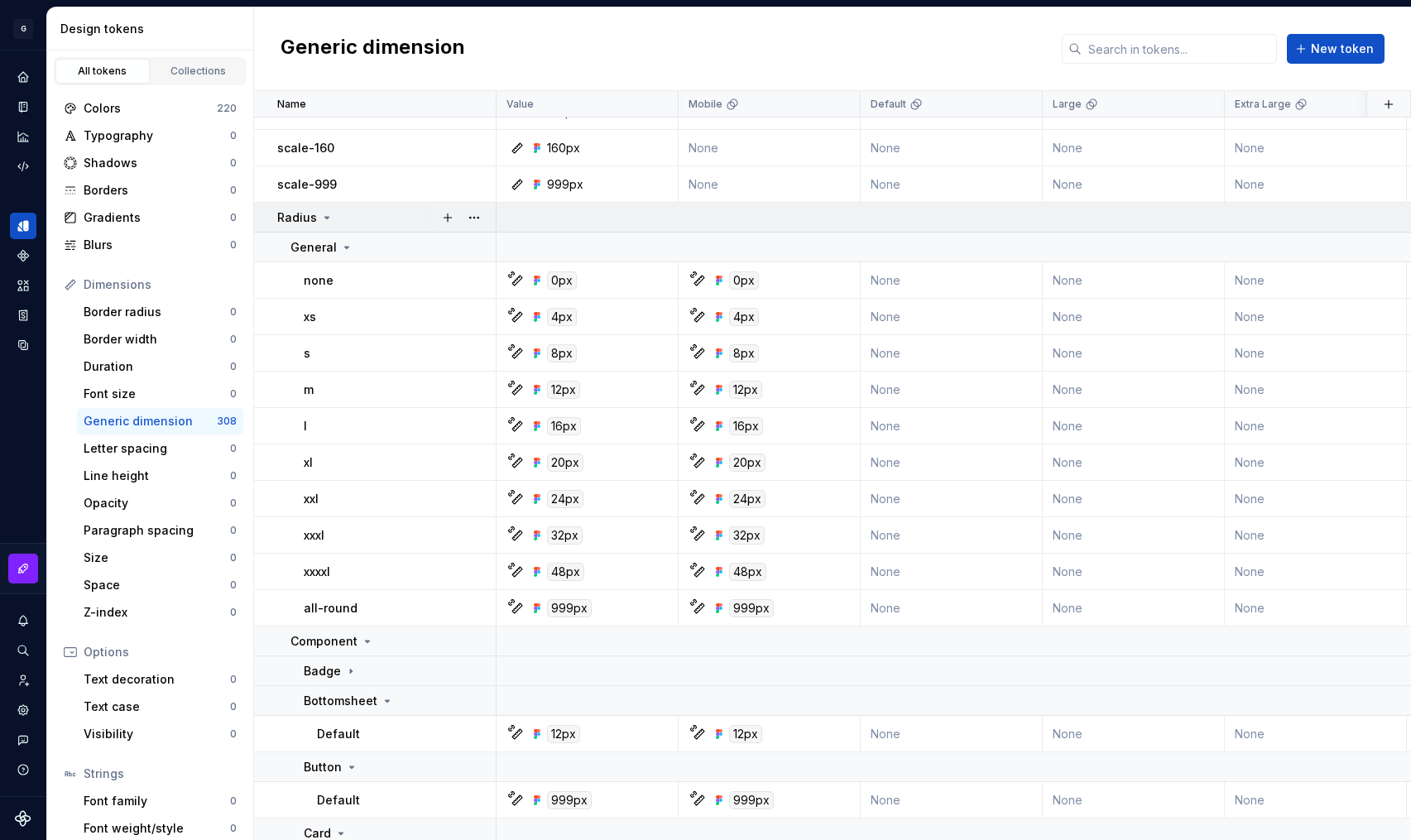
click at [325, 222] on icon at bounding box center [327, 218] width 14 height 14
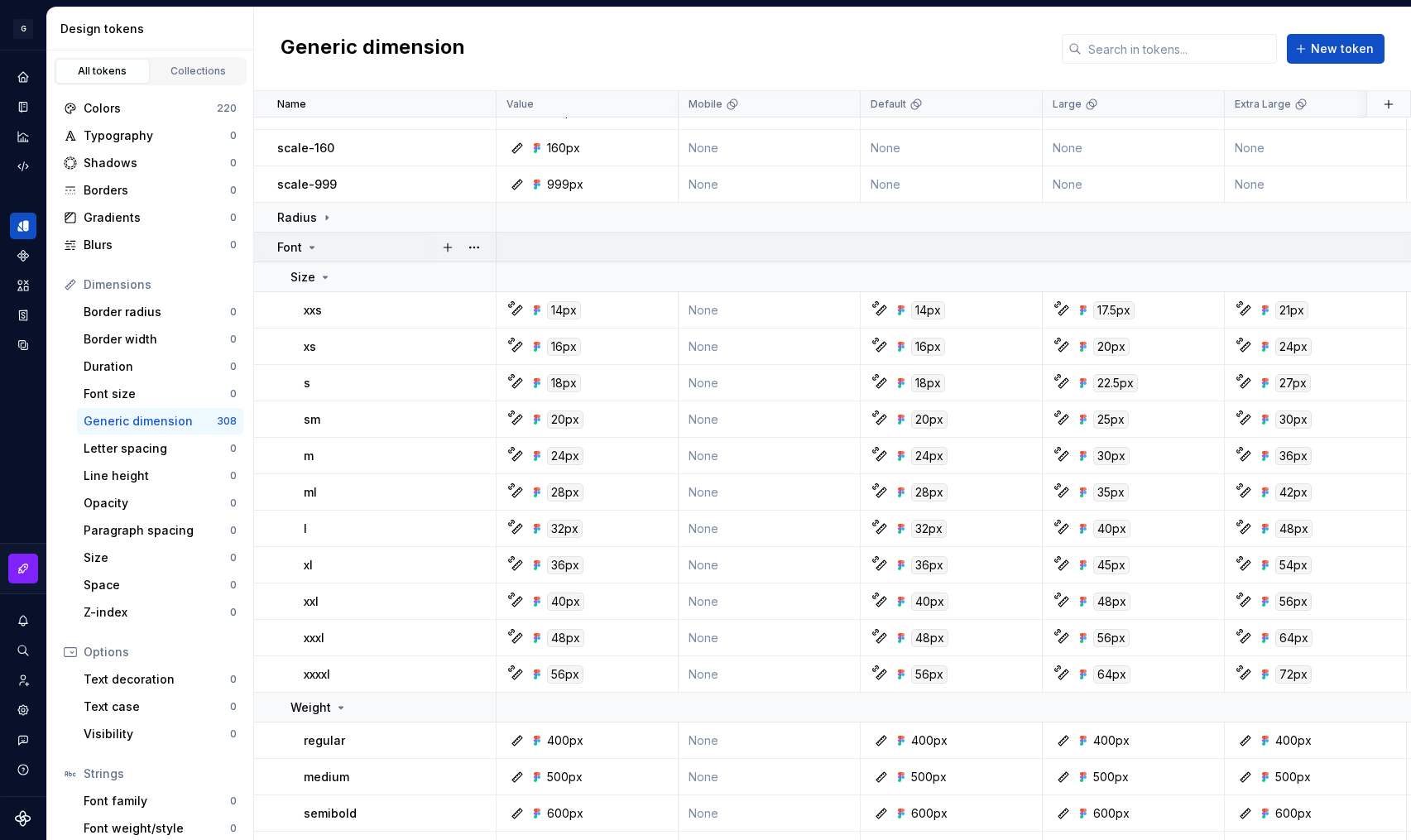
click at [313, 250] on icon at bounding box center [312, 248] width 14 height 14
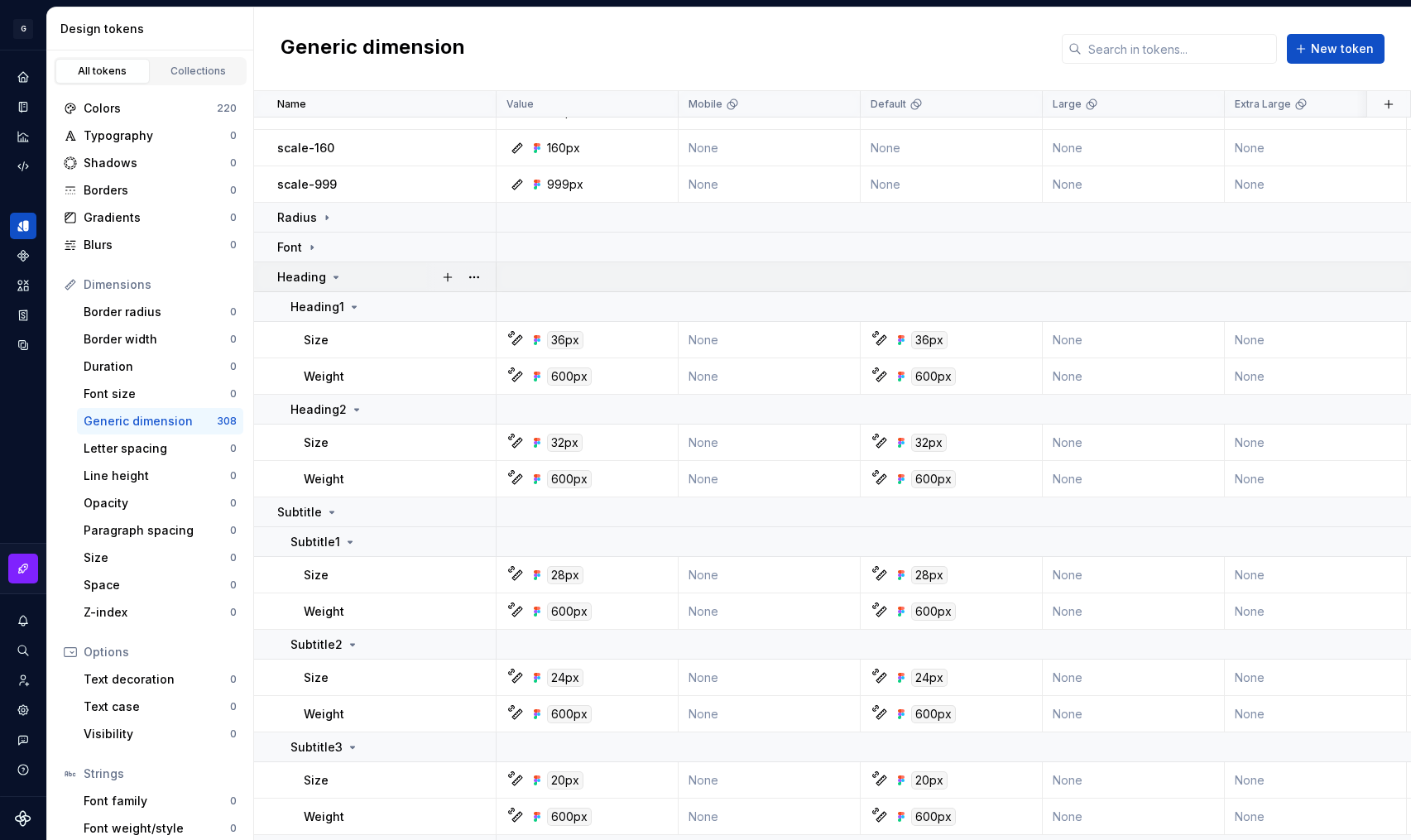
click at [329, 277] on icon at bounding box center [336, 277] width 14 height 14
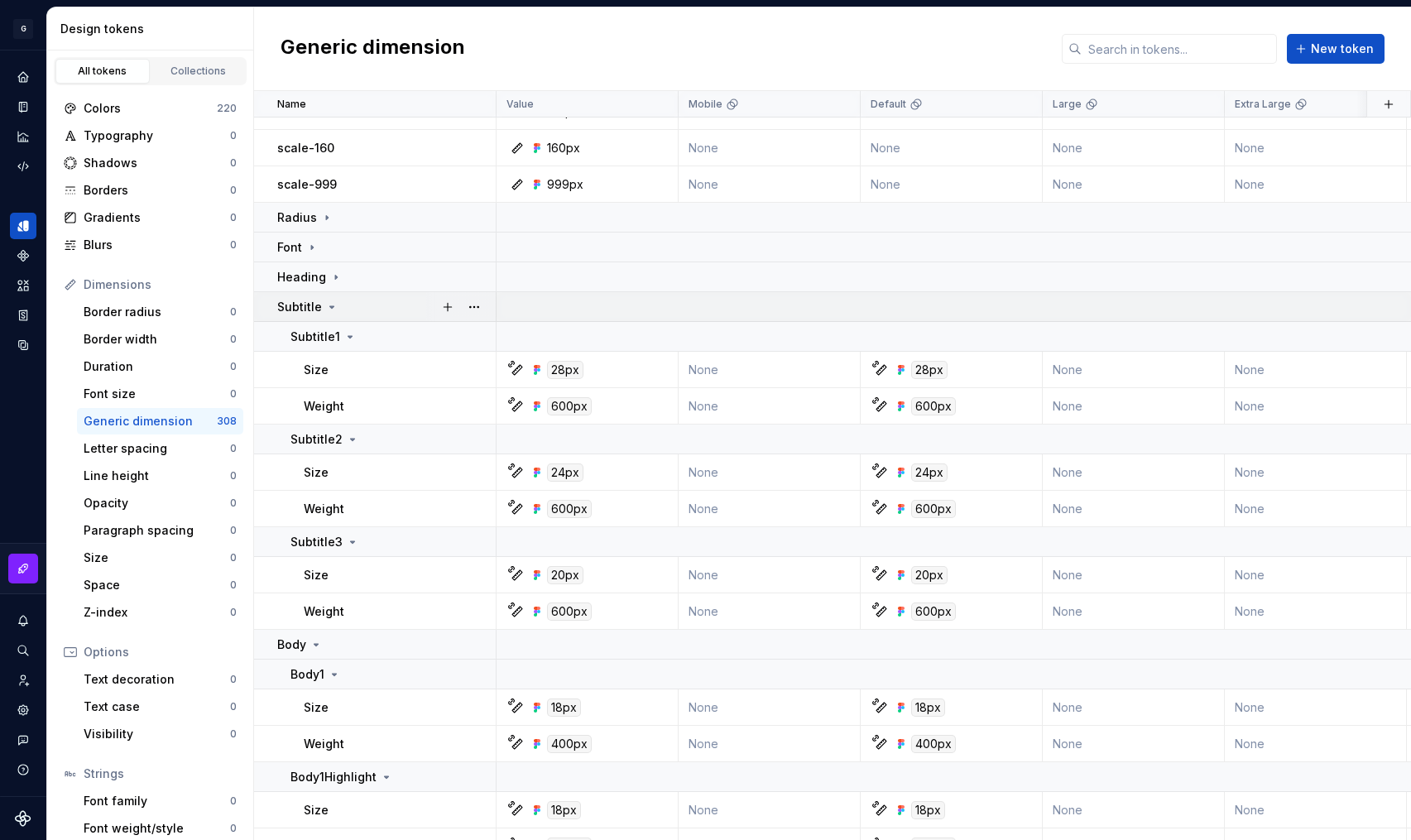
click at [327, 306] on icon at bounding box center [332, 307] width 14 height 14
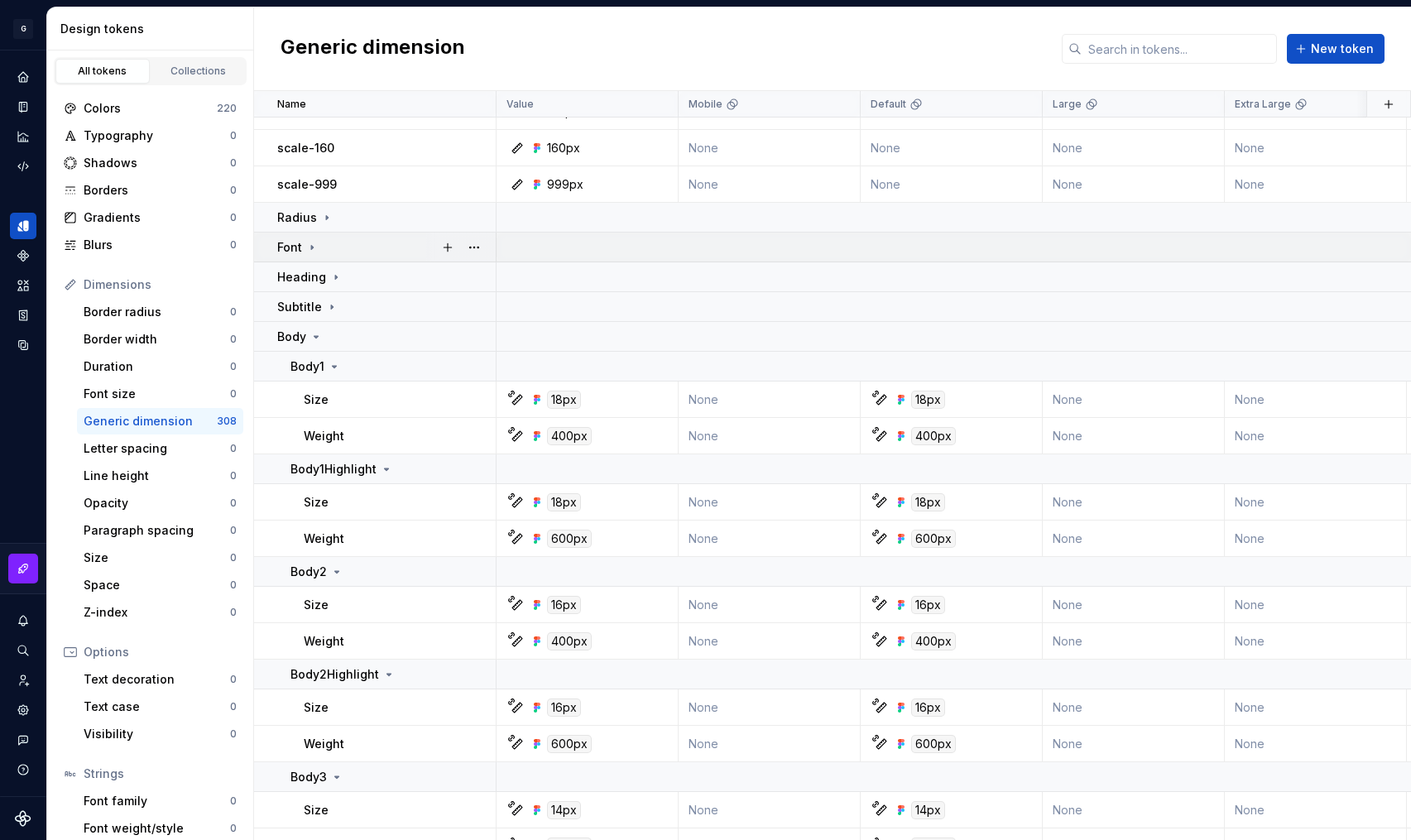
click at [304, 242] on div "Font" at bounding box center [298, 247] width 41 height 16
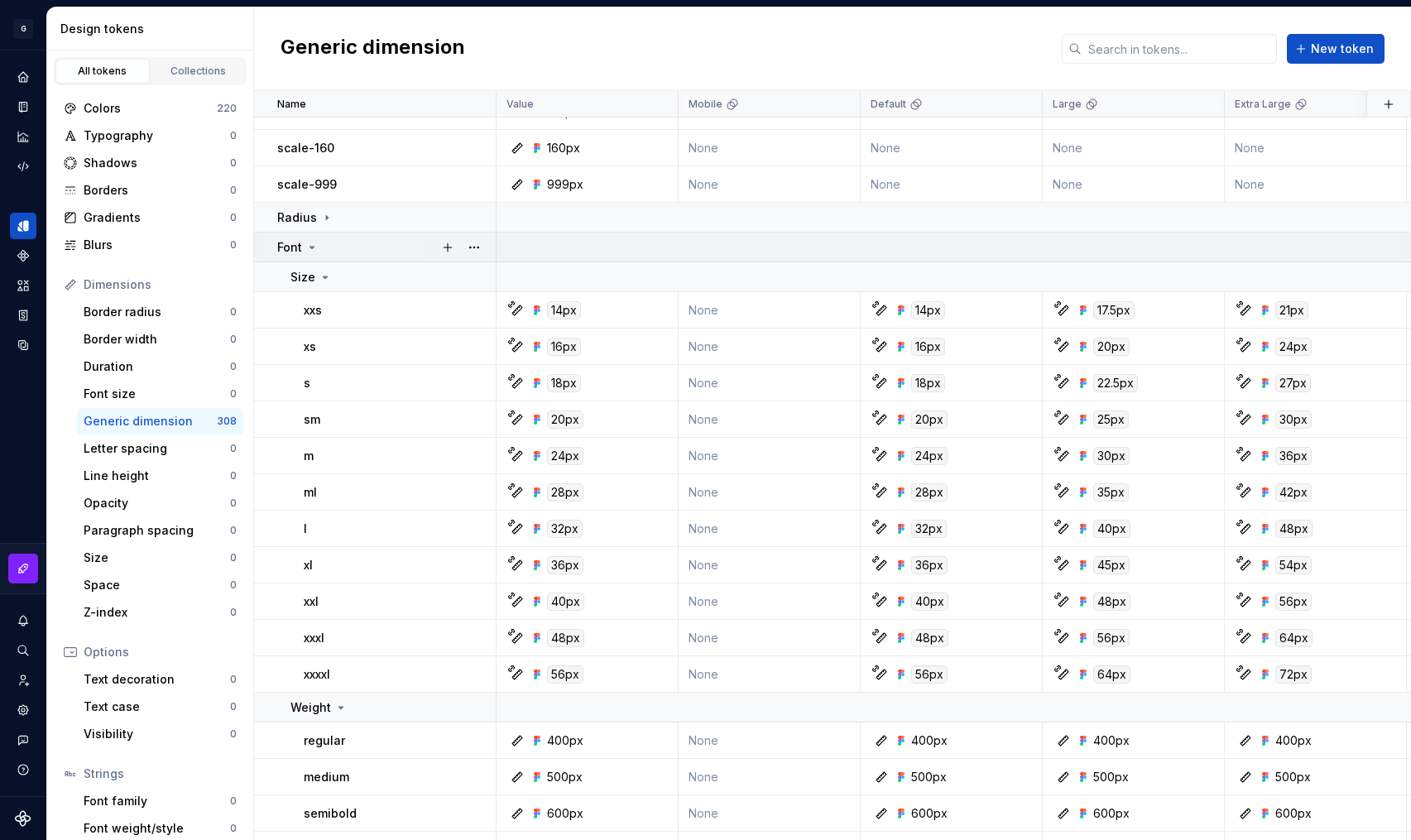
click at [306, 242] on icon at bounding box center [312, 248] width 14 height 14
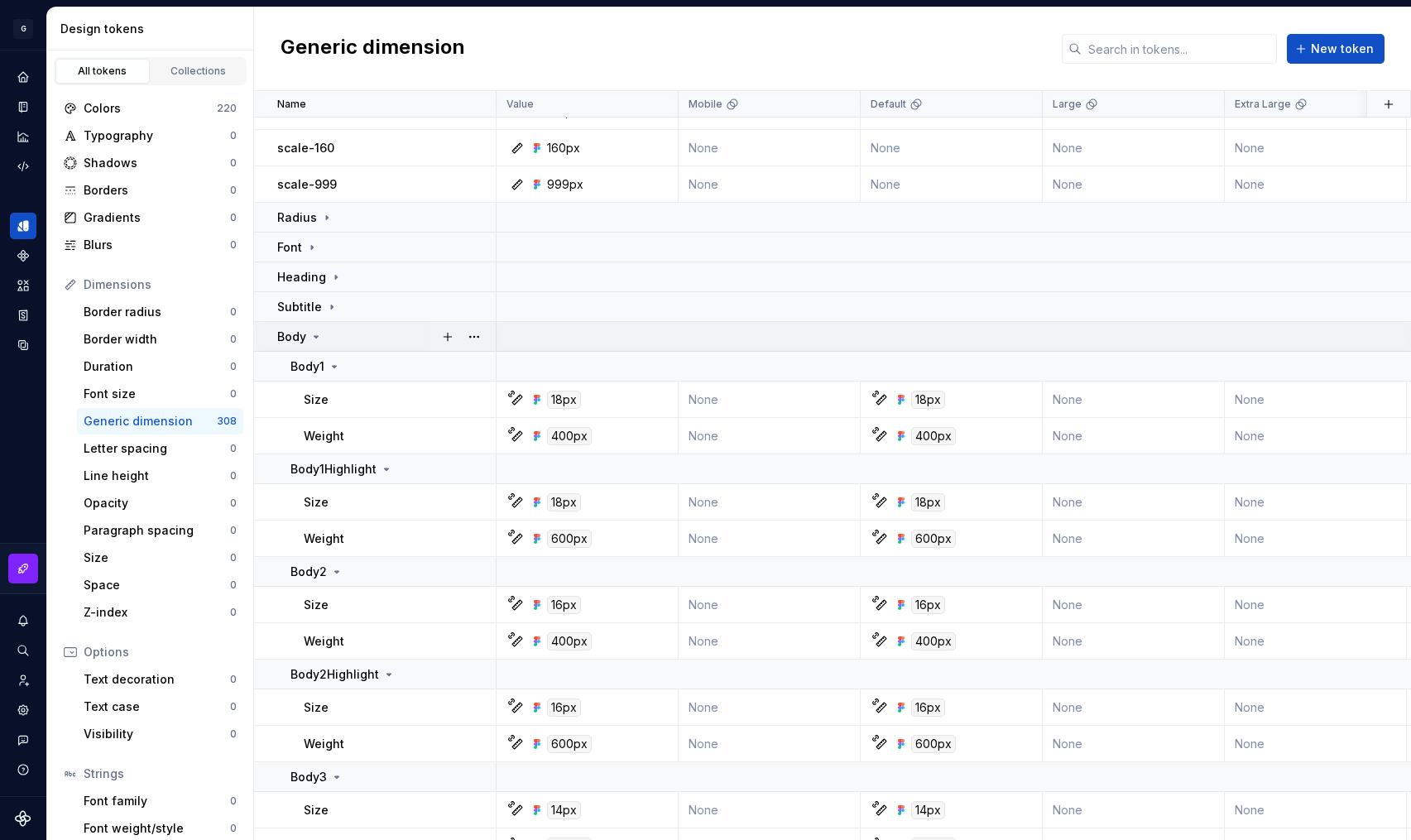
click at [314, 334] on icon at bounding box center [317, 337] width 14 height 14
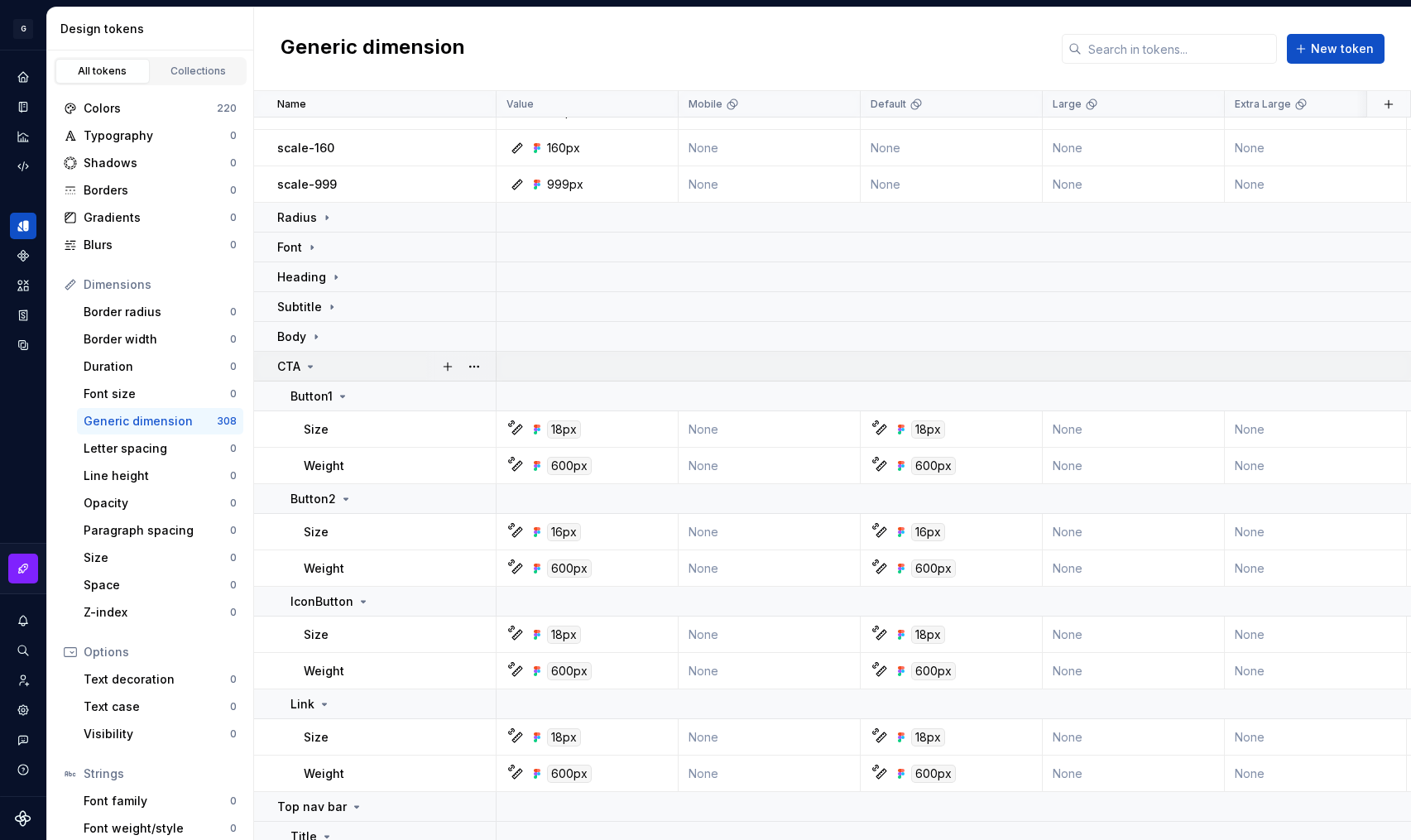
click at [313, 369] on icon at bounding box center [311, 367] width 14 height 14
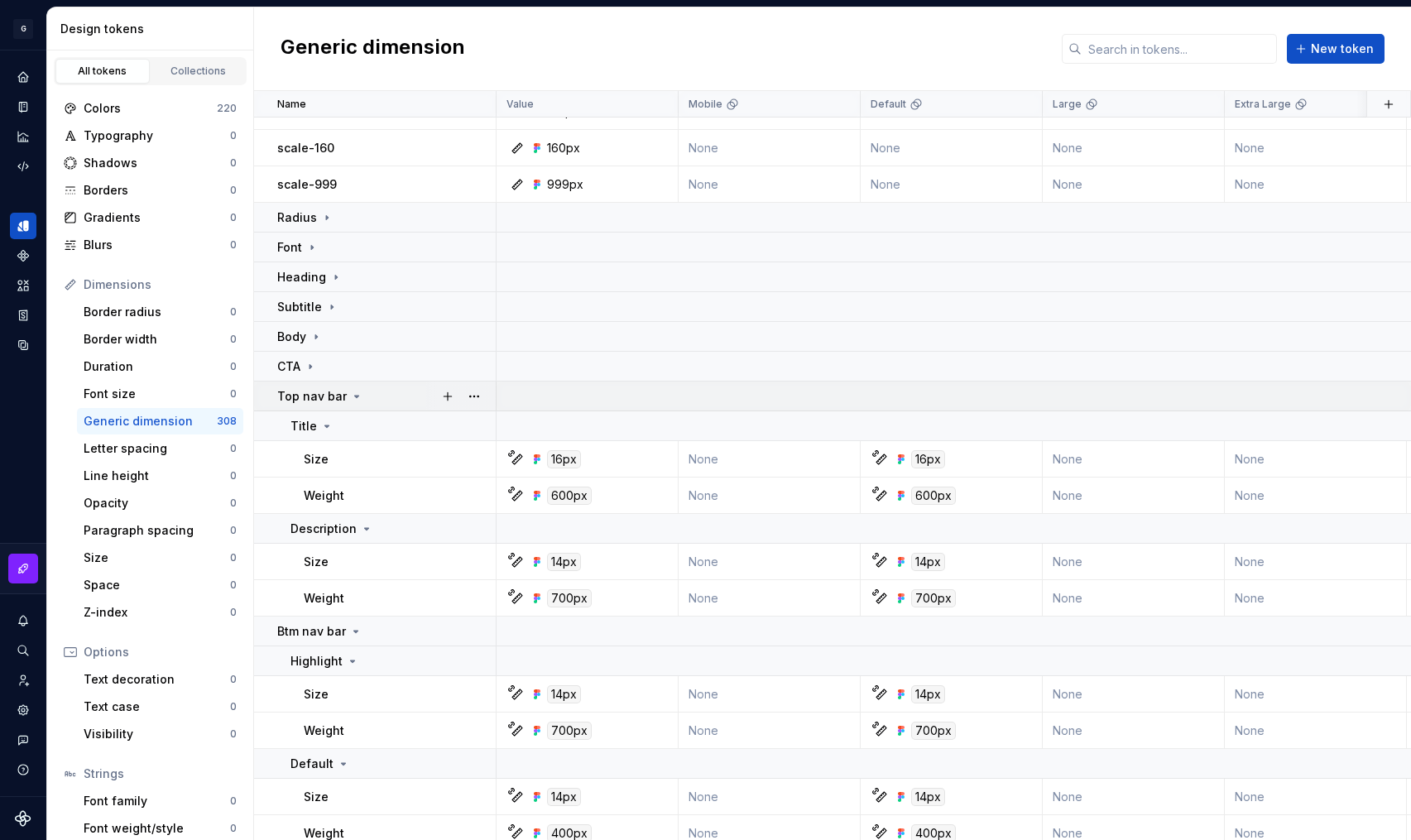
click at [330, 398] on p "Top nav bar" at bounding box center [312, 396] width 69 height 16
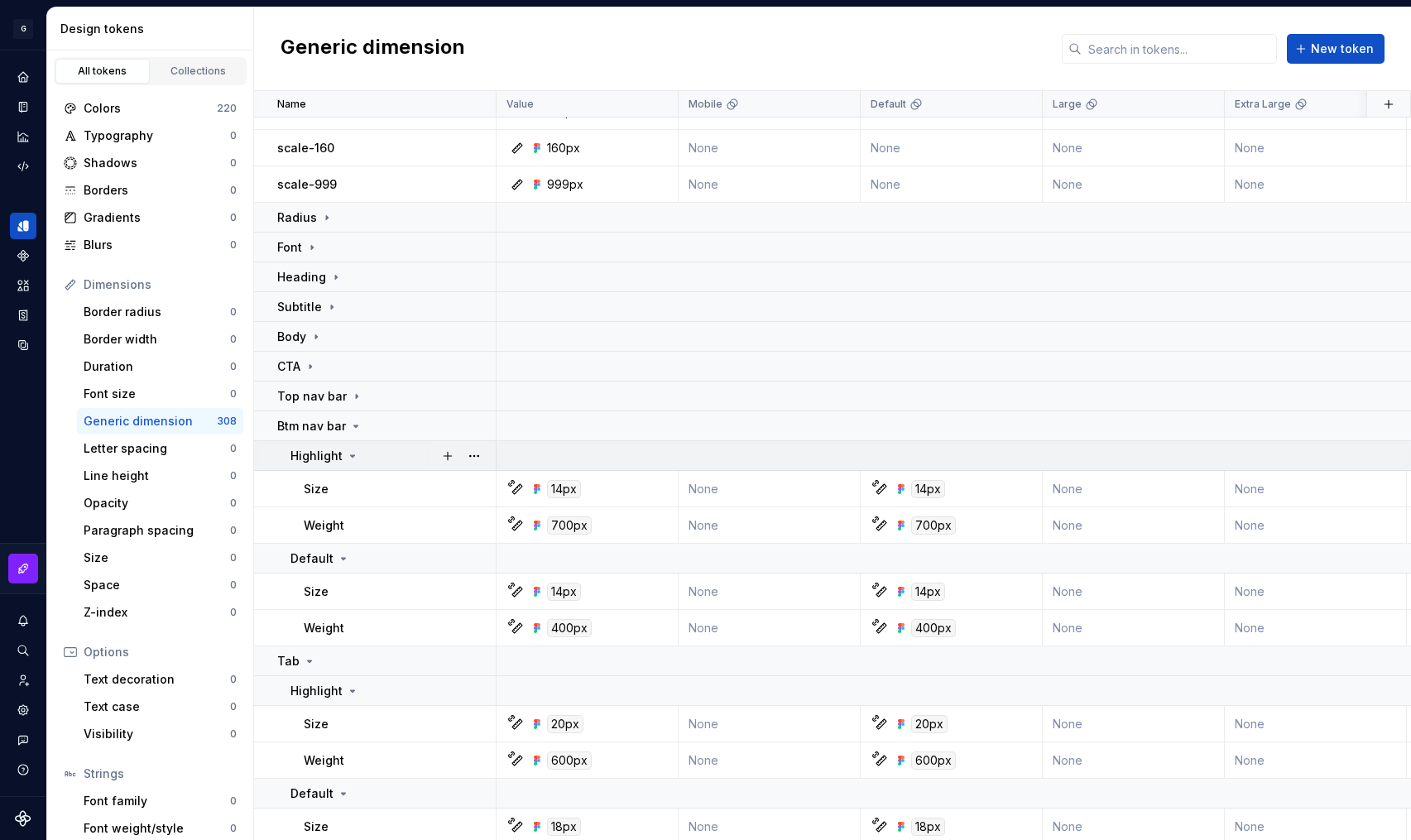
click at [324, 452] on p "Highlight" at bounding box center [316, 456] width 52 height 16
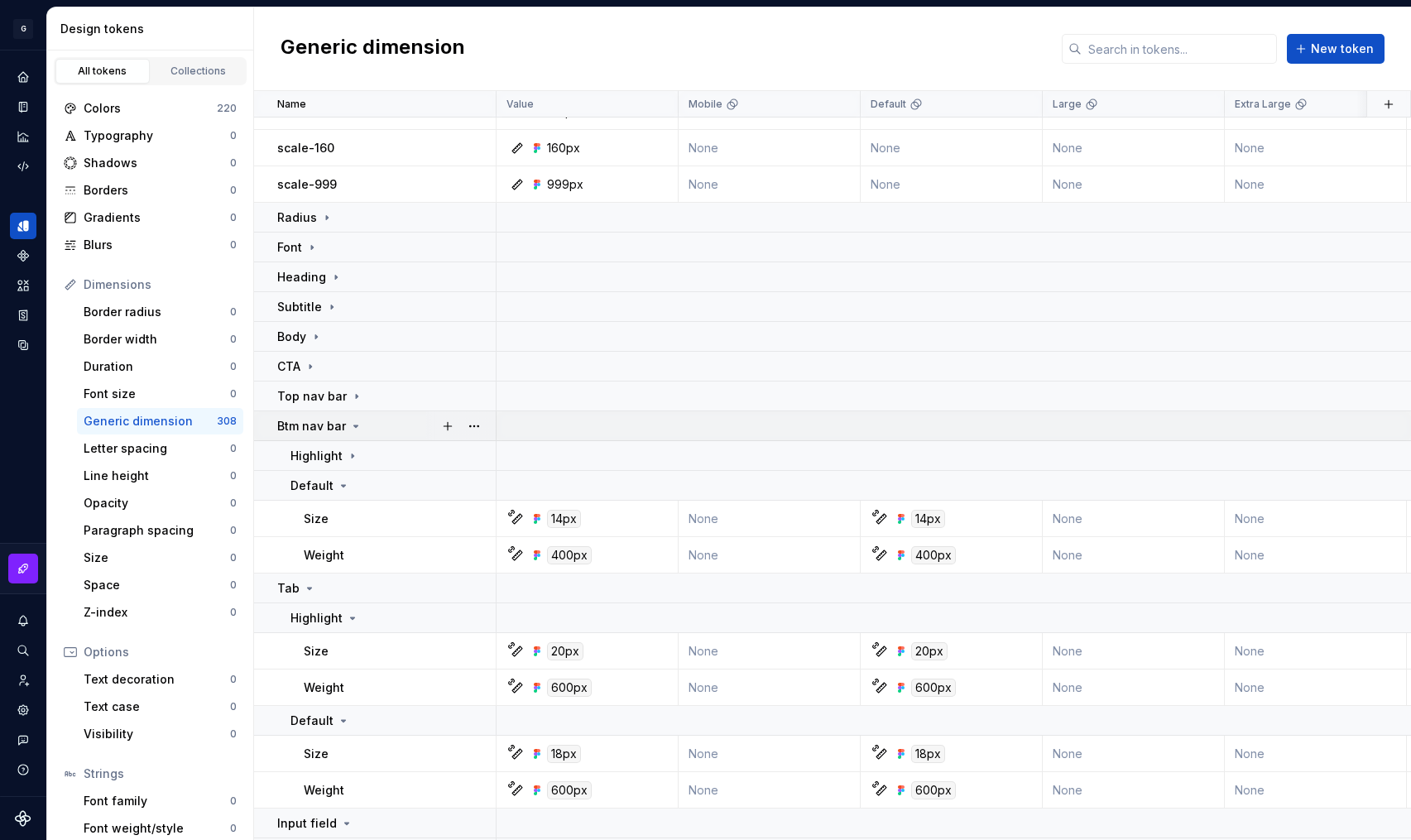
click at [315, 426] on p "Btm nav bar" at bounding box center [312, 426] width 68 height 16
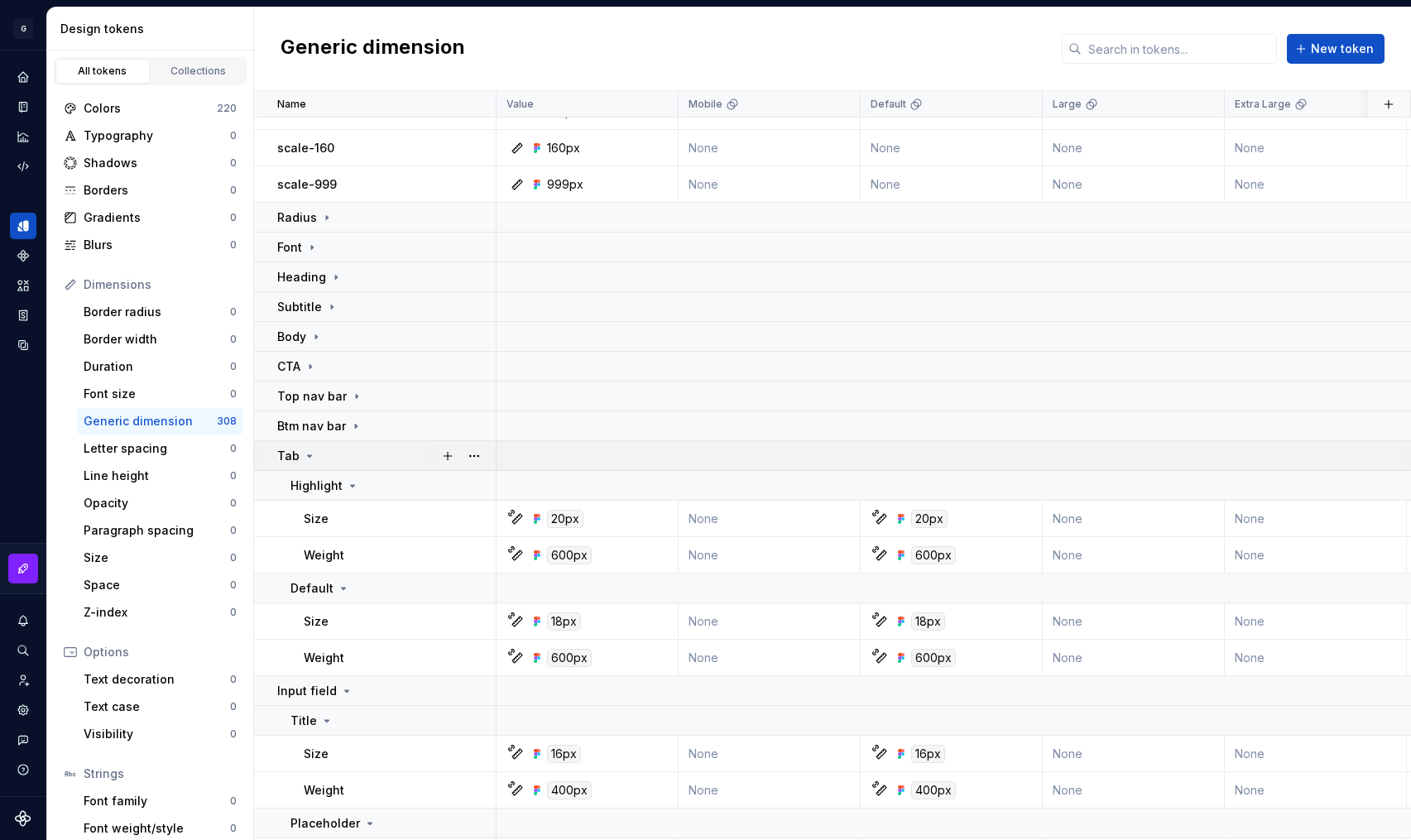
click at [297, 451] on p "Tab" at bounding box center [289, 456] width 22 height 16
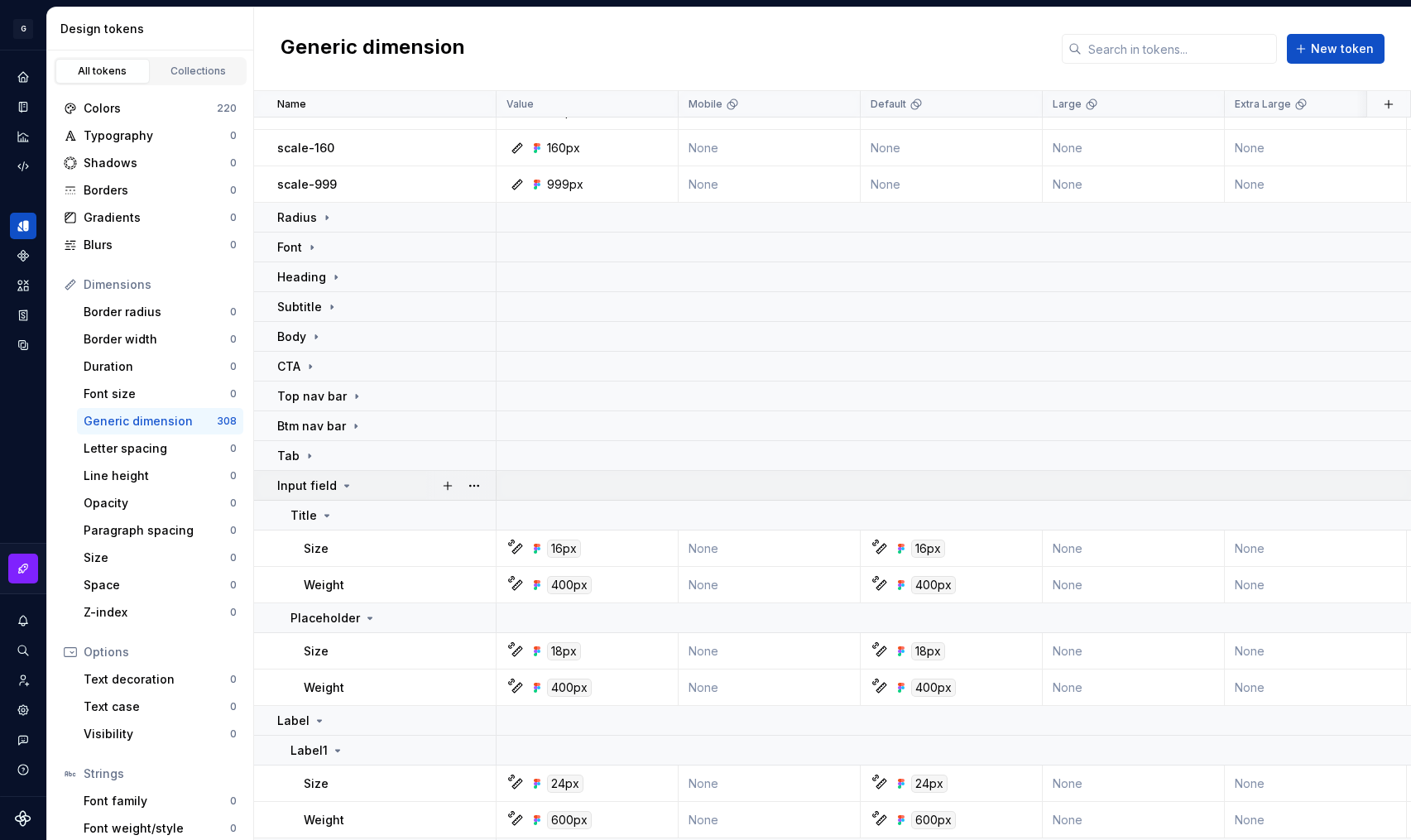
click at [292, 489] on p "Input field" at bounding box center [307, 486] width 60 height 16
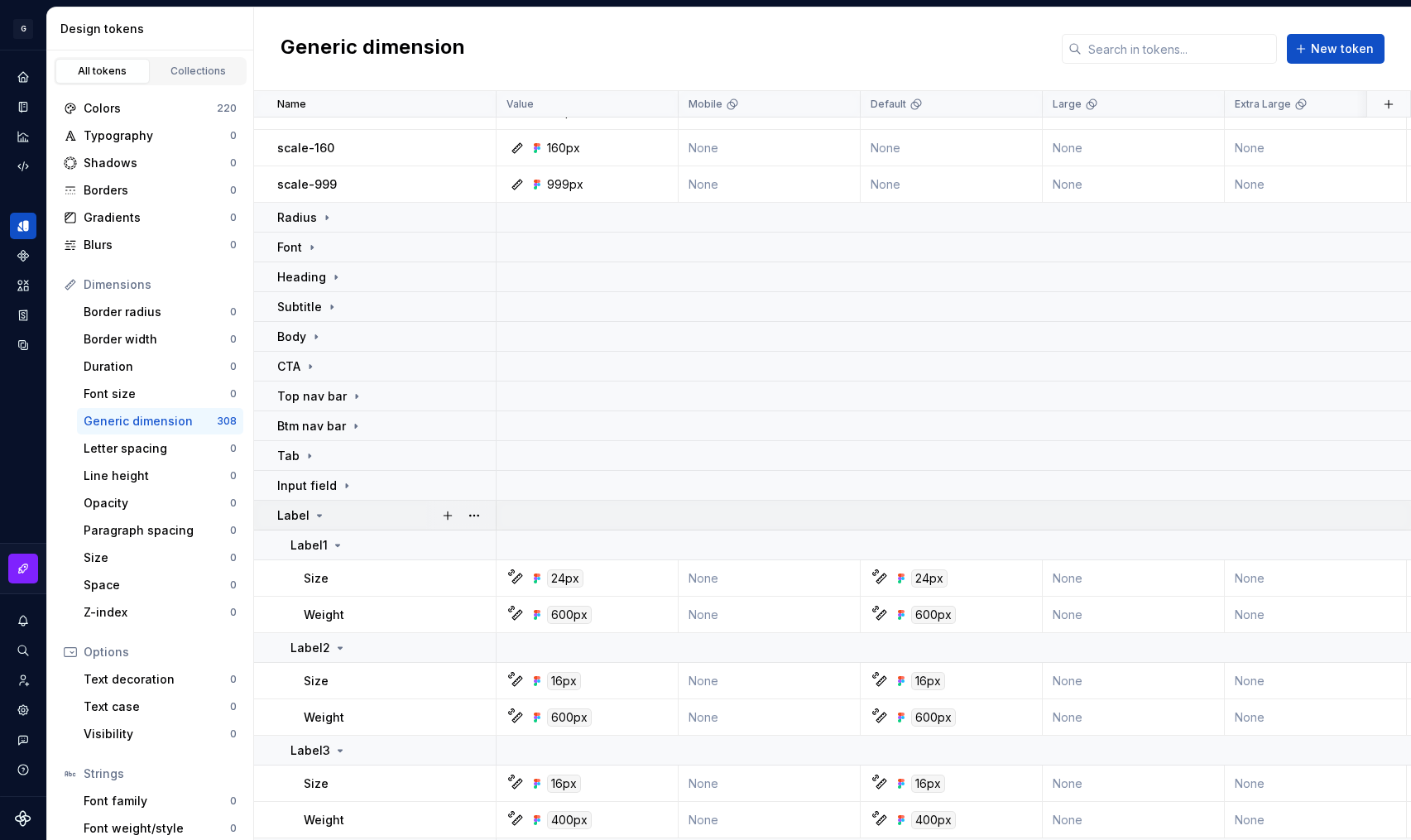
click at [287, 511] on p "Label" at bounding box center [294, 515] width 32 height 16
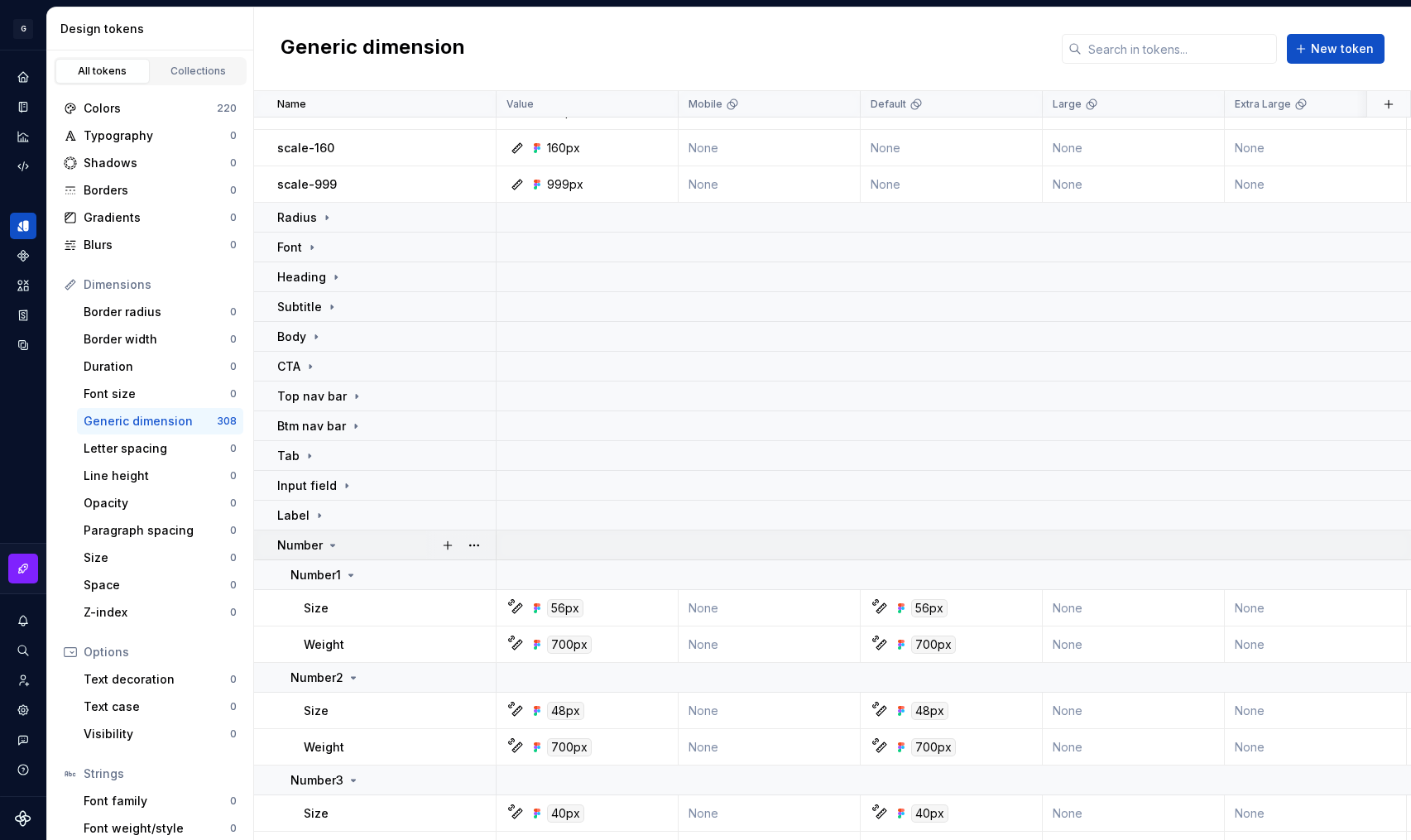
click at [302, 546] on p "Number" at bounding box center [300, 545] width 45 height 16
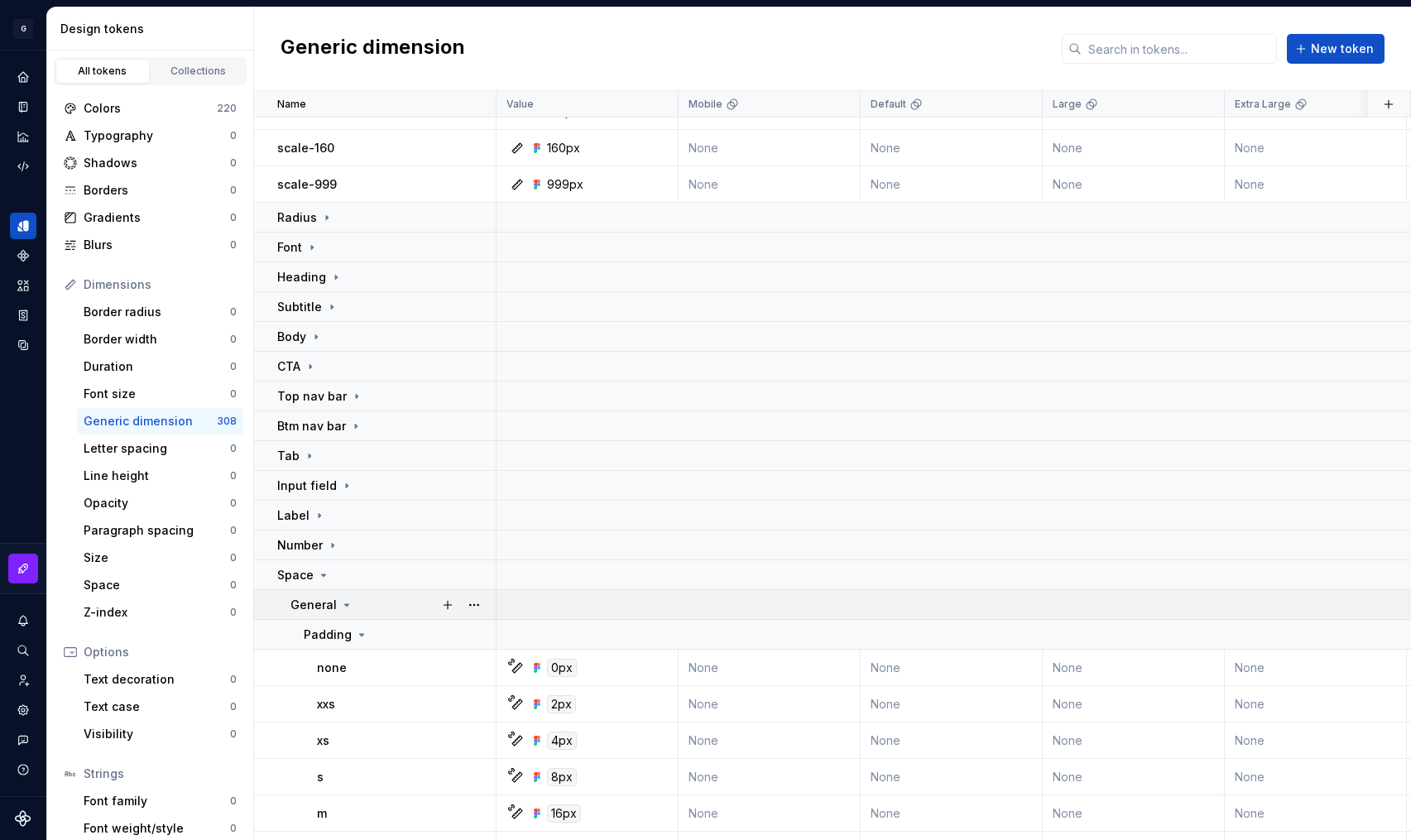
scroll to position [1228, 0]
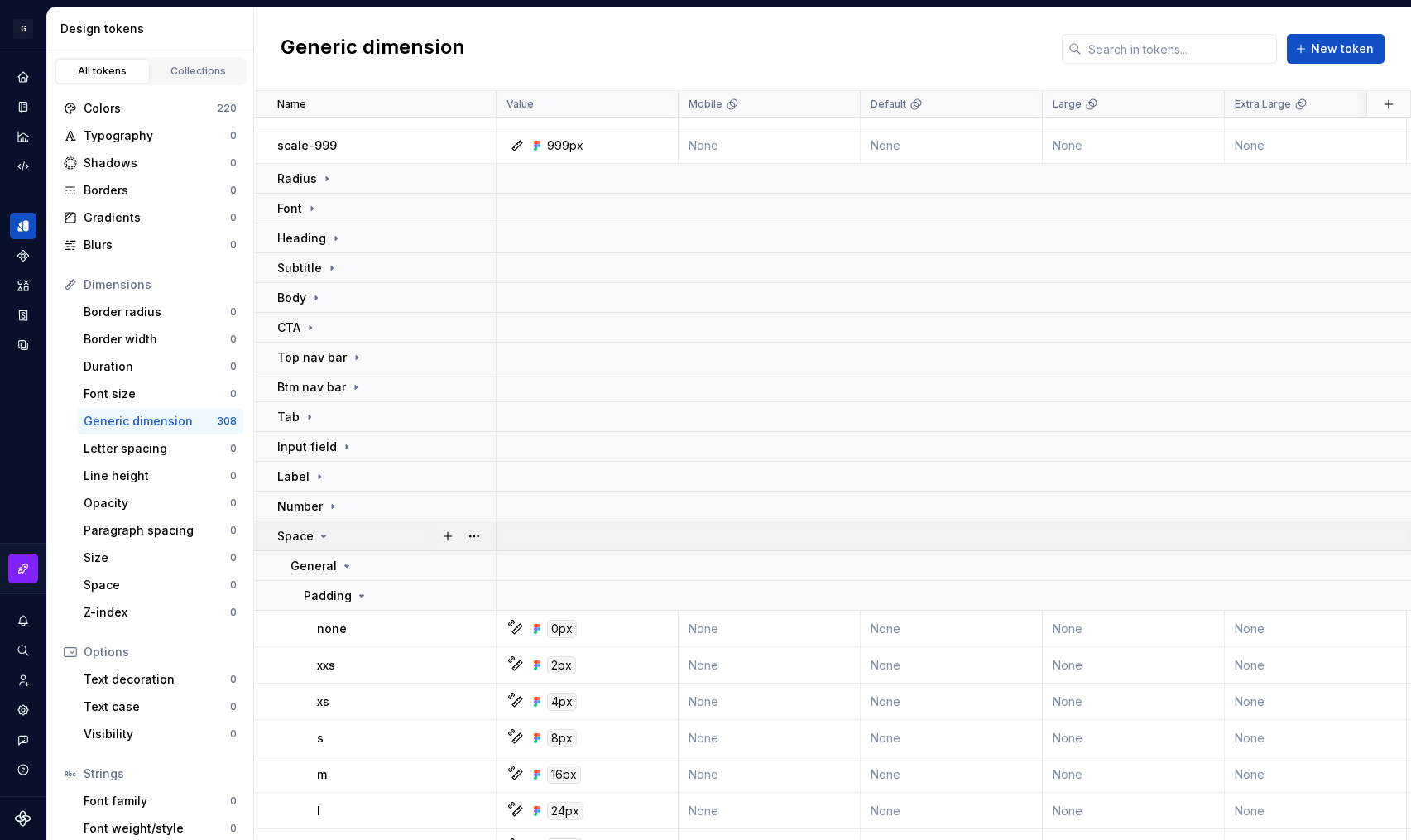
click at [292, 528] on p "Space" at bounding box center [295, 536] width 37 height 16
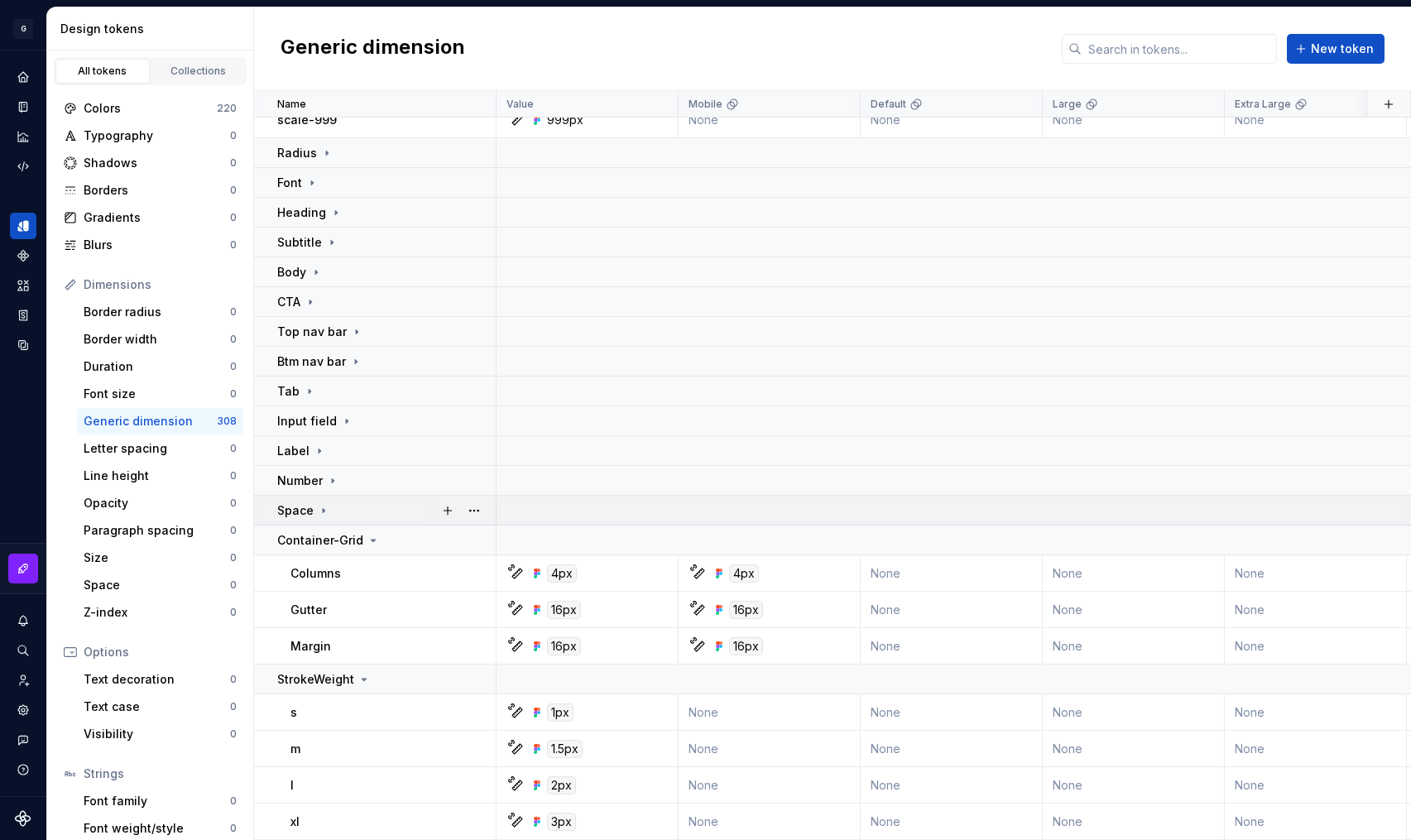
scroll to position [1263, 0]
click at [332, 671] on p "StrokeWeight" at bounding box center [316, 679] width 77 height 16
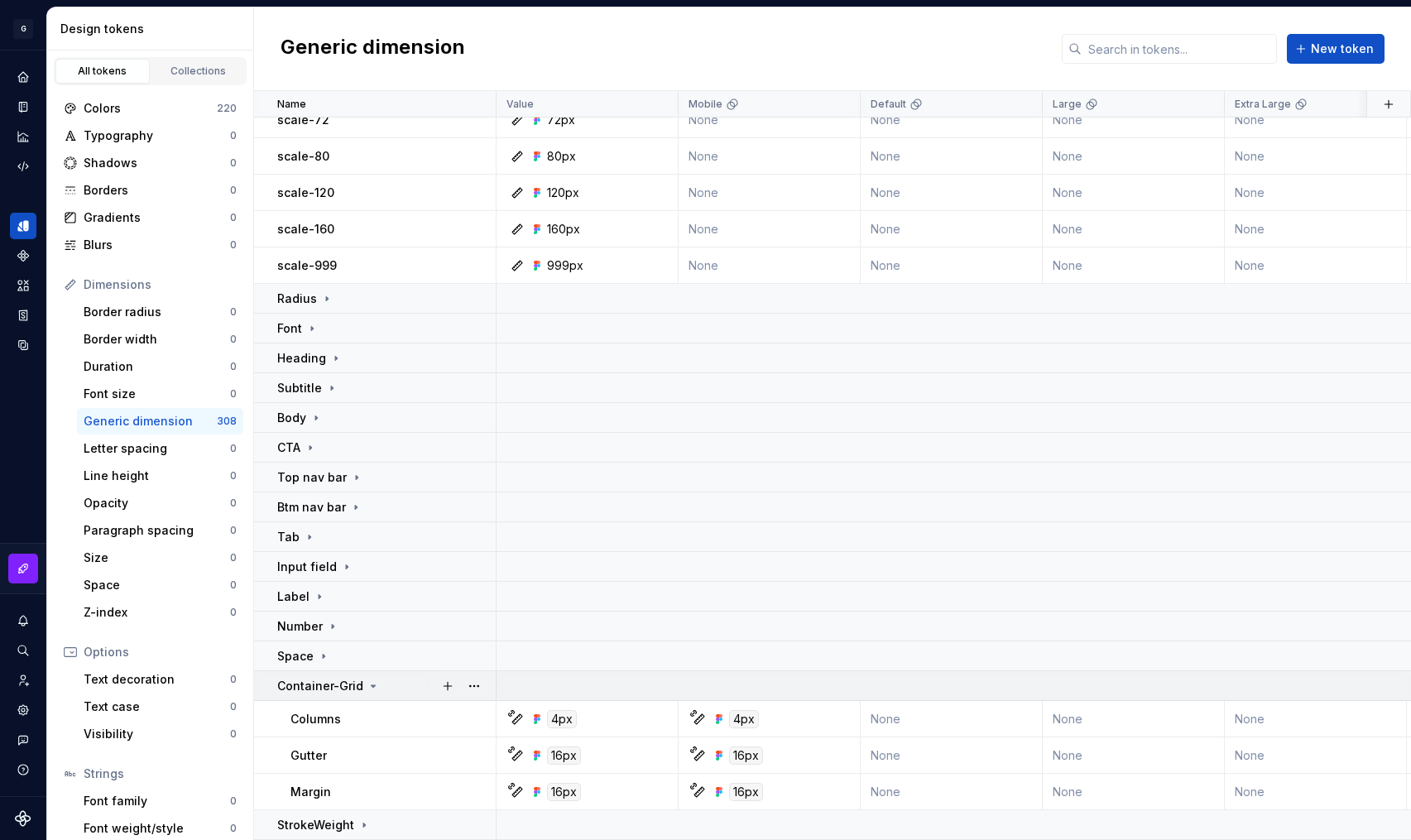
click at [325, 680] on p "Container-Grid" at bounding box center [320, 685] width 86 height 16
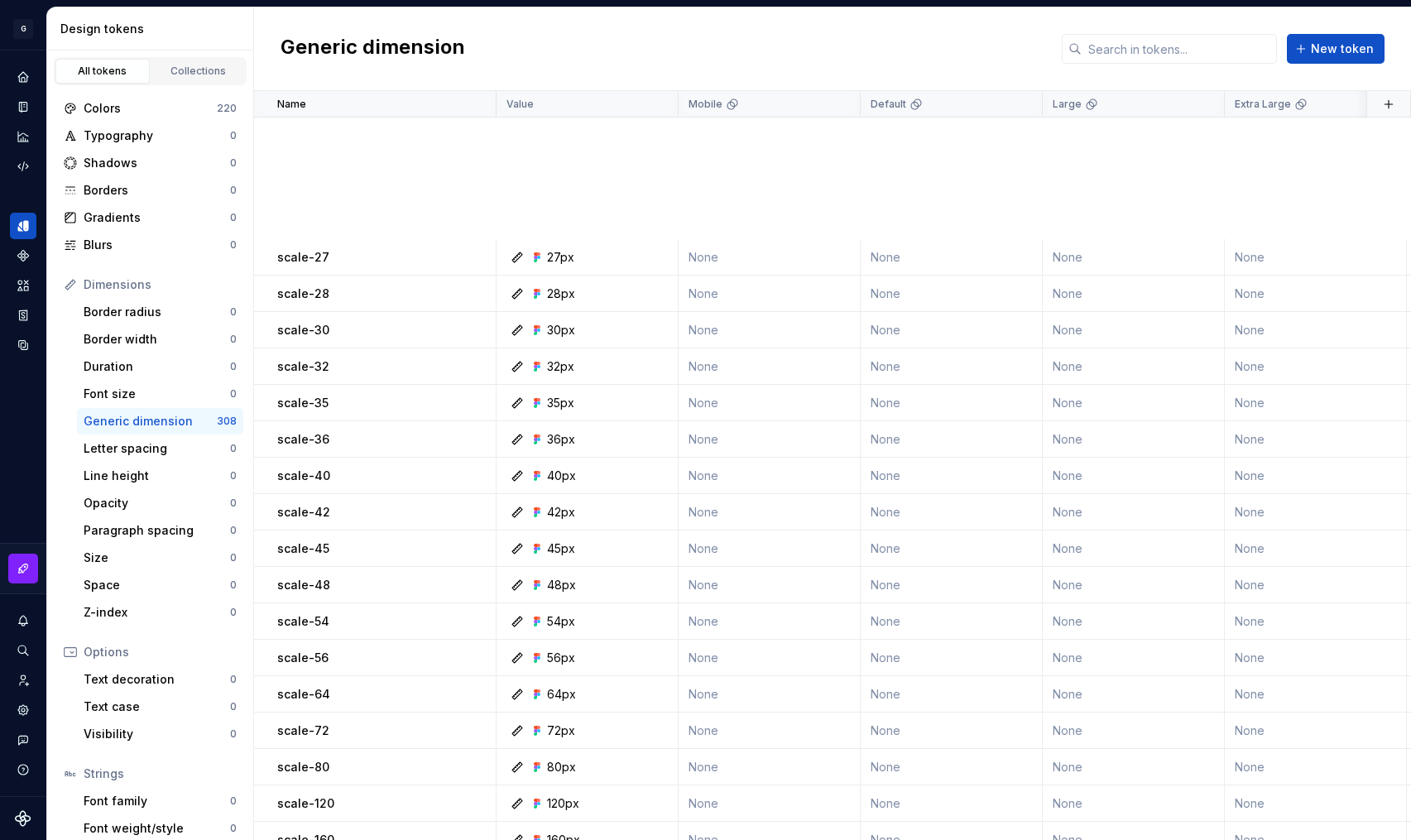
scroll to position [1008, 0]
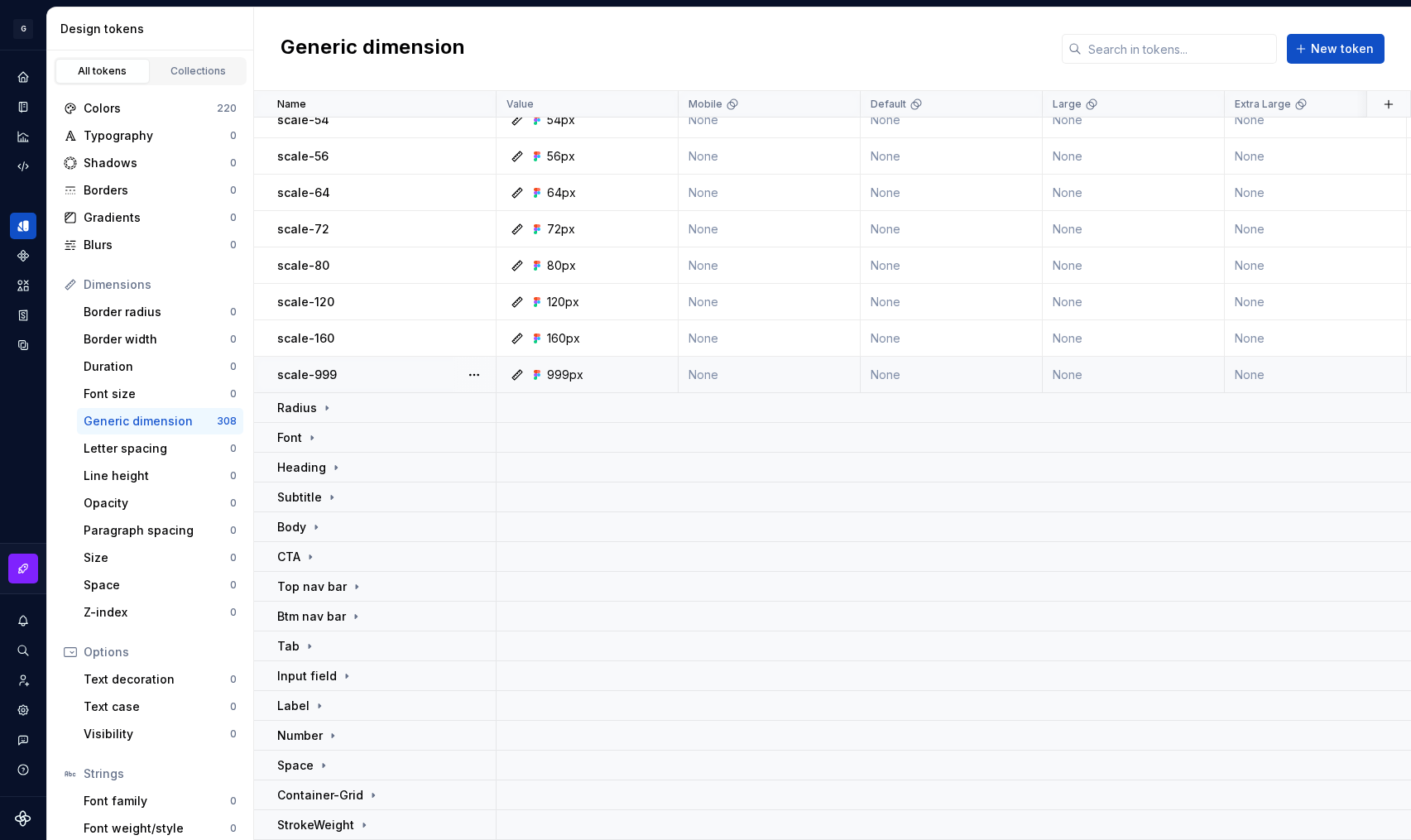
click at [517, 369] on icon at bounding box center [517, 376] width 14 height 14
click at [563, 368] on div "999px" at bounding box center [565, 375] width 37 height 16
click at [471, 366] on button "button" at bounding box center [474, 375] width 23 height 23
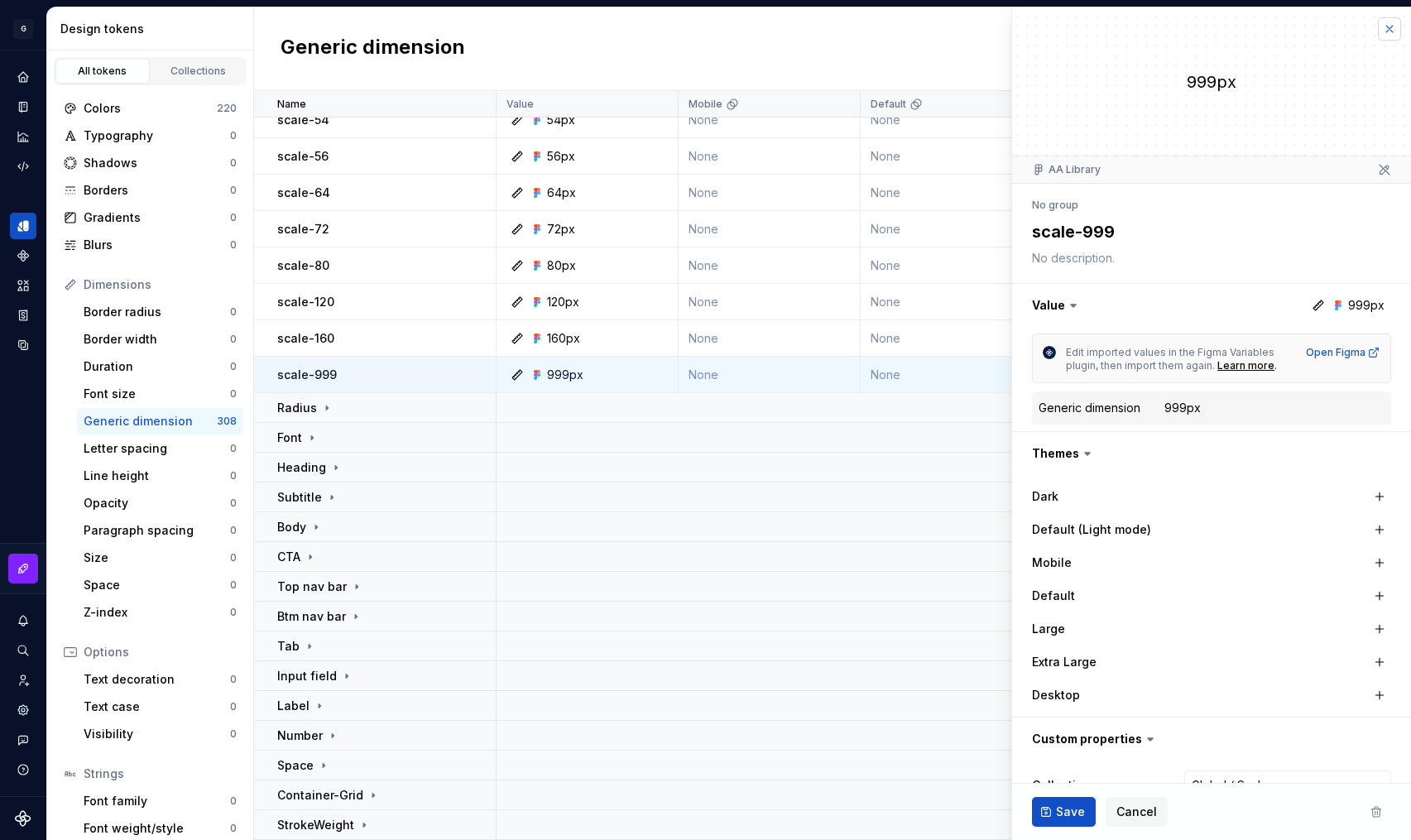
click at [1380, 34] on button "button" at bounding box center [1390, 28] width 23 height 23
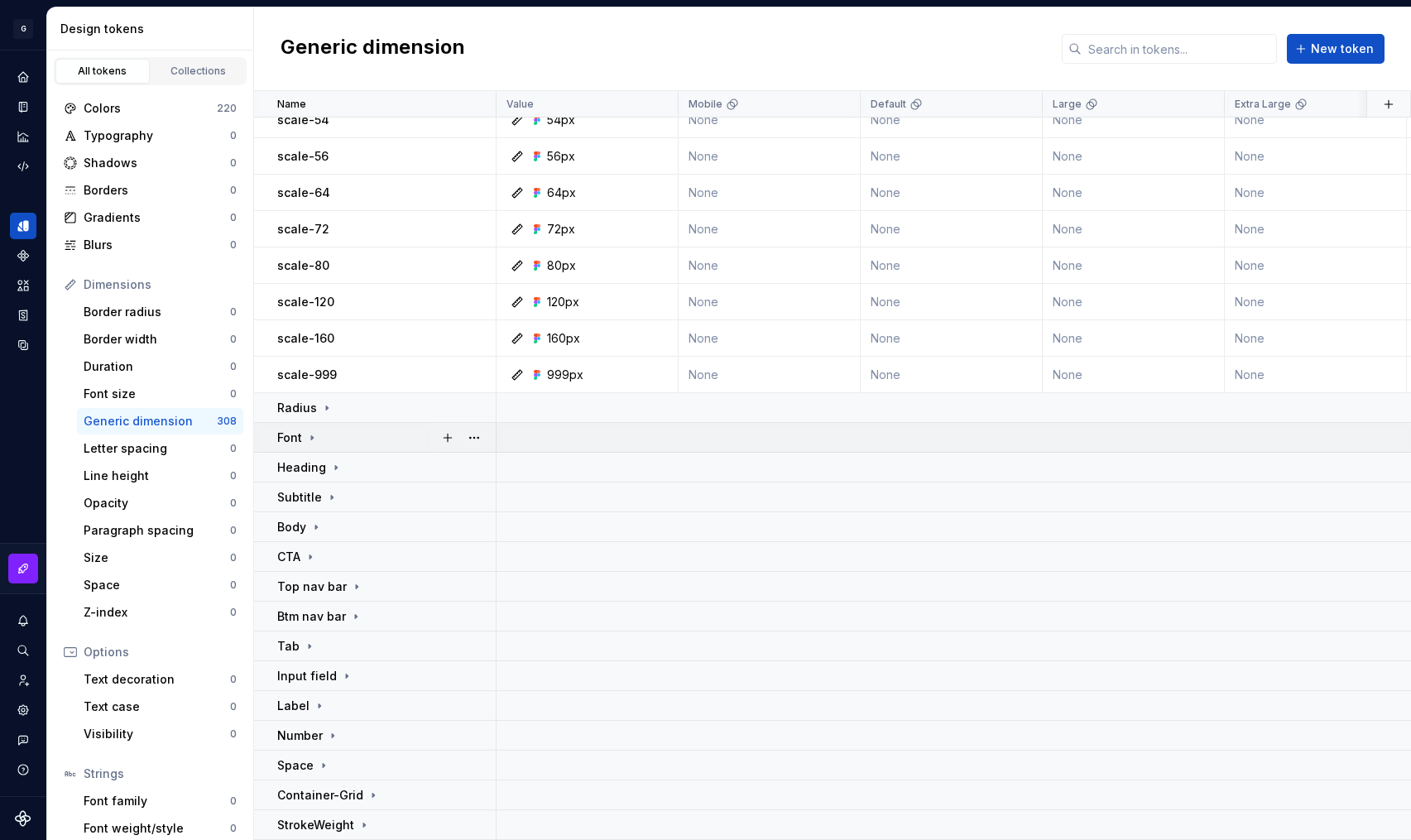
click at [306, 431] on icon at bounding box center [312, 438] width 14 height 14
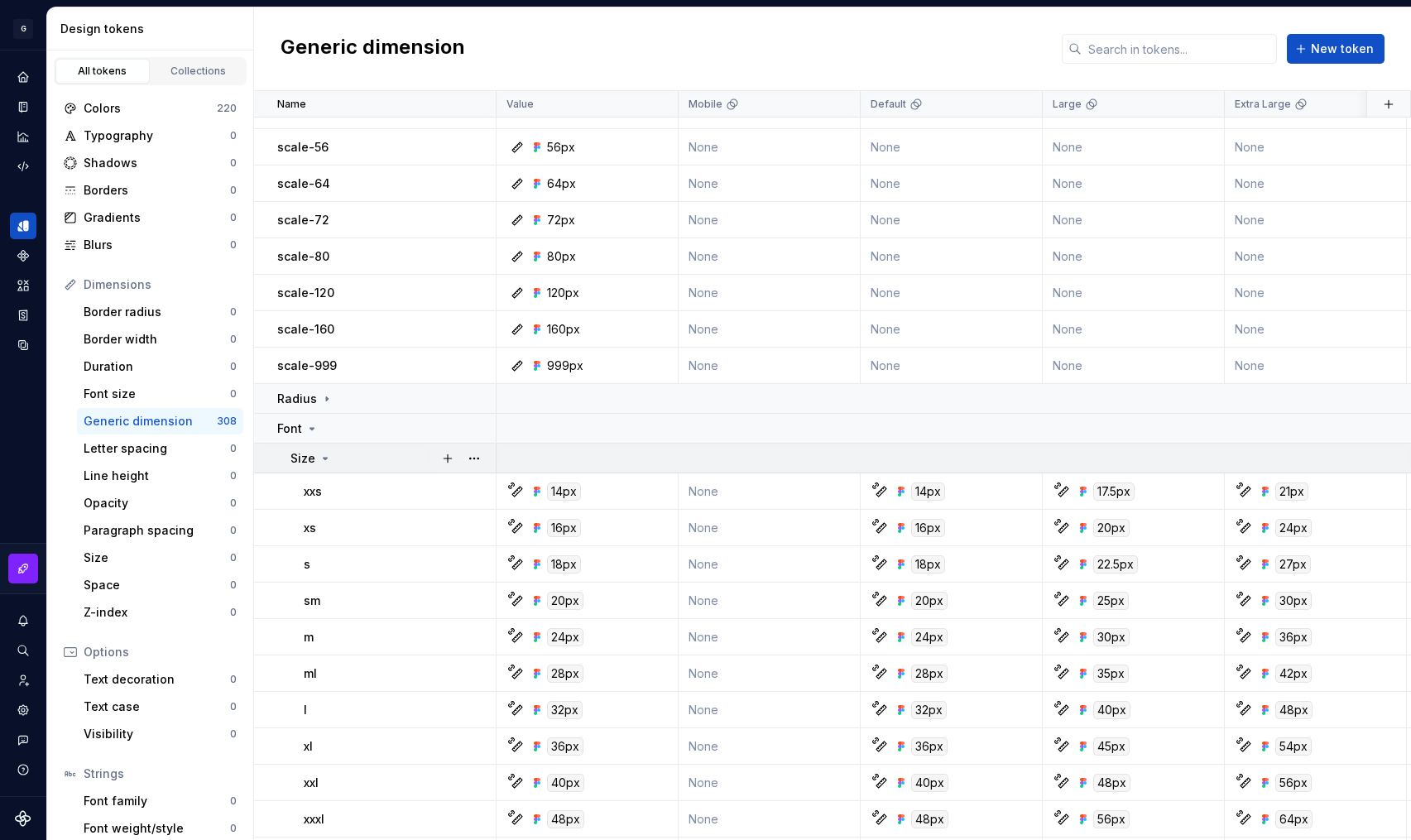
click at [326, 465] on div "Size" at bounding box center [311, 458] width 41 height 16
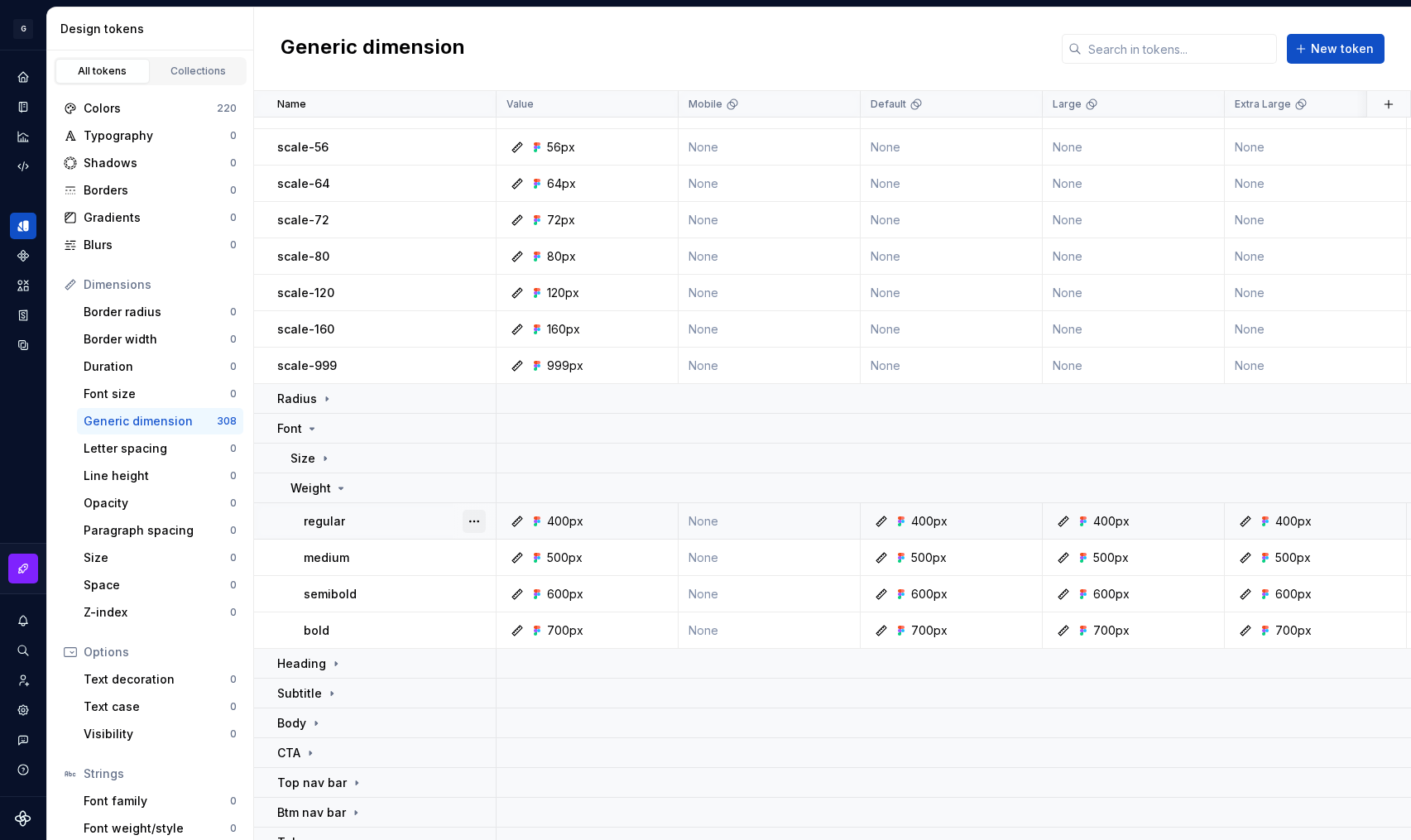
click at [467, 520] on button "button" at bounding box center [474, 521] width 23 height 23
click at [503, 547] on div "Open detail" at bounding box center [547, 553] width 108 height 16
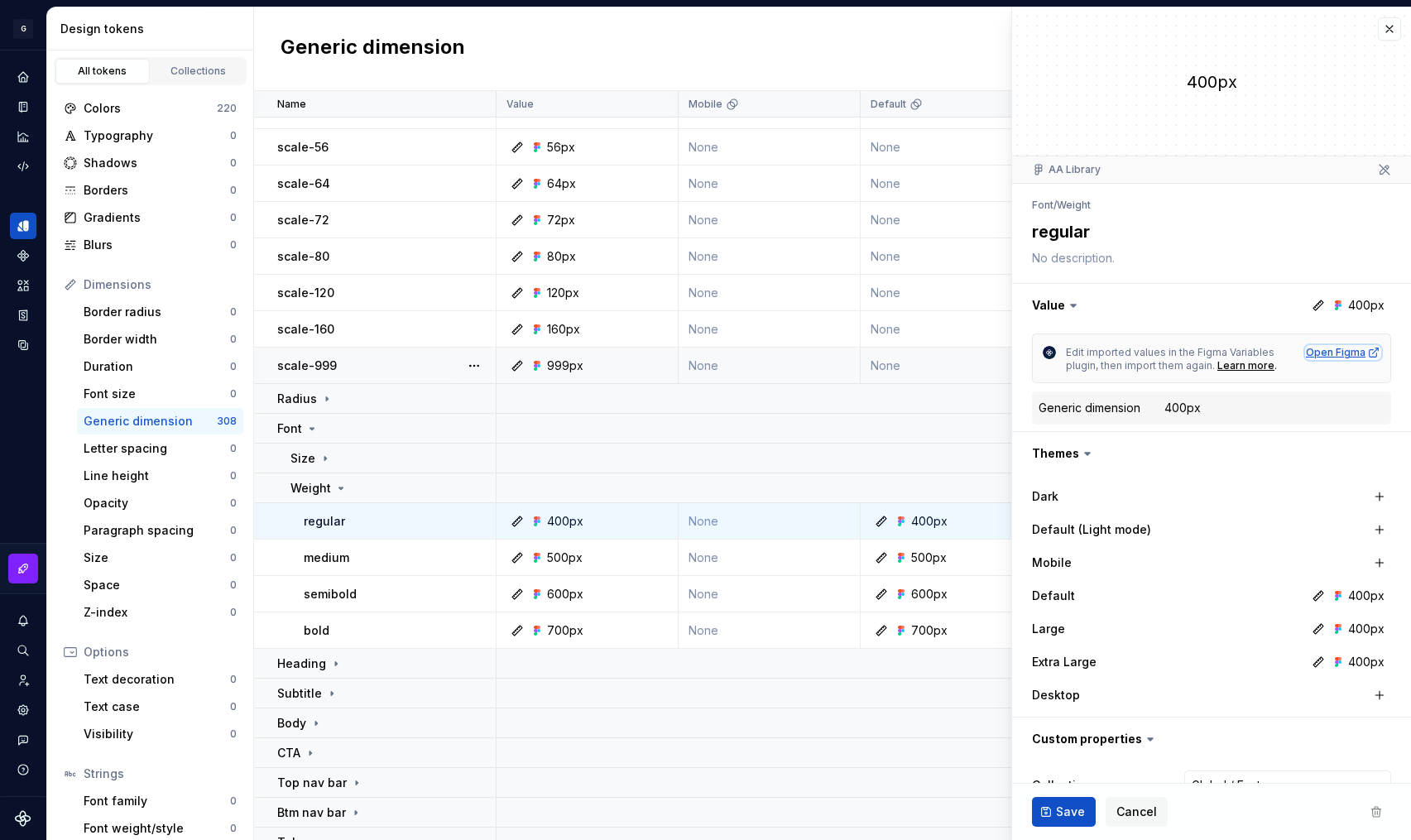
click at [1339, 347] on div "Open Figma" at bounding box center [1343, 353] width 74 height 14
click at [1079, 308] on icon at bounding box center [1073, 305] width 16 height 16
click at [1074, 306] on icon at bounding box center [1073, 305] width 16 height 16
click at [1073, 308] on icon at bounding box center [1073, 305] width 16 height 16
click at [1070, 301] on icon at bounding box center [1073, 305] width 16 height 16
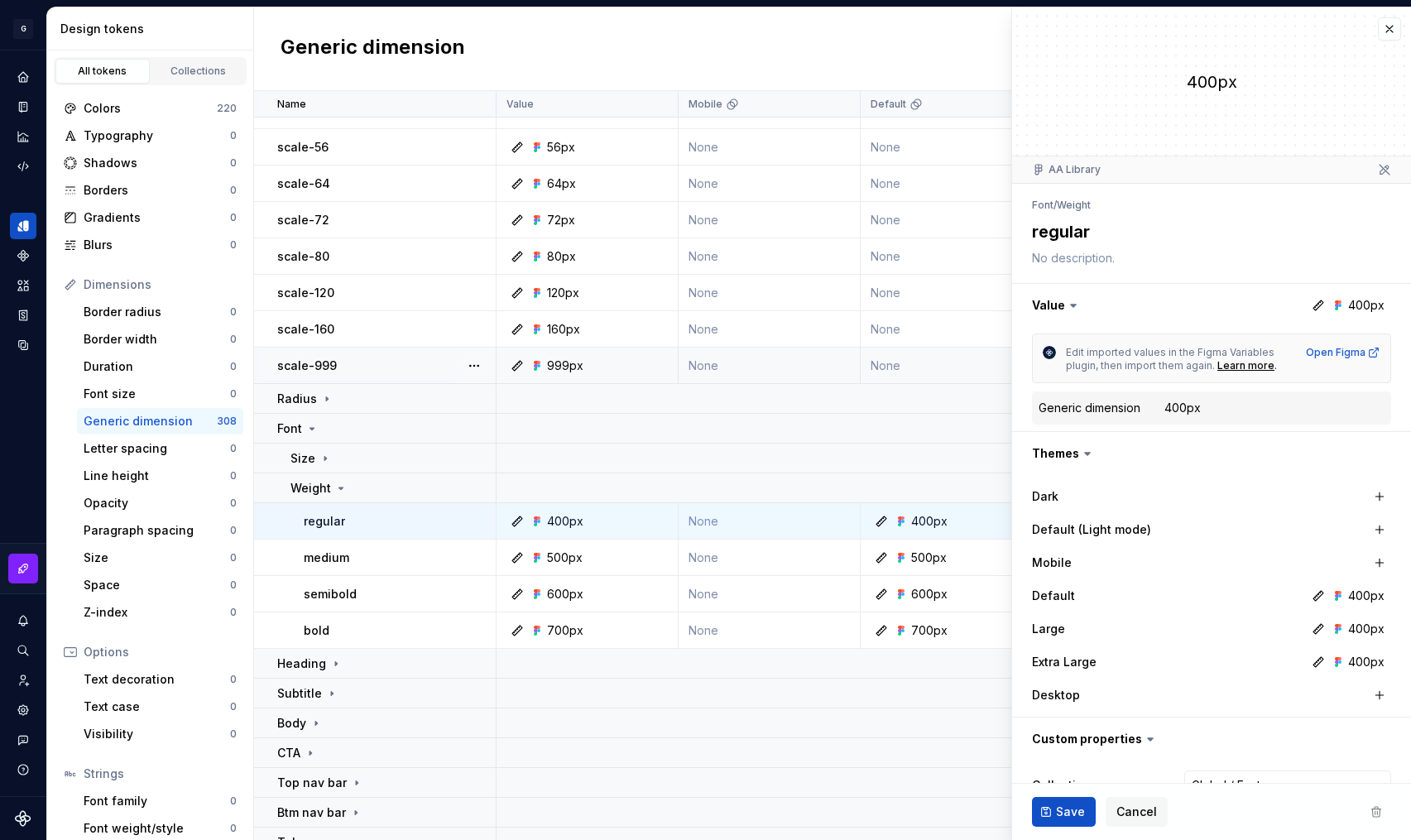
click at [1072, 309] on icon at bounding box center [1073, 305] width 16 height 16
click at [1314, 306] on icon at bounding box center [1319, 306] width 10 height 10
click at [1071, 305] on icon at bounding box center [1074, 306] width 5 height 3
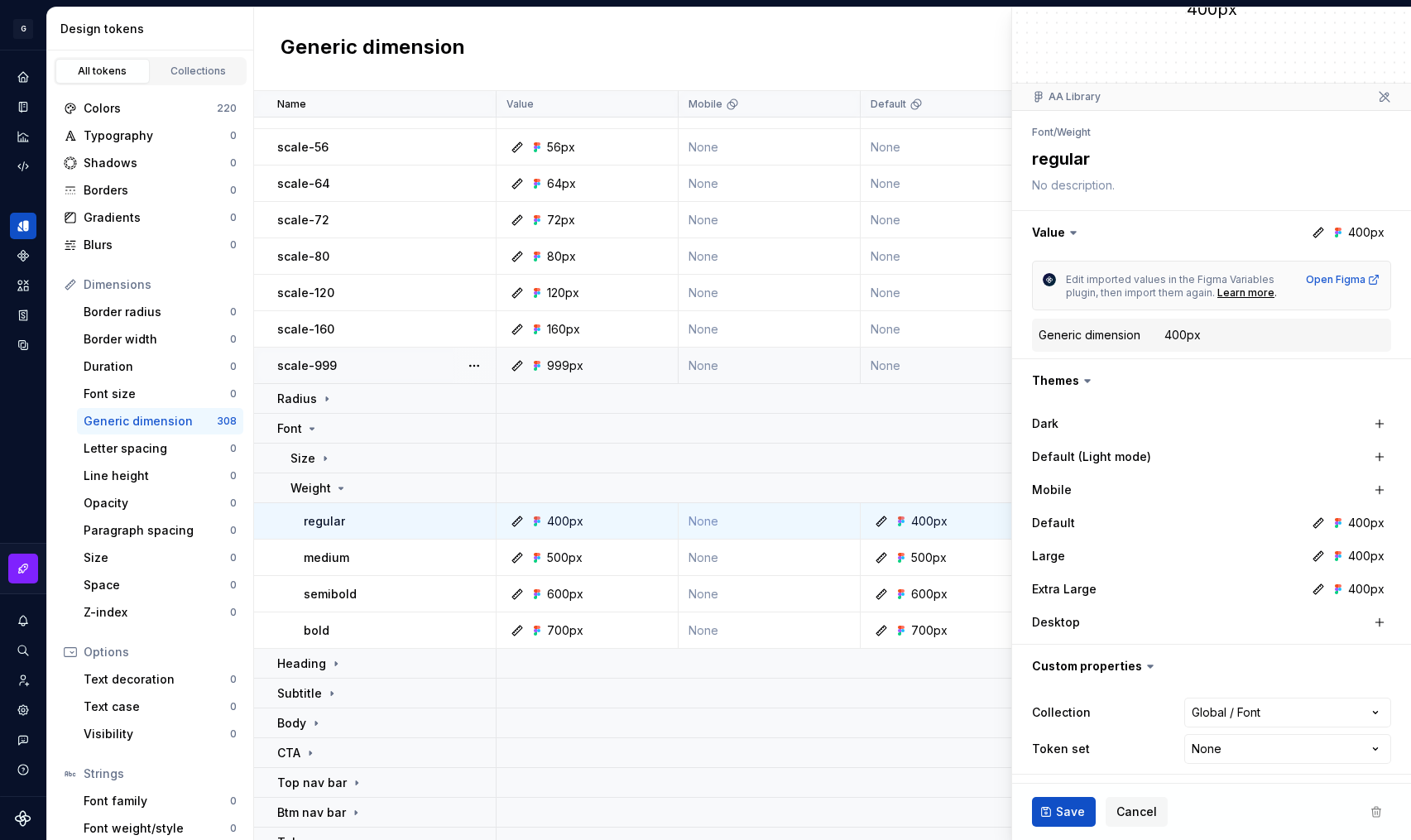
scroll to position [74, 0]
click at [1368, 423] on button "button" at bounding box center [1379, 422] width 23 height 23
click at [1192, 420] on button "button" at bounding box center [1199, 422] width 30 height 30
click at [1210, 744] on html "原文 请对此翻译评分 您的反馈将用于改进谷歌翻译 G AA DLS (Testing) GD Design system data Design tokens…" at bounding box center [705, 420] width 1411 height 840
click at [1210, 747] on html "原文 请对此翻译评分 您的反馈将用于改进谷歌翻译 G AA DLS (Testing) GD Design system data Design tokens…" at bounding box center [705, 420] width 1411 height 840
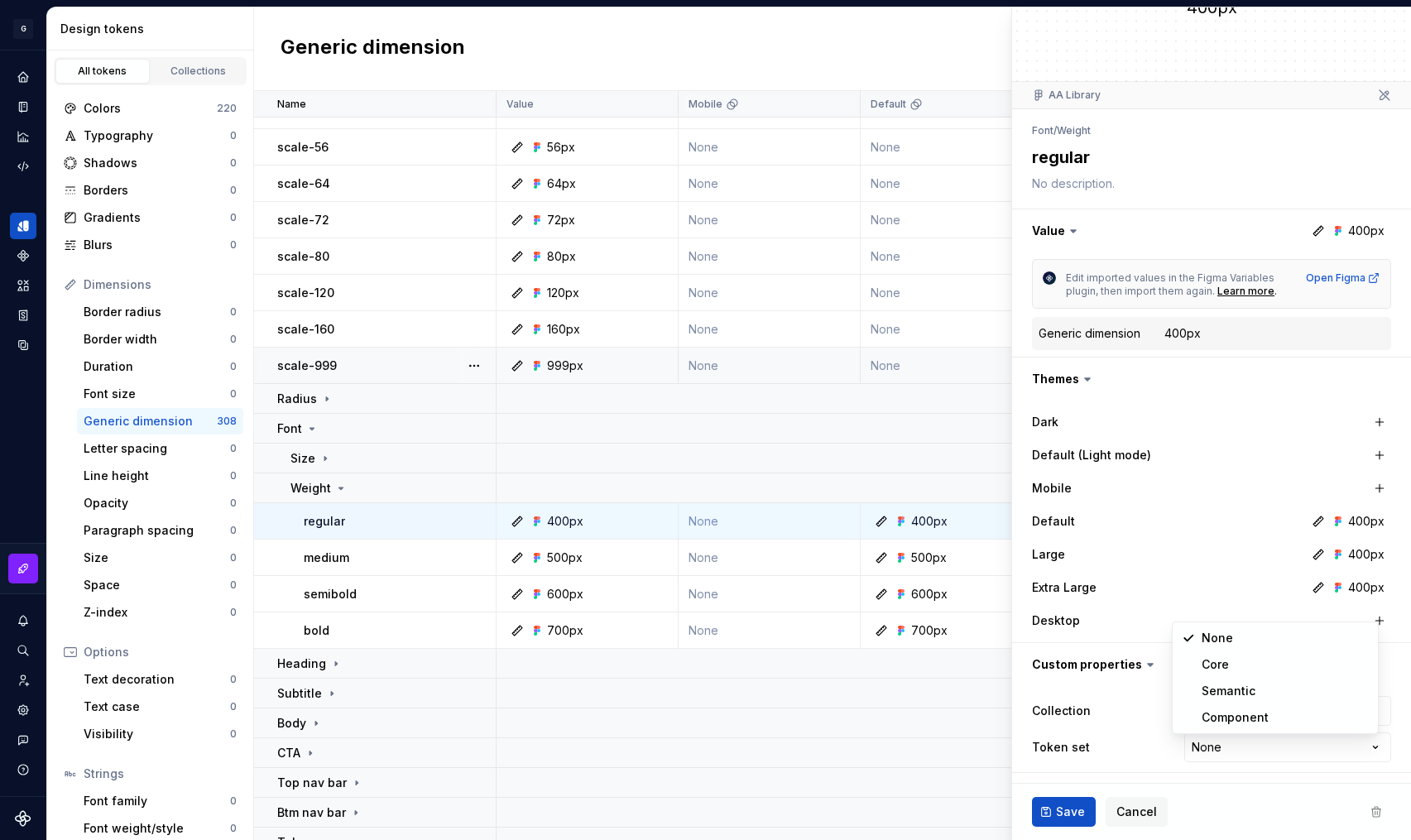
click at [1211, 748] on html "原文 请对此翻译评分 您的反馈将用于改进谷歌翻译 G AA DLS (Testing) GD Design system data Design tokens…" at bounding box center [705, 420] width 1411 height 840
click at [1116, 743] on html "原文 请对此翻译评分 您的反馈将用于改进谷歌翻译 G AA DLS (Testing) GD Design system data Design tokens…" at bounding box center [705, 420] width 1411 height 840
click at [1251, 703] on html "原文 请对此翻译评分 您的反馈将用于改进谷歌翻译 G AA DLS (Testing) GD Design system data Design tokens…" at bounding box center [705, 420] width 1411 height 840
click at [1243, 709] on html "原文 请对此翻译评分 您的反馈将用于改进谷歌翻译 G AA DLS (Testing) GD Design system data Design tokens…" at bounding box center [705, 420] width 1411 height 840
click at [1142, 668] on icon at bounding box center [1150, 664] width 16 height 16
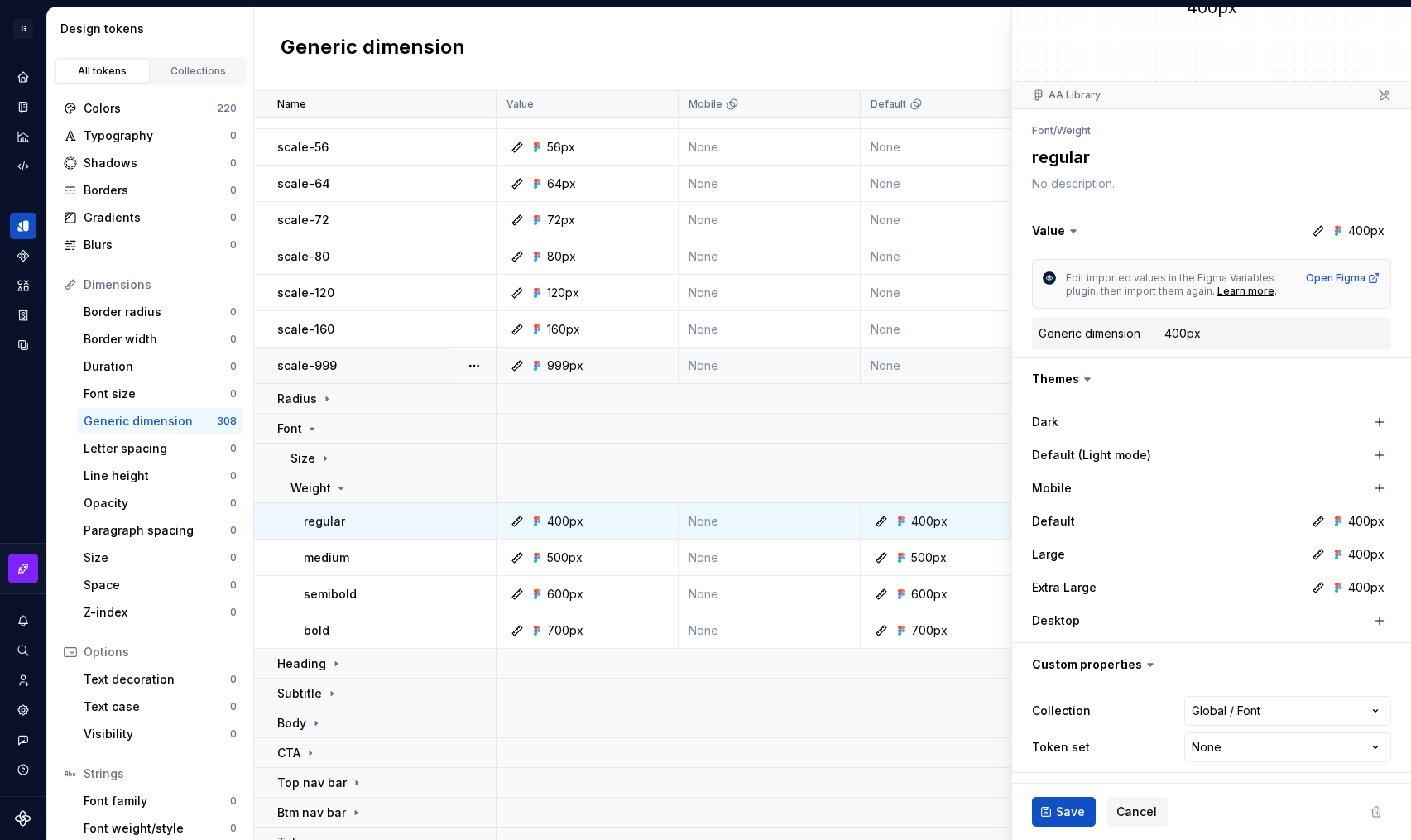
click at [1142, 667] on icon at bounding box center [1150, 664] width 16 height 16
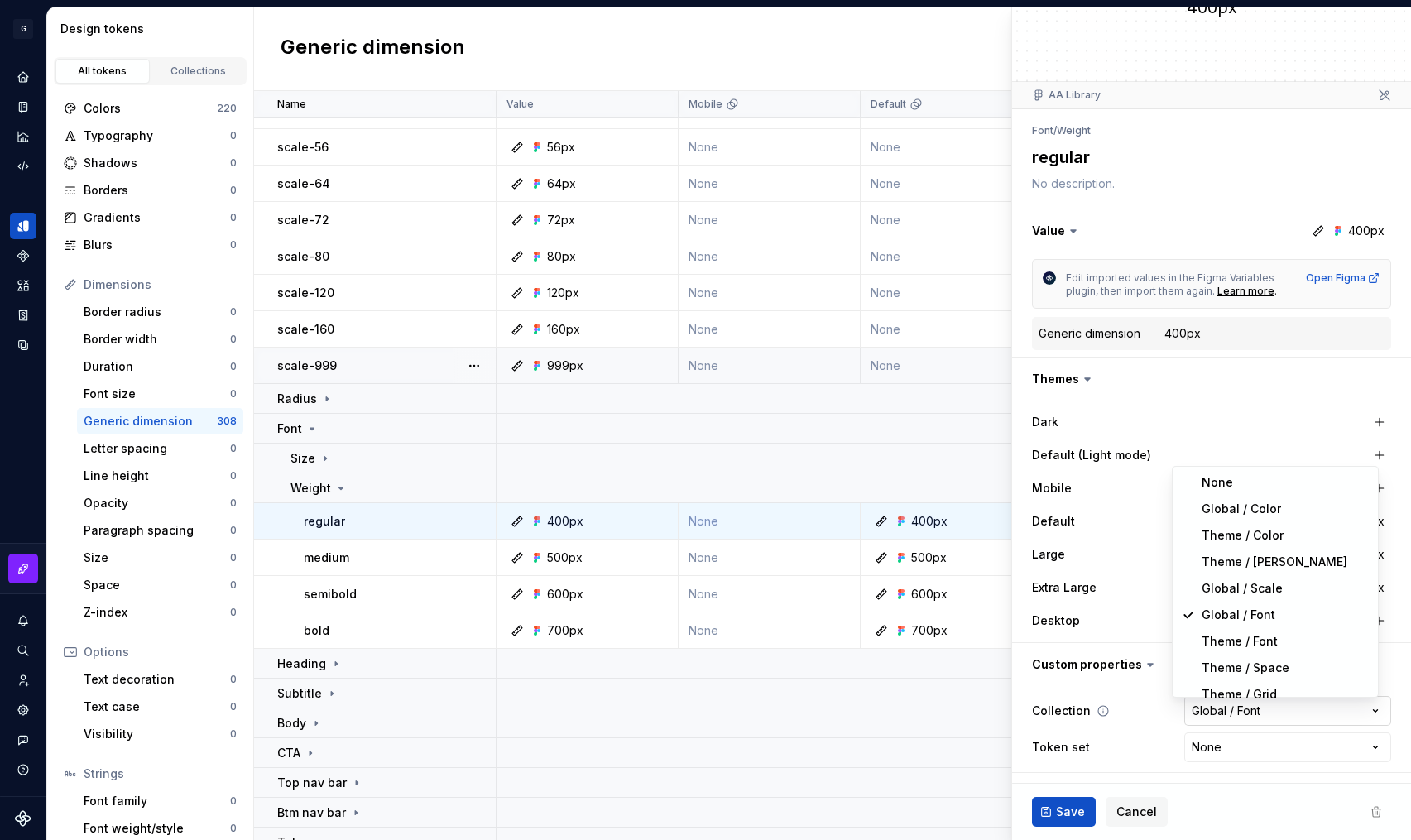
click at [1201, 710] on html "原文 请对此翻译评分 您的反馈将用于改进谷歌翻译 G AA DLS (Testing) GD Design system data Design tokens…" at bounding box center [705, 420] width 1411 height 840
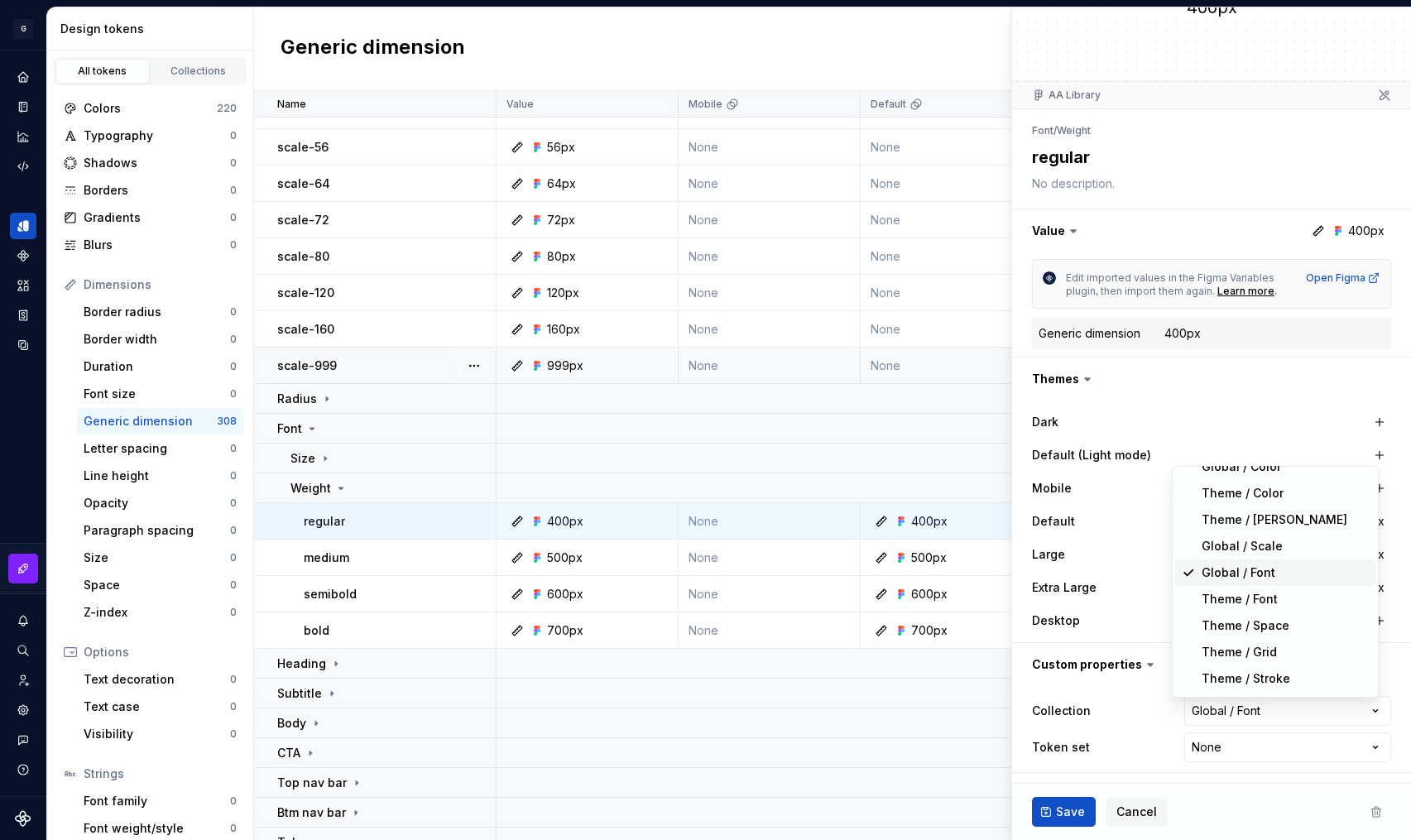
scroll to position [67, 0]
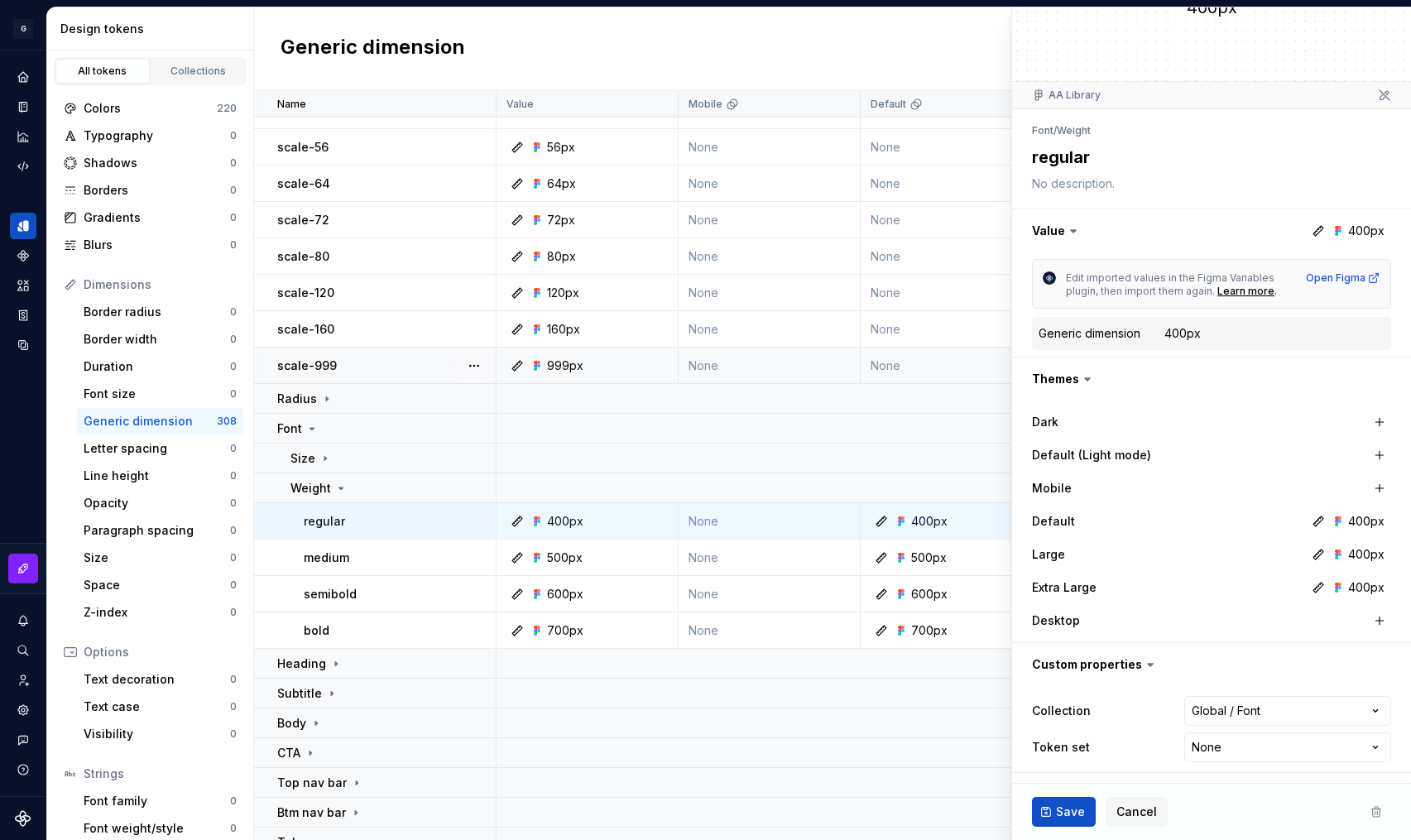
click at [1260, 710] on html "原文 请对此翻译评分 您的反馈将用于改进谷歌翻译 G AA DLS (Testing) GD Design system data Design tokens…" at bounding box center [705, 420] width 1411 height 840
type textarea "*"
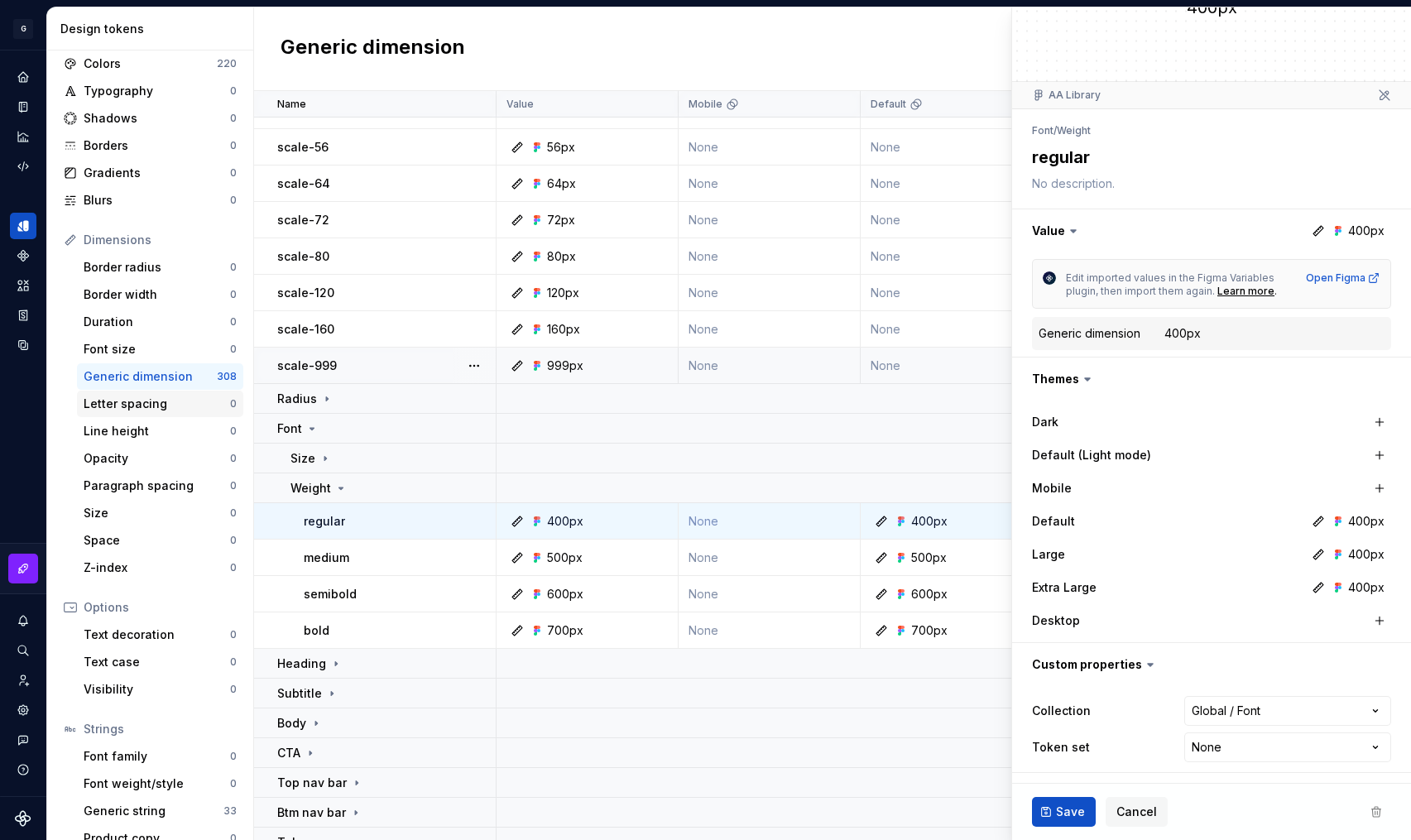
scroll to position [0, 0]
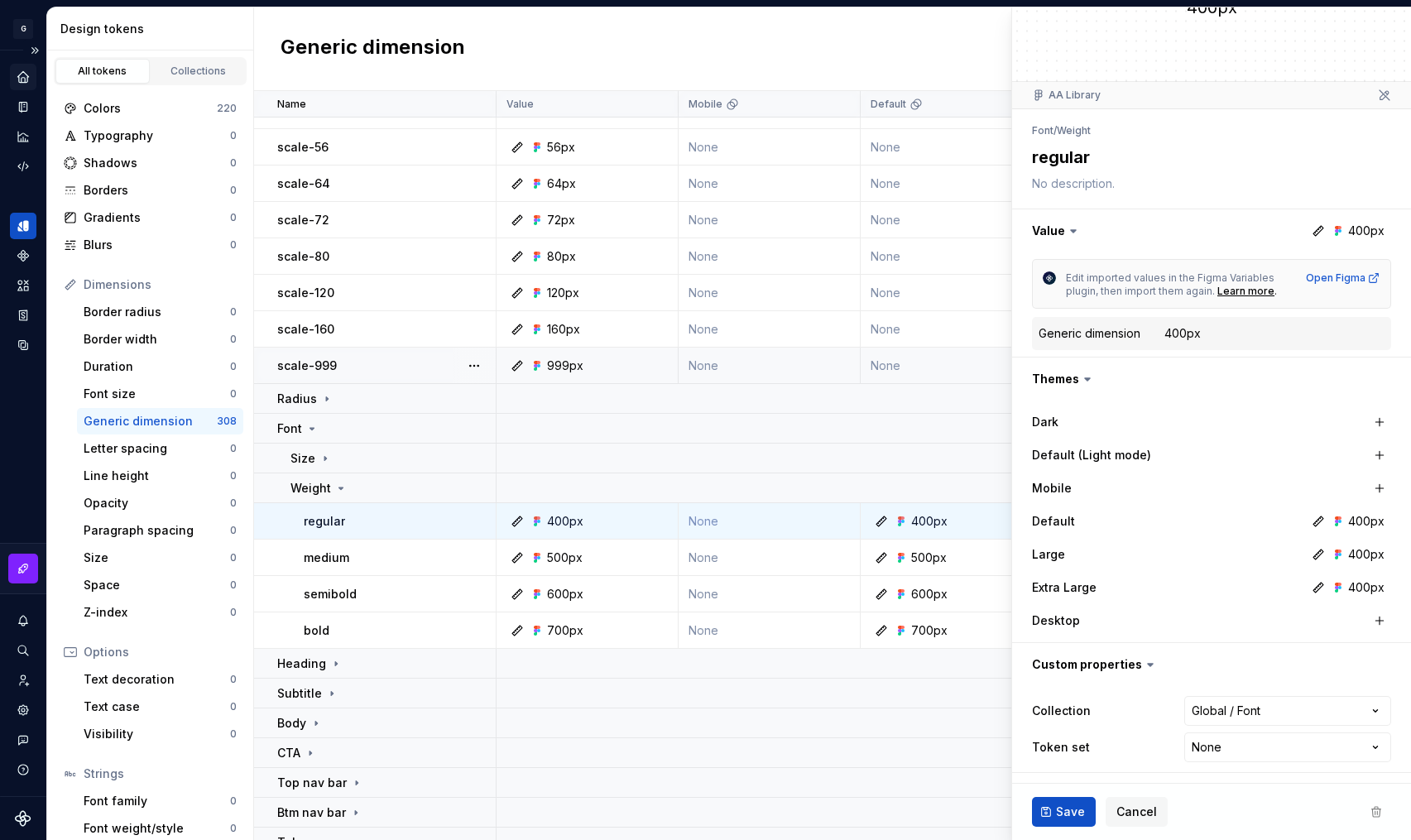
click at [20, 76] on icon "Home" at bounding box center [22, 76] width 11 height 11
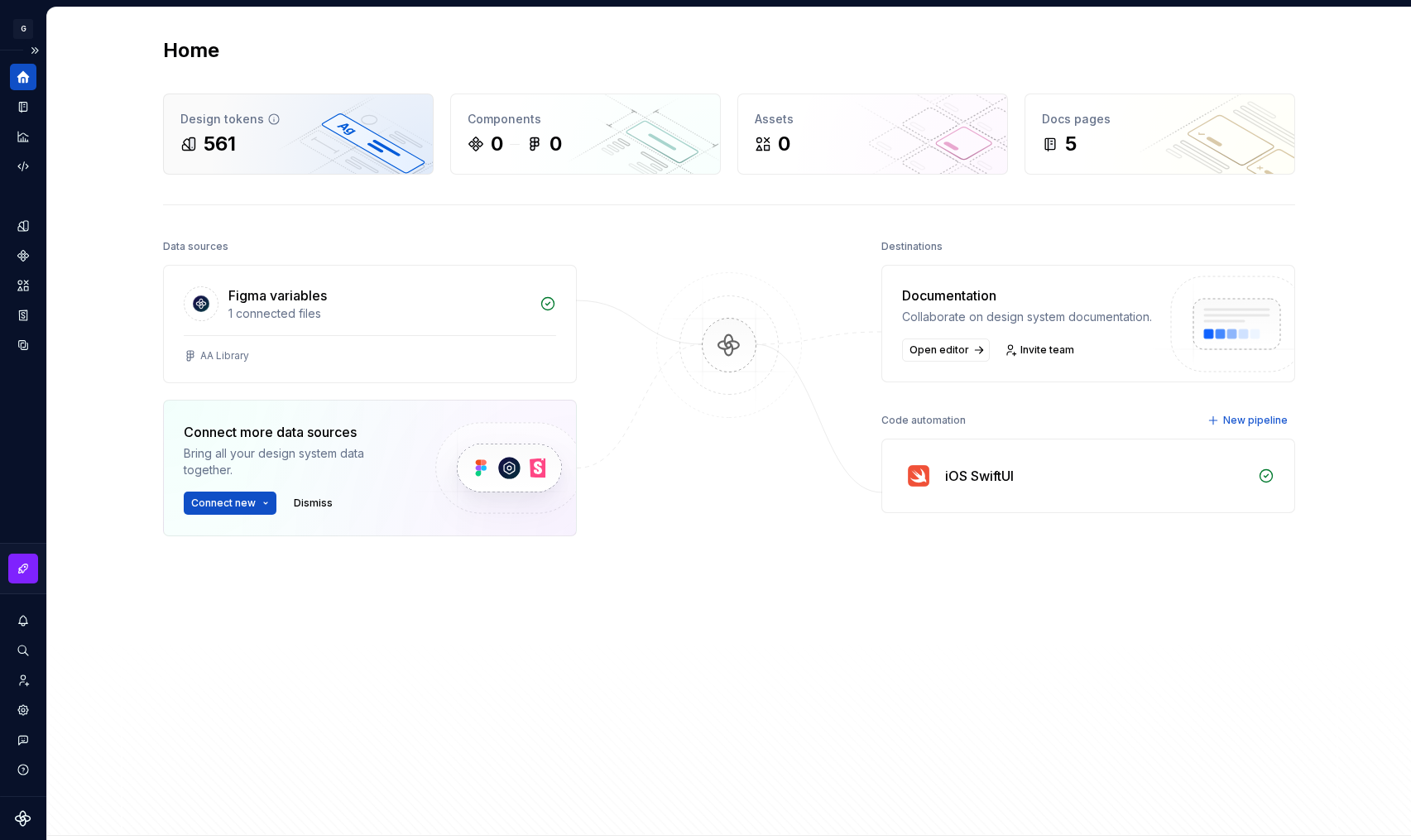
click at [330, 144] on div "561" at bounding box center [298, 143] width 236 height 26
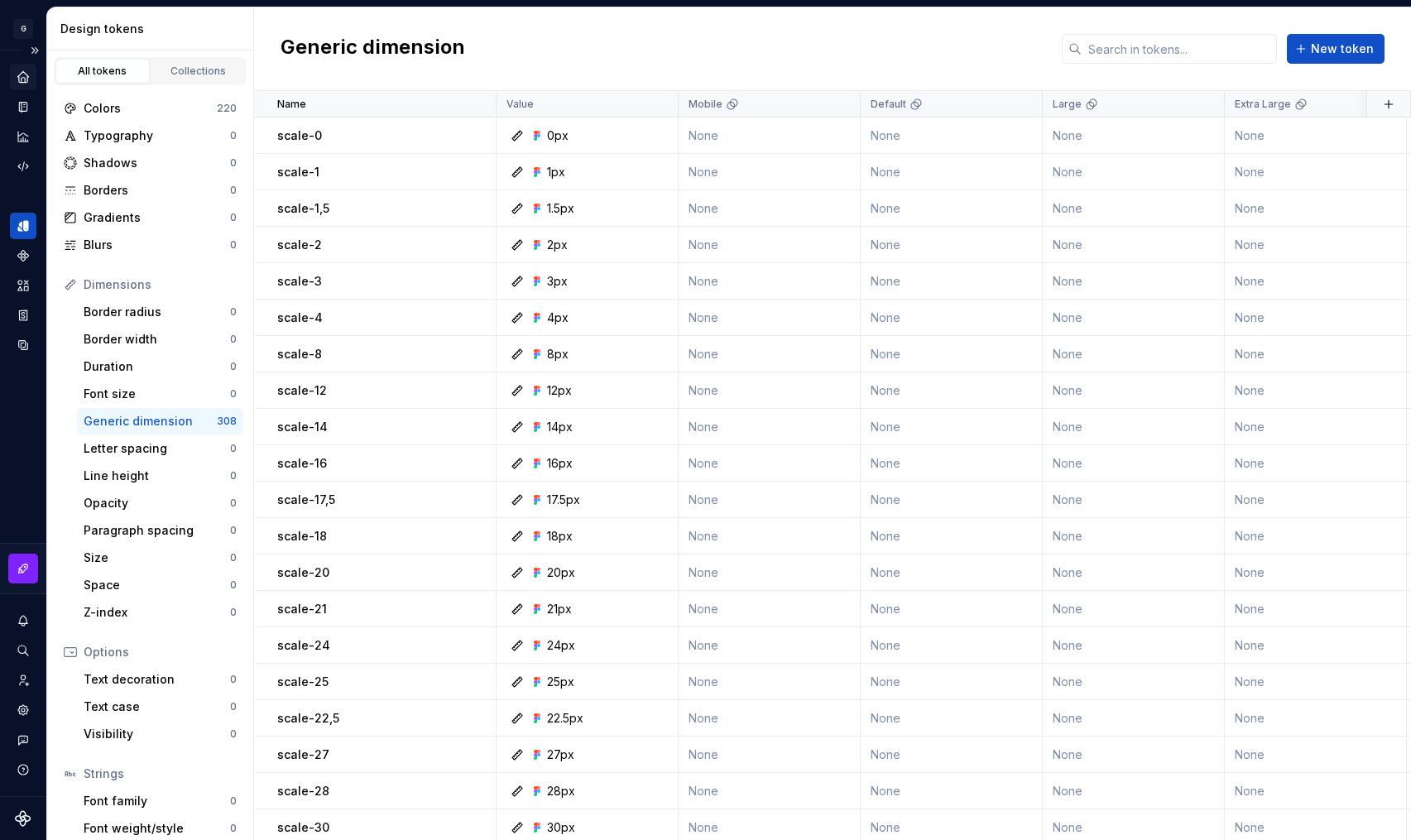
click at [100, 61] on link "All tokens" at bounding box center [102, 71] width 95 height 25
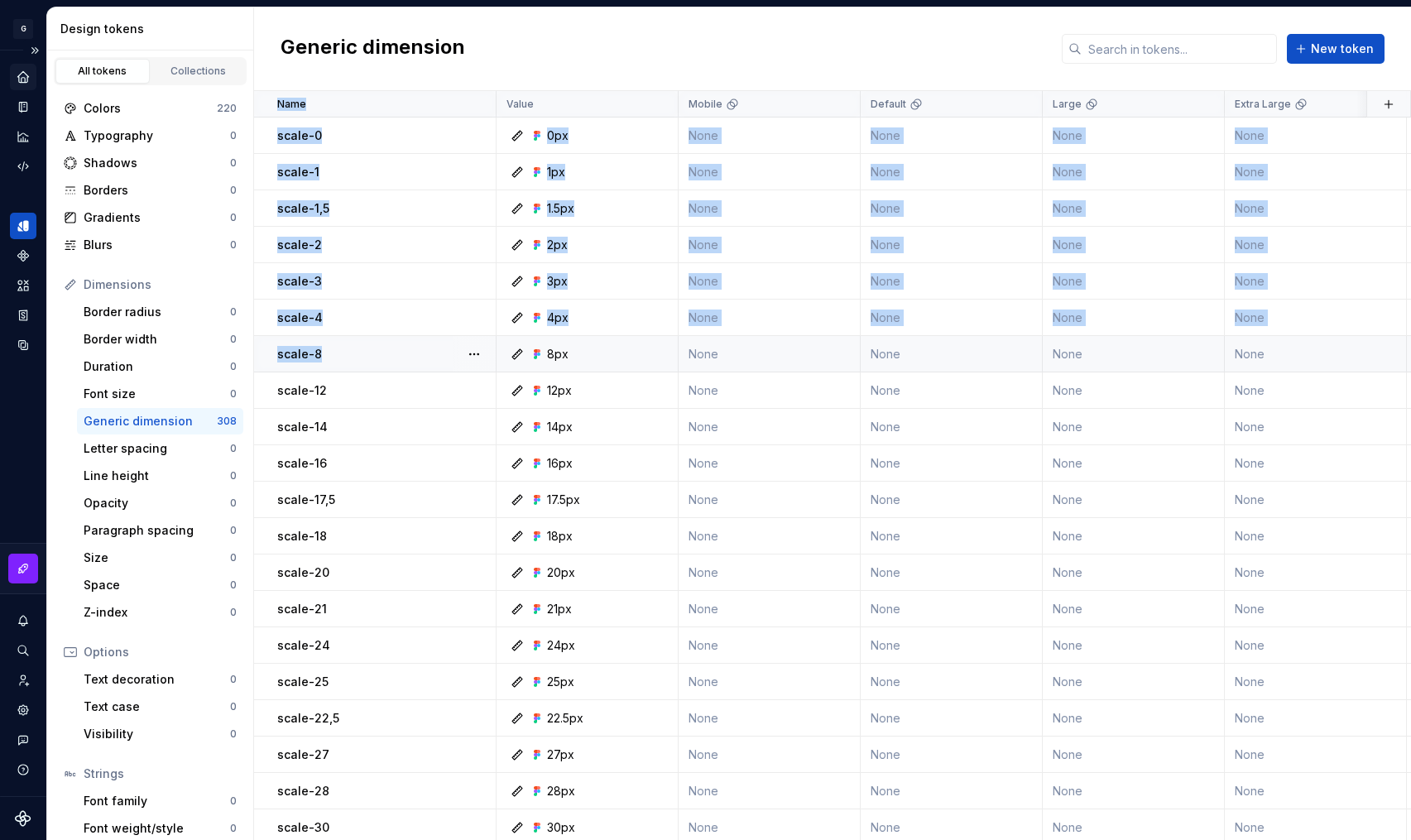
drag, startPoint x: 259, startPoint y: 99, endPoint x: 341, endPoint y: 359, distance: 272.6
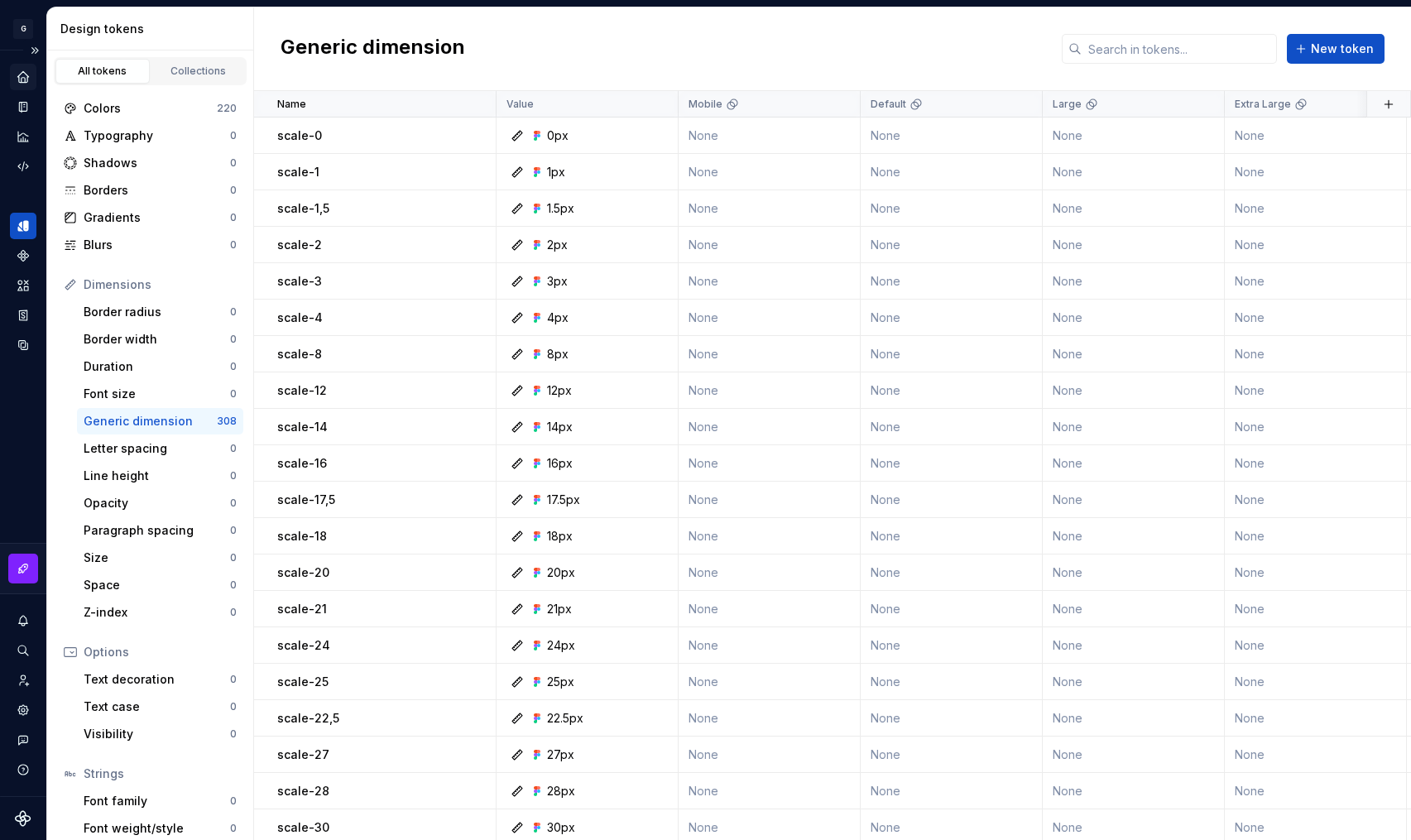
click at [457, 61] on h2 "Generic dimension" at bounding box center [373, 49] width 184 height 30
click at [833, 105] on html "原文 请对此翻译评分 您的反馈将用于改进谷歌翻译 G AA DLS (Testing) GD Design system data Design tokens…" at bounding box center [705, 420] width 1411 height 840
click at [866, 230] on span "Delete theme" at bounding box center [912, 230] width 108 height 16
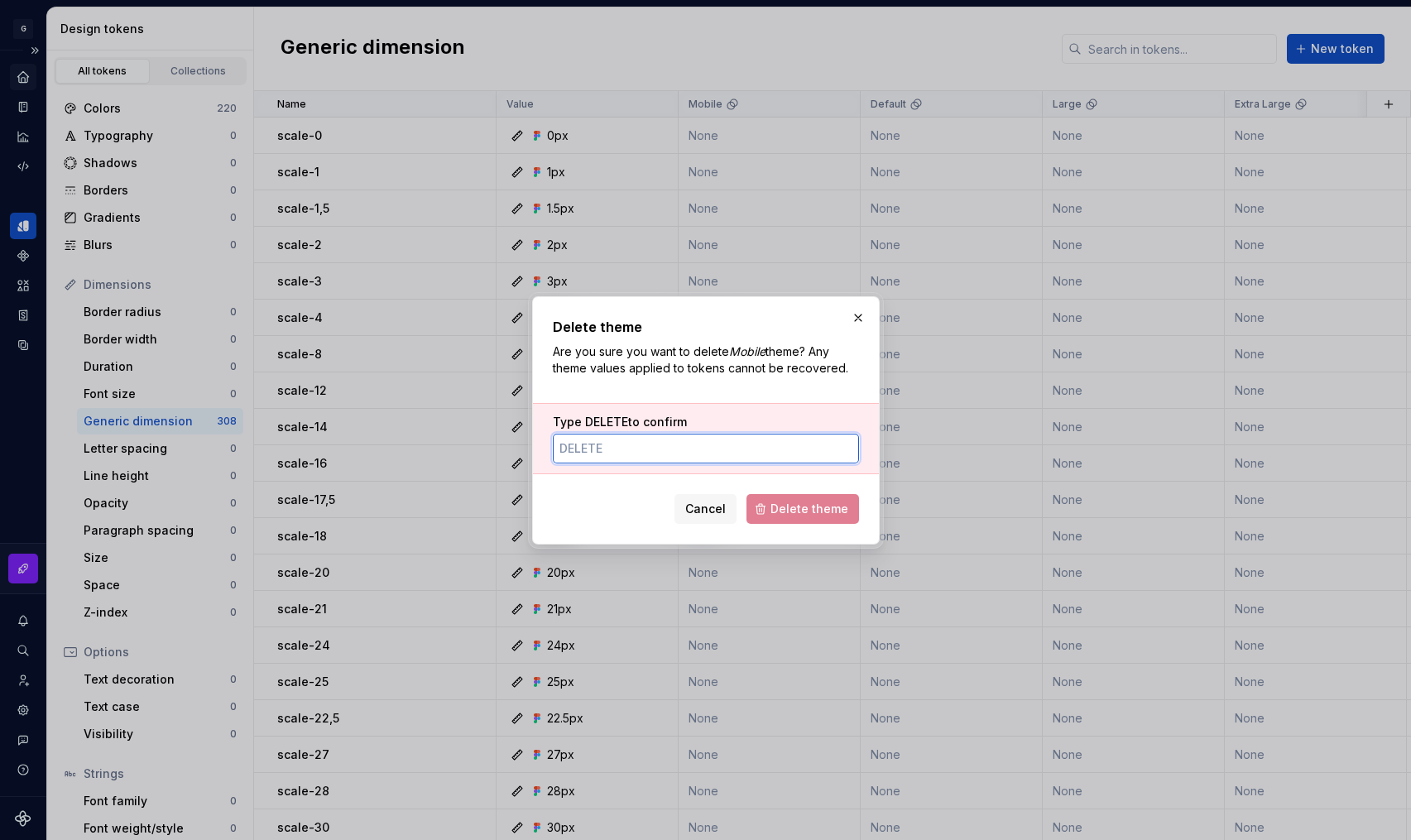
click at [608, 450] on input "Type DELETE to confirm" at bounding box center [706, 448] width 306 height 30
click at [600, 443] on input "Type DELETE to confirm" at bounding box center [706, 448] width 306 height 30
drag, startPoint x: 613, startPoint y: 448, endPoint x: 572, endPoint y: 442, distance: 41.4
click at [572, 442] on input "Type DELETE to confirm" at bounding box center [706, 448] width 306 height 30
type input "DELETE"
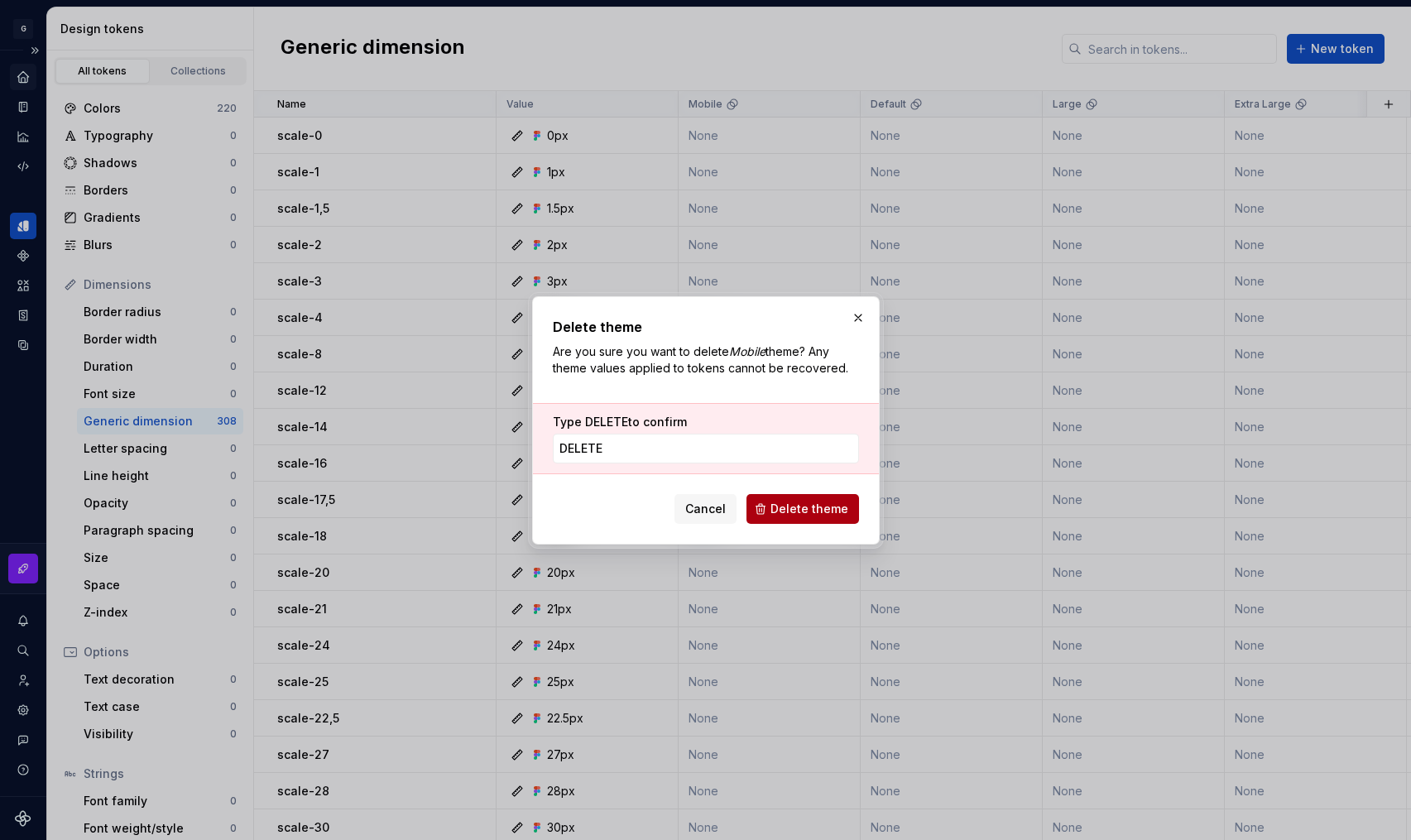
click at [796, 510] on span "Delete theme" at bounding box center [809, 509] width 78 height 16
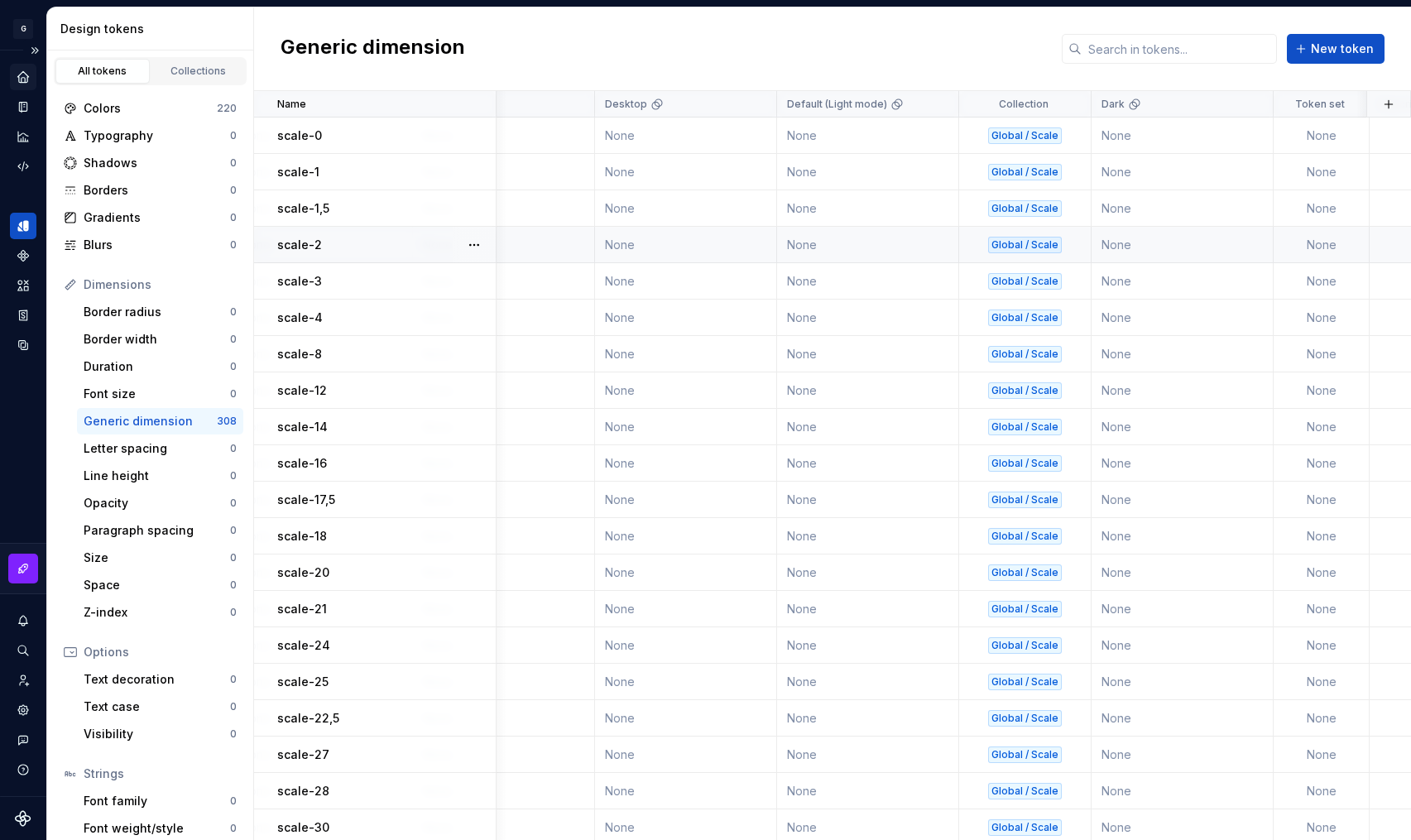
scroll to position [0, 709]
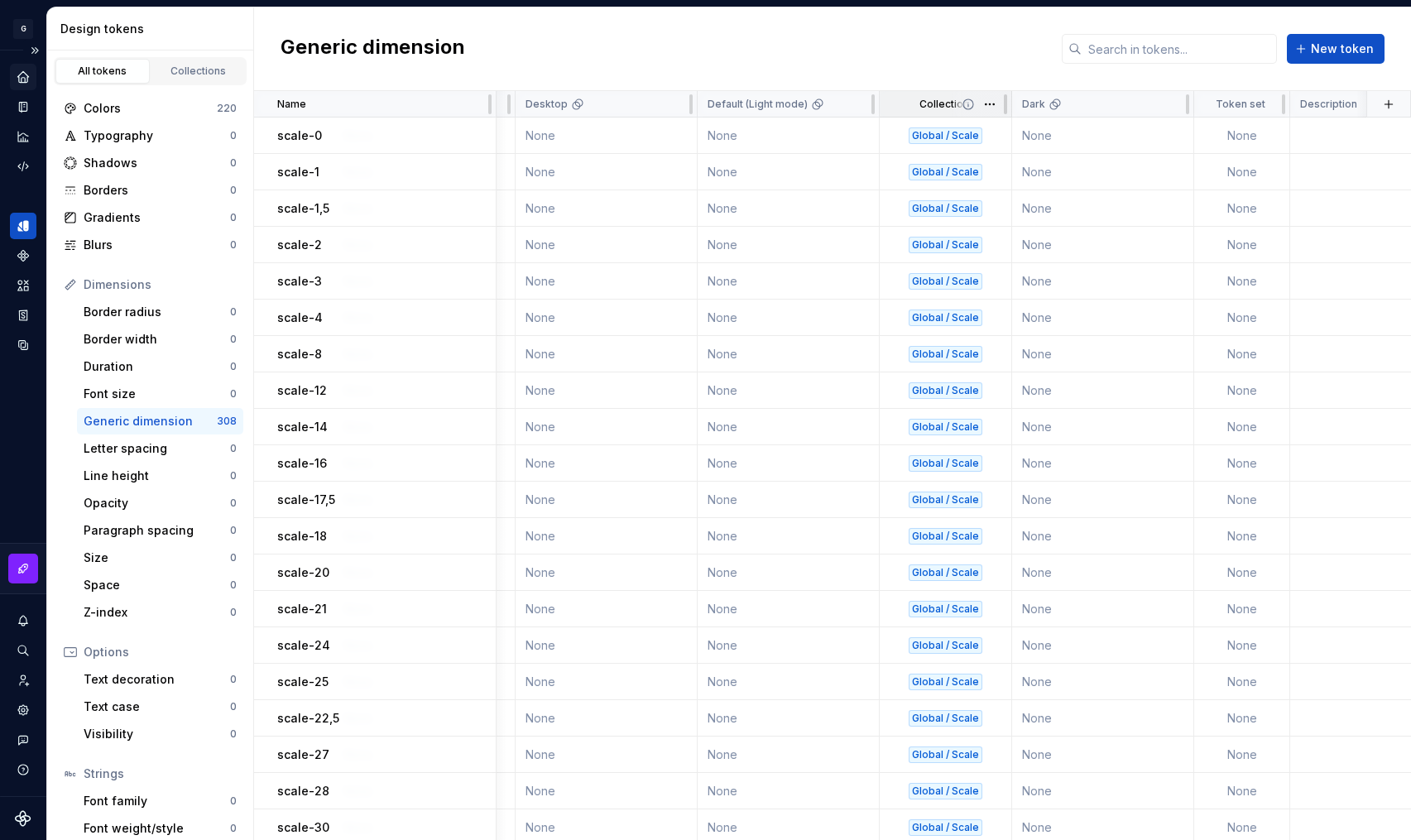
click at [970, 102] on icon at bounding box center [969, 104] width 14 height 14
click at [960, 135] on div "Global / Scale" at bounding box center [946, 135] width 73 height 16
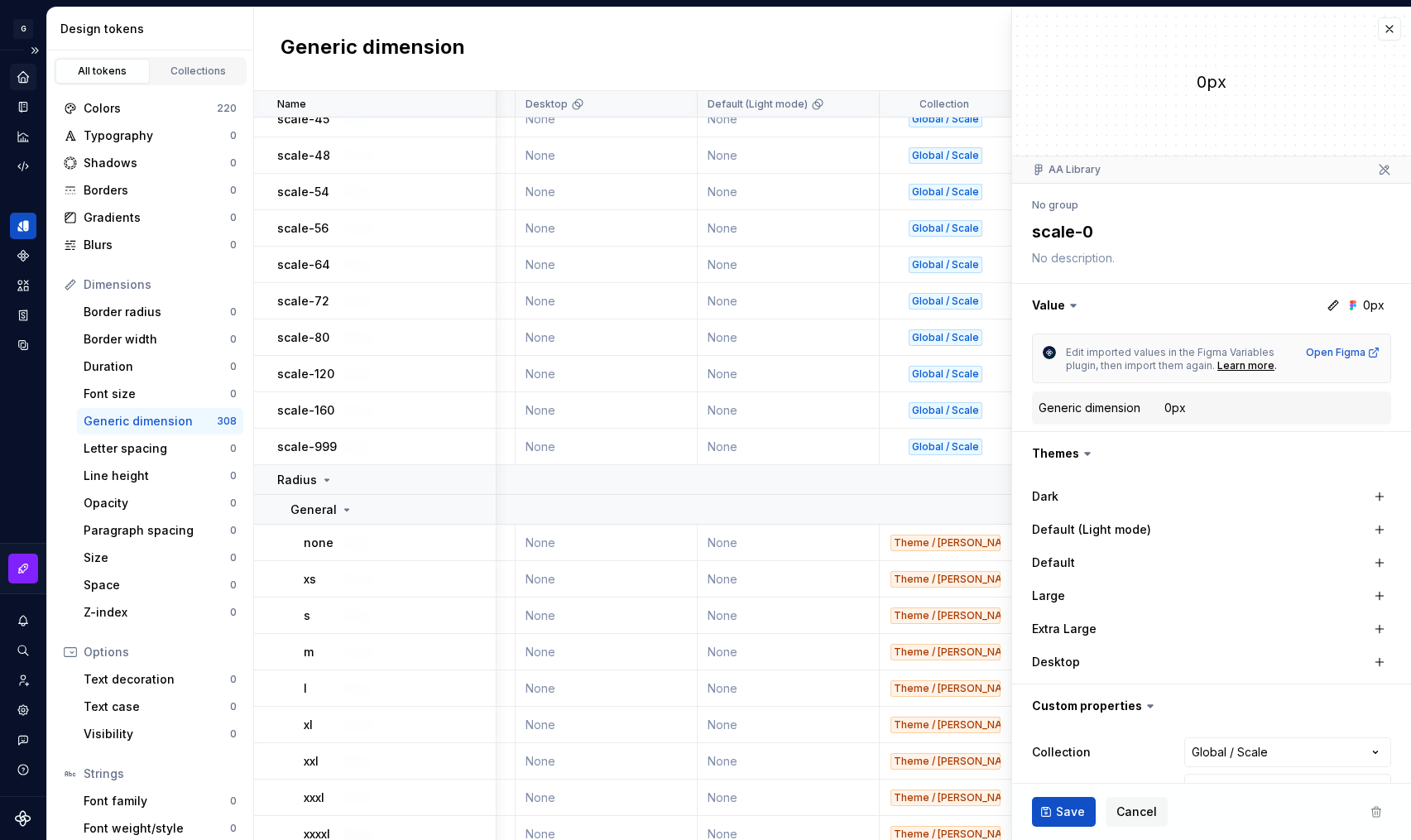
scroll to position [574, 709]
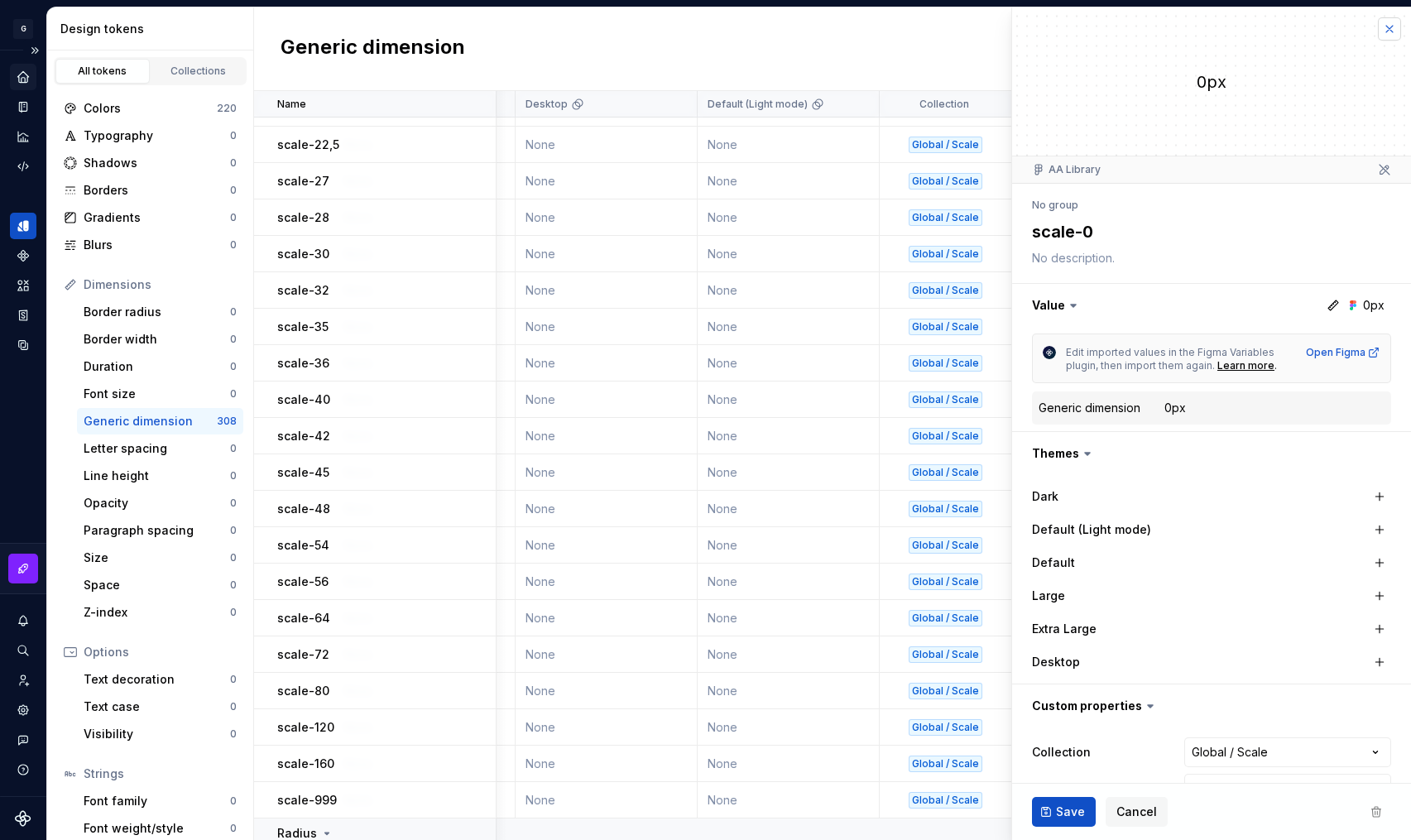
click at [1379, 27] on button "button" at bounding box center [1390, 28] width 23 height 23
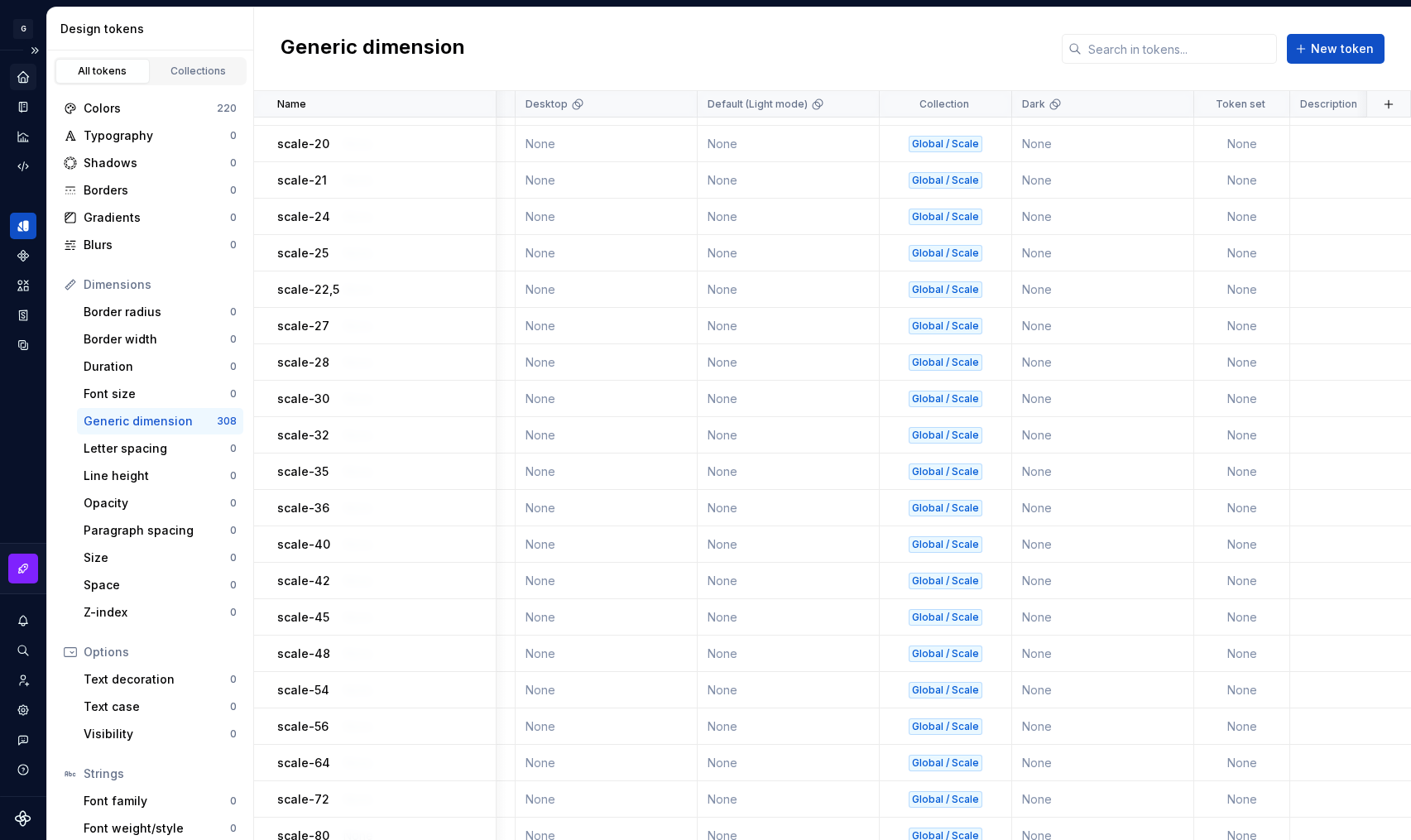
scroll to position [0, 709]
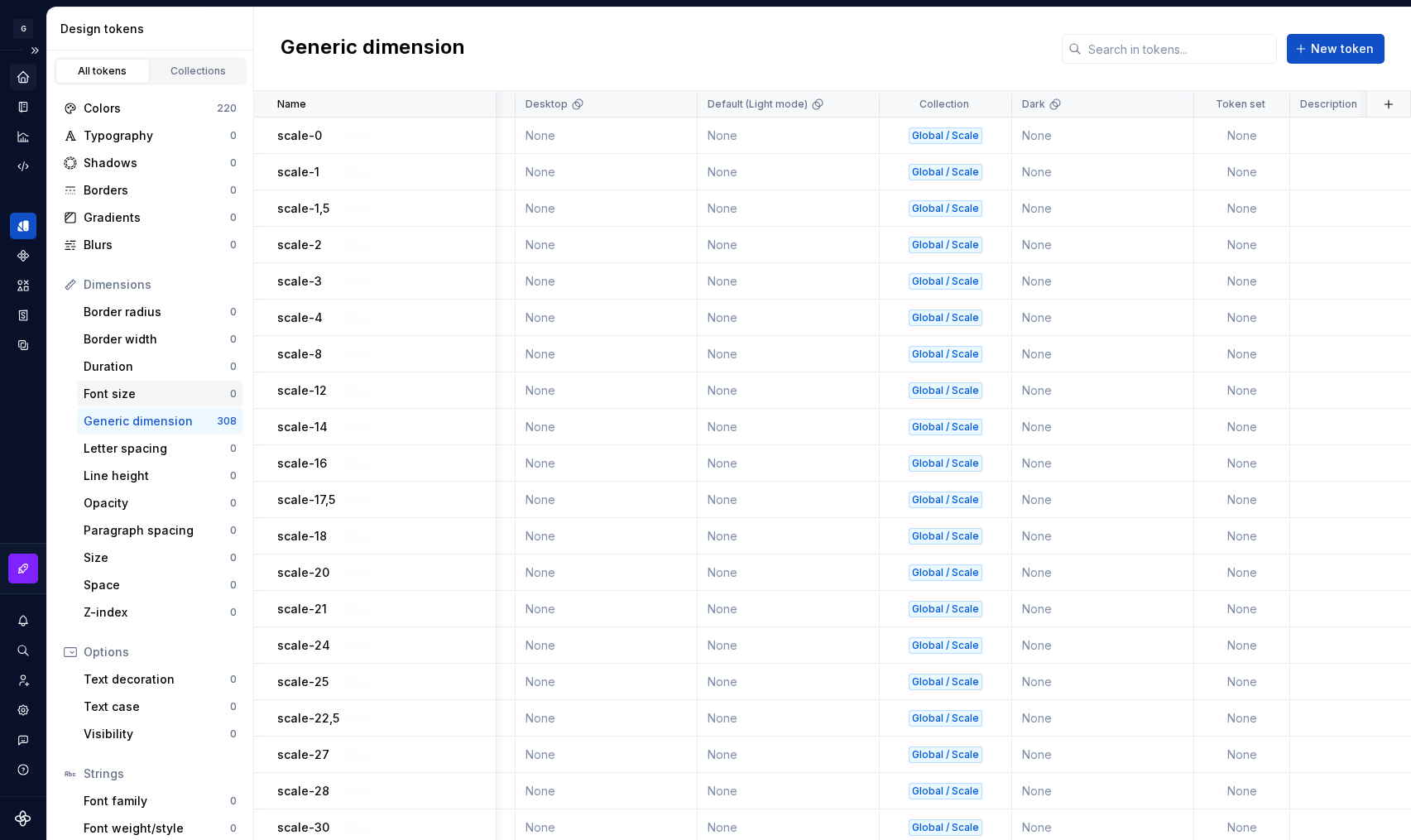
click at [97, 386] on div "Font size" at bounding box center [157, 394] width 147 height 16
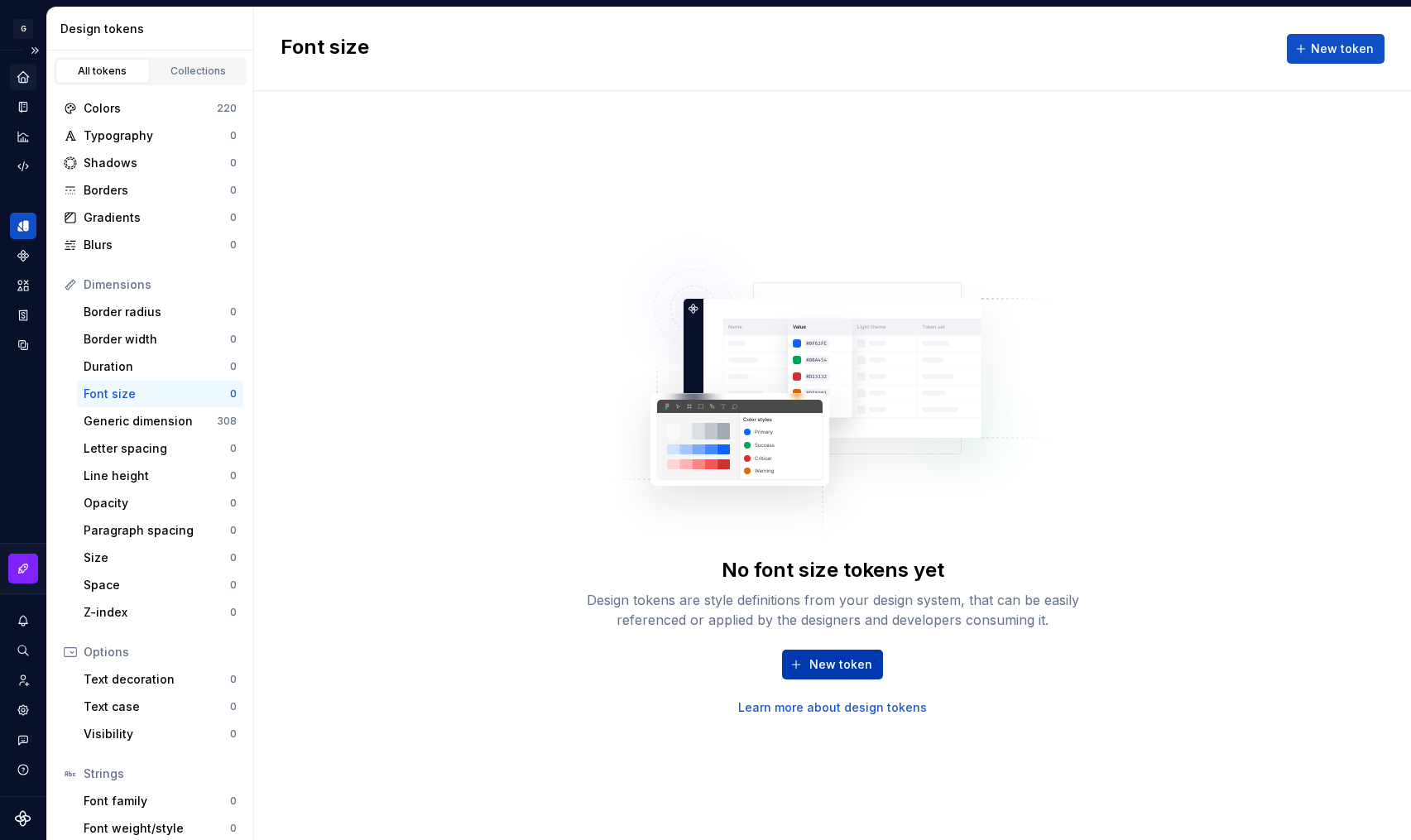
click at [819, 663] on span "New token" at bounding box center [841, 664] width 63 height 16
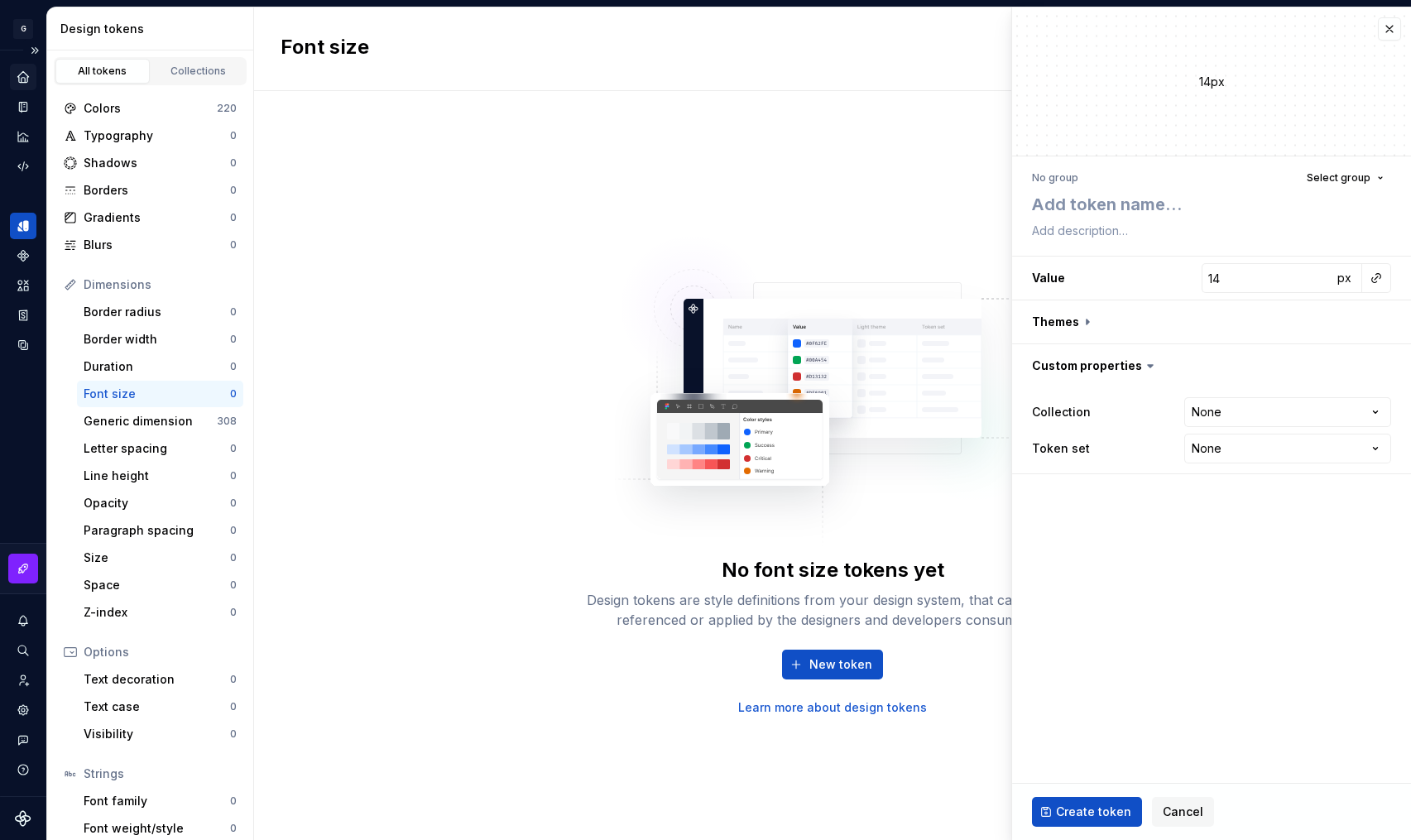
type textarea "*"
click at [1344, 178] on span "Select group" at bounding box center [1338, 178] width 64 height 14
click at [1342, 176] on span "Select group" at bounding box center [1338, 178] width 64 height 14
click at [1216, 213] on textarea at bounding box center [1208, 204] width 359 height 30
click at [1184, 235] on textarea at bounding box center [1208, 230] width 359 height 23
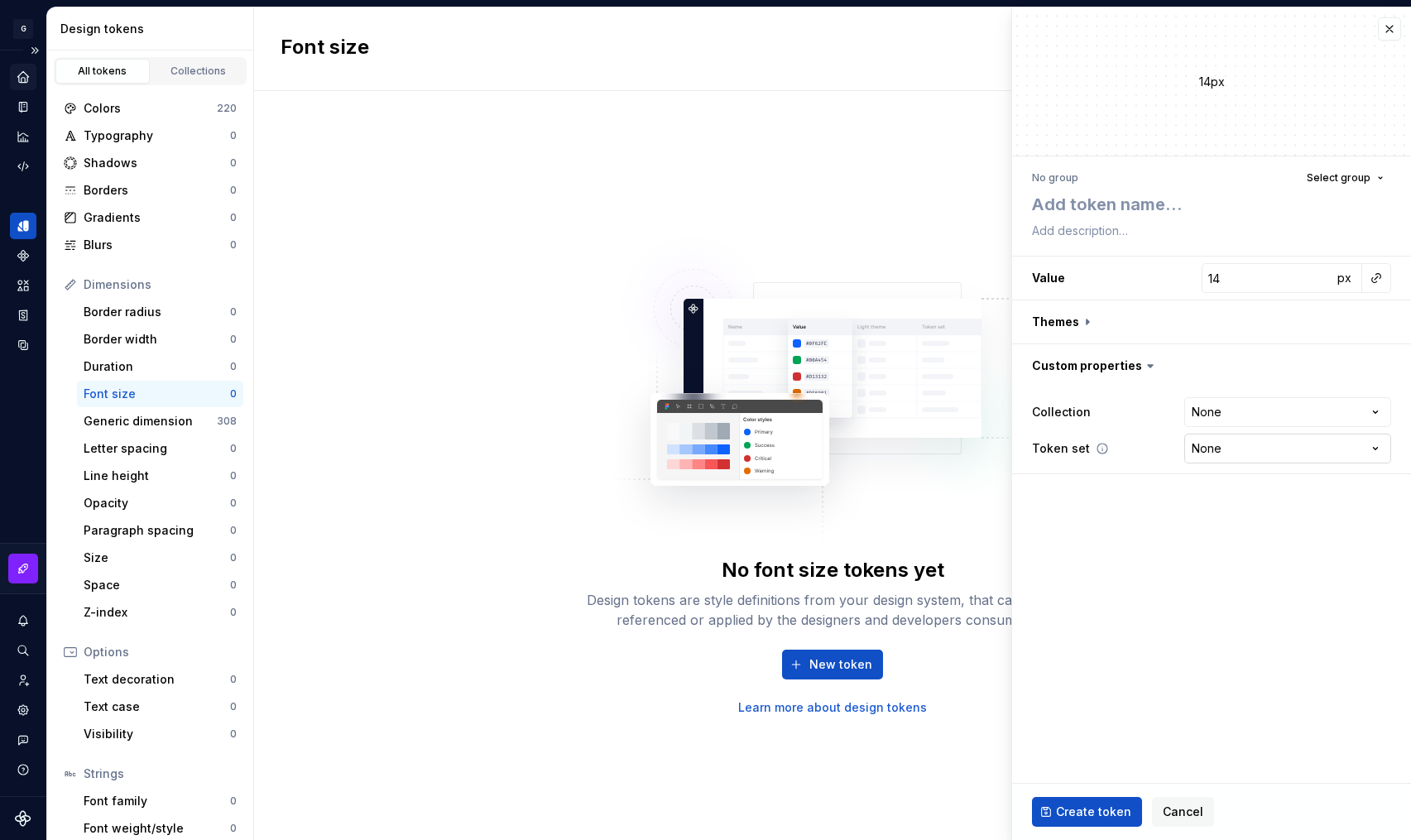
click at [1227, 449] on html "**********" at bounding box center [705, 420] width 1411 height 840
click at [819, 322] on html "**********" at bounding box center [705, 420] width 1411 height 840
click at [1392, 29] on button "button" at bounding box center [1390, 28] width 23 height 23
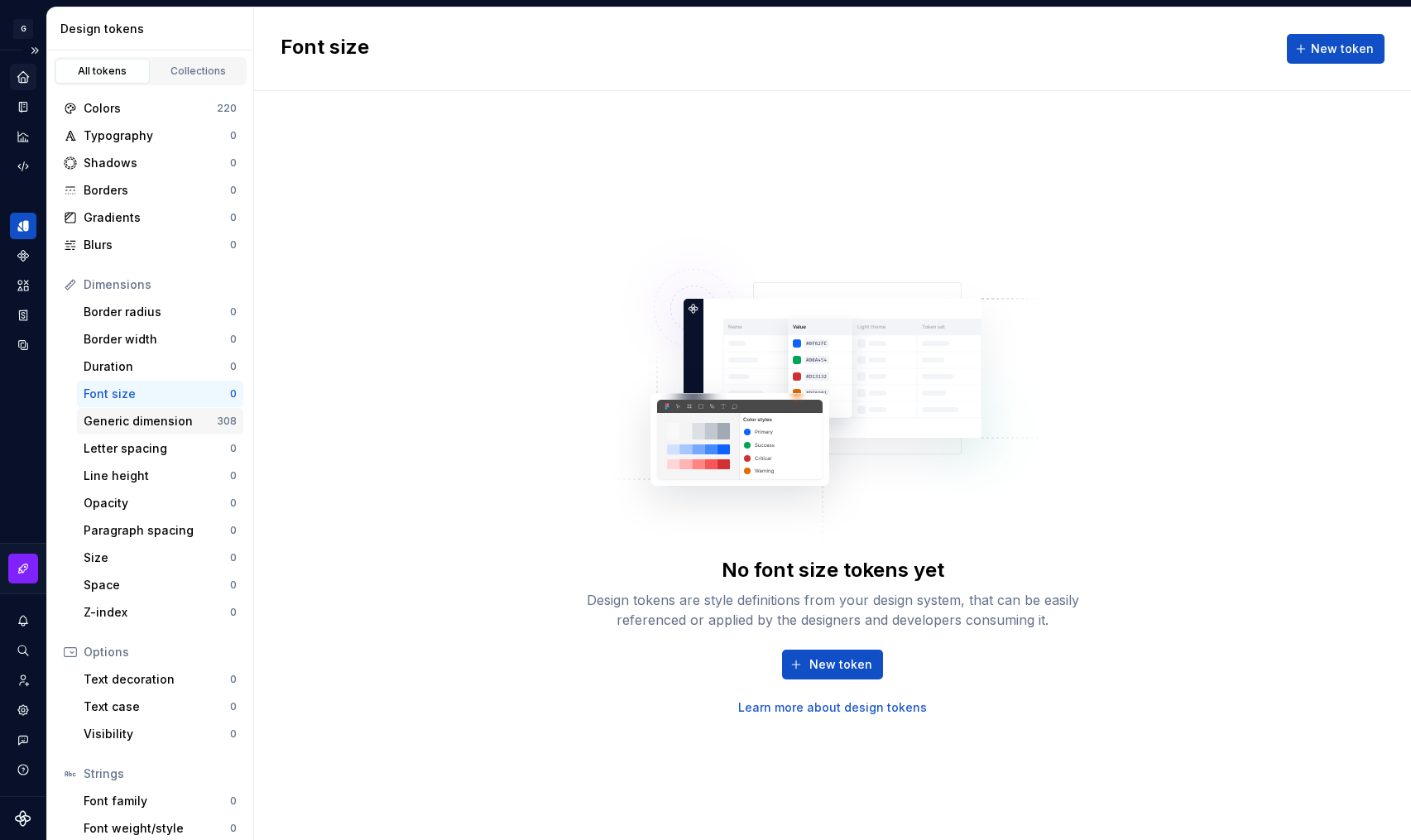
click at [142, 422] on div "Generic dimension" at bounding box center [150, 421] width 133 height 16
click at [172, 429] on div "Generic dimension" at bounding box center [150, 421] width 133 height 16
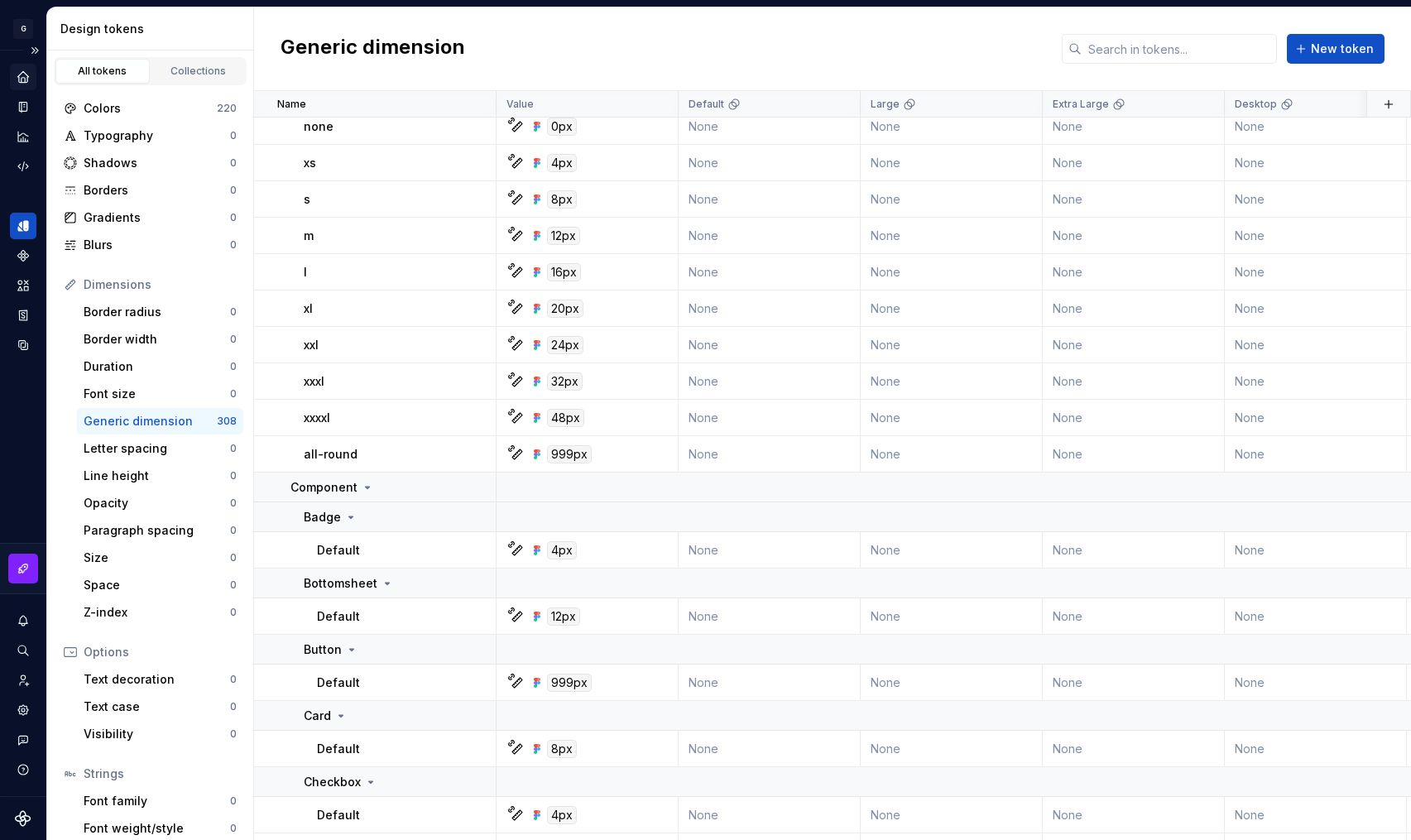
scroll to position [1344, 0]
click at [110, 142] on div "Typography" at bounding box center [157, 135] width 147 height 16
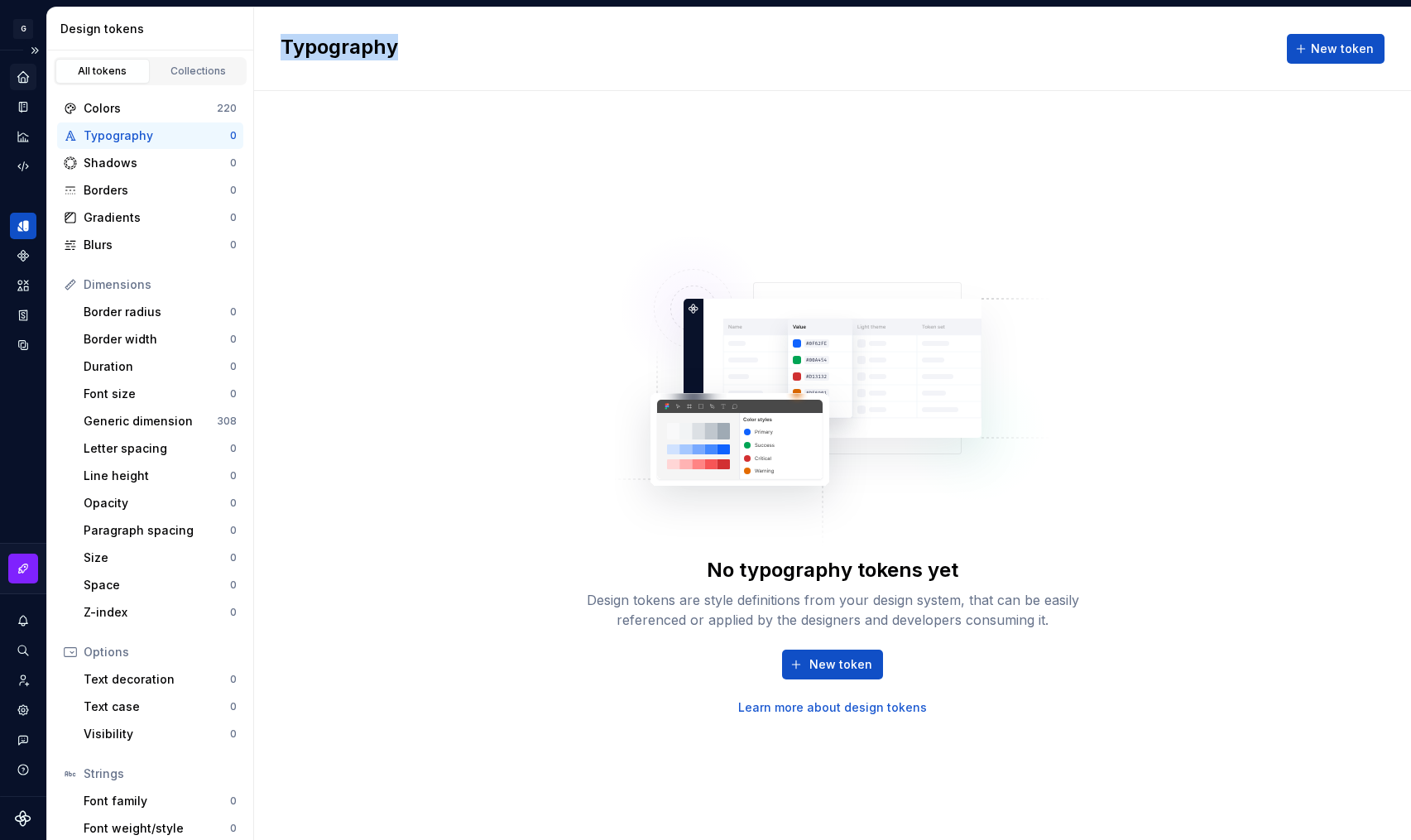
drag, startPoint x: 413, startPoint y: 50, endPoint x: 283, endPoint y: 47, distance: 130.0
click at [283, 47] on div "Typography New token" at bounding box center [833, 50] width 1157 height 84
copy h2 "Typography"
